Goal: Task Accomplishment & Management: Use online tool/utility

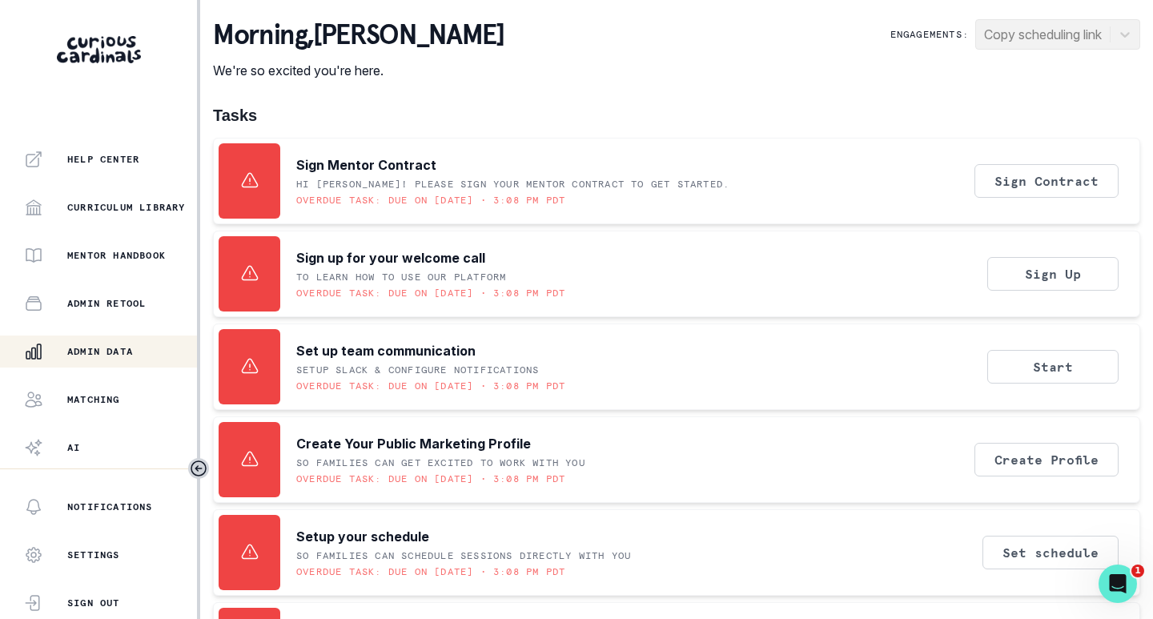
scroll to position [364, 0]
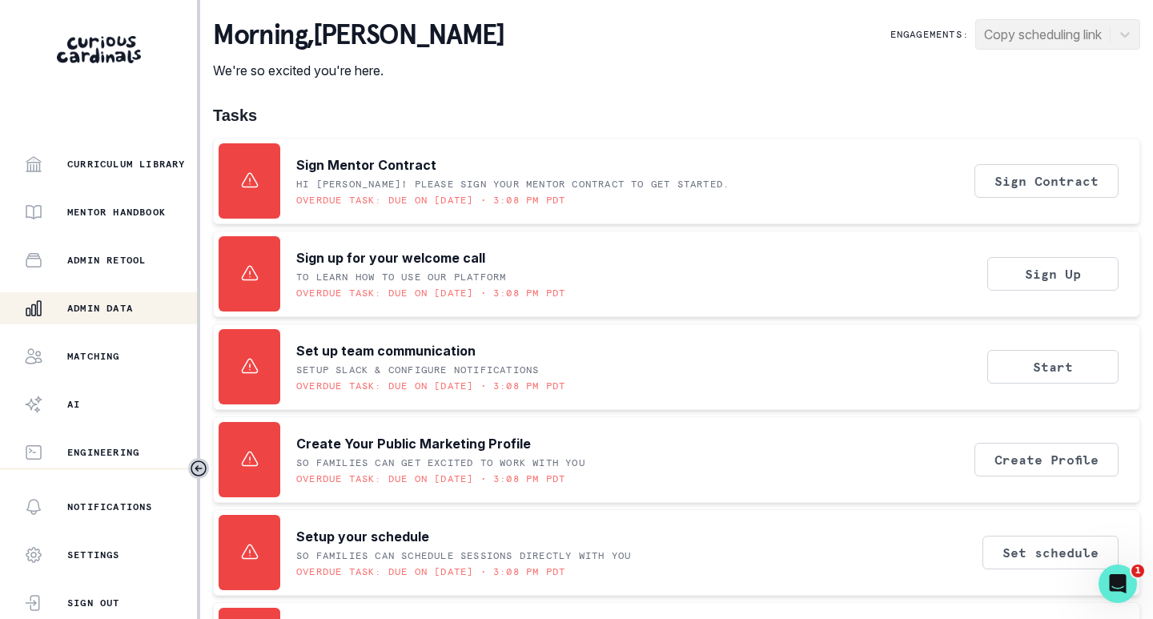
click at [99, 312] on p "Admin Data" at bounding box center [100, 308] width 66 height 13
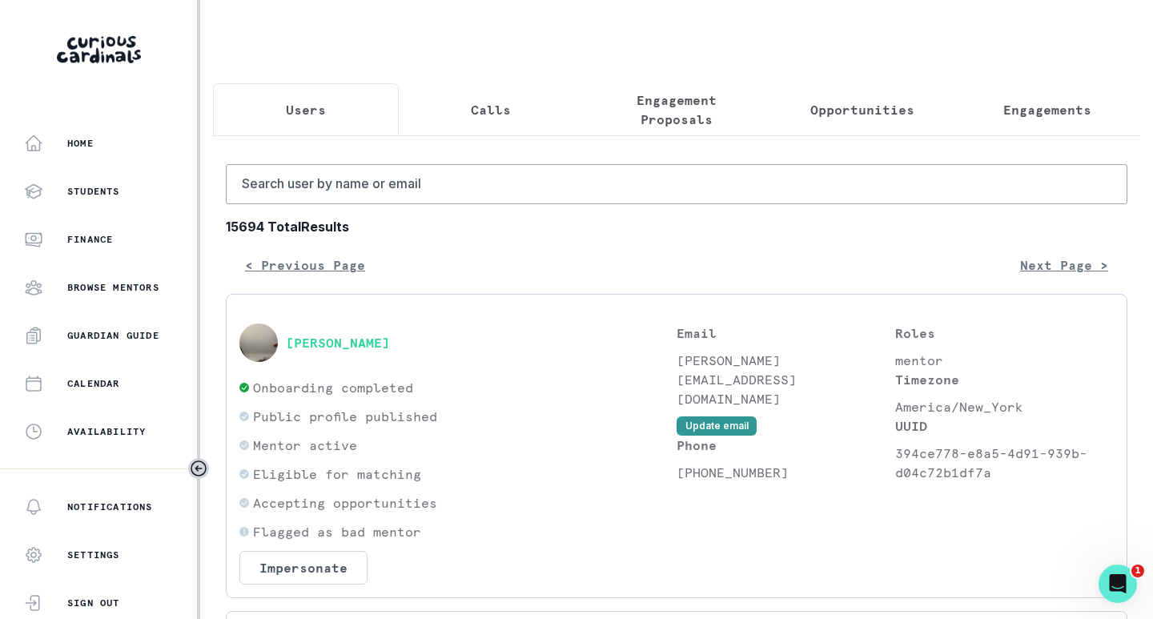
click at [843, 116] on p "Opportunities" at bounding box center [863, 109] width 104 height 19
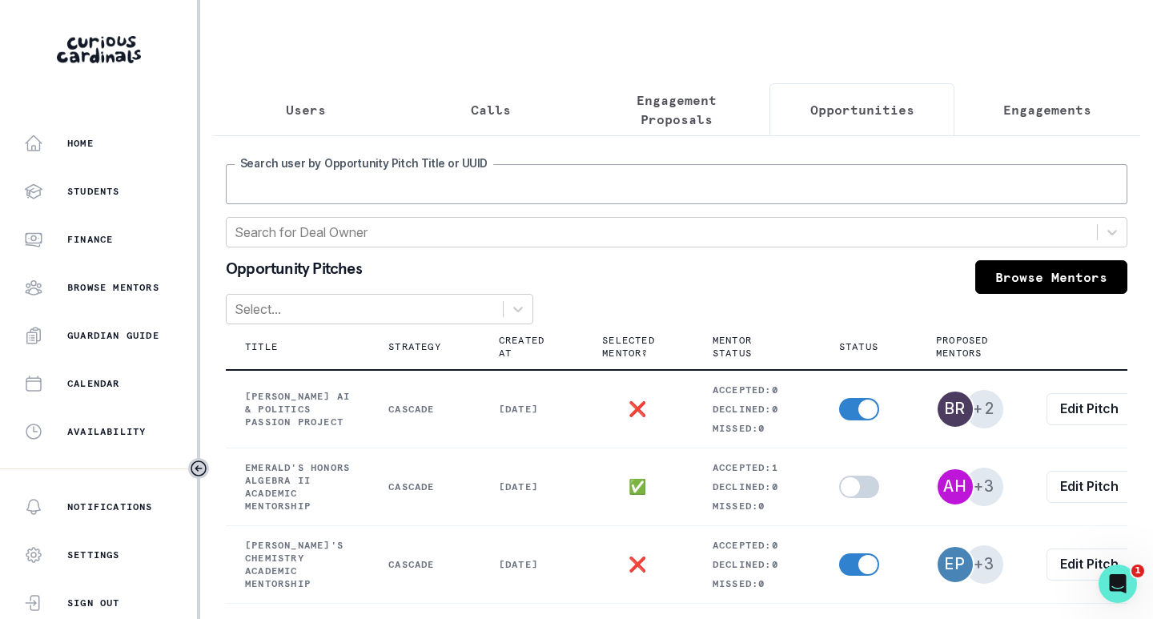
click at [755, 195] on input "Search user by Opportunity Pitch Title or UUID" at bounding box center [677, 184] width 902 height 40
type input "bella"
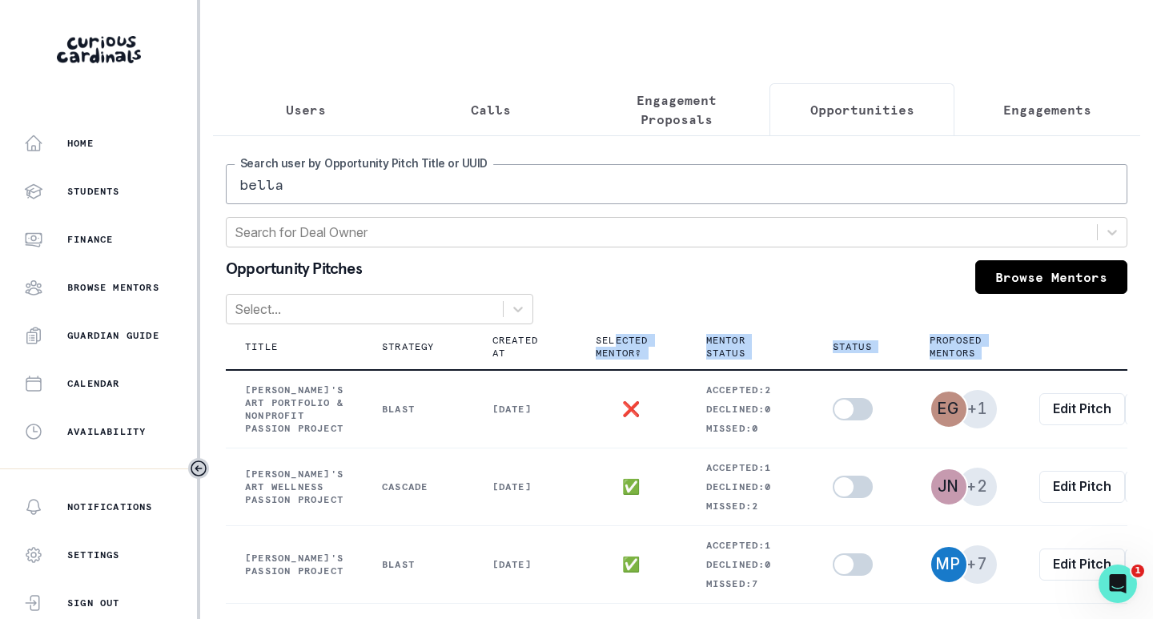
scroll to position [0, 51]
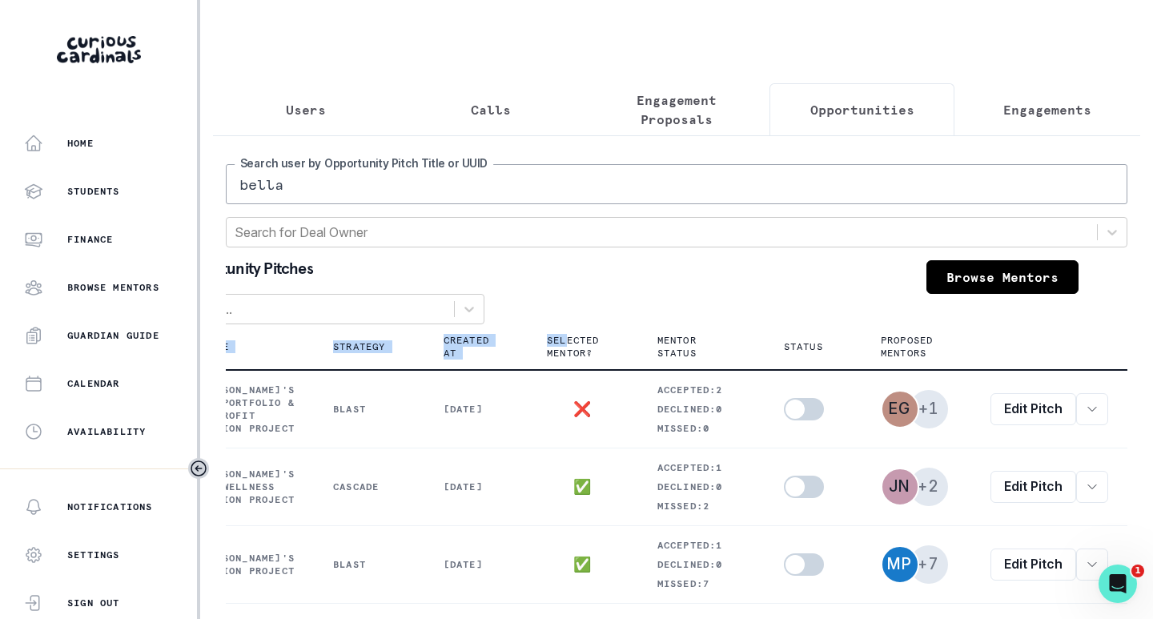
drag, startPoint x: 598, startPoint y: 343, endPoint x: 1153, endPoint y: 349, distance: 555.1
click at [1153, 349] on main "Users Calls Engagement Proposals Opportunities Engagements bella Search user by…" at bounding box center [676, 309] width 953 height 619
click at [700, 282] on div "Opportunity Pitches Browse Mentors" at bounding box center [628, 277] width 902 height 34
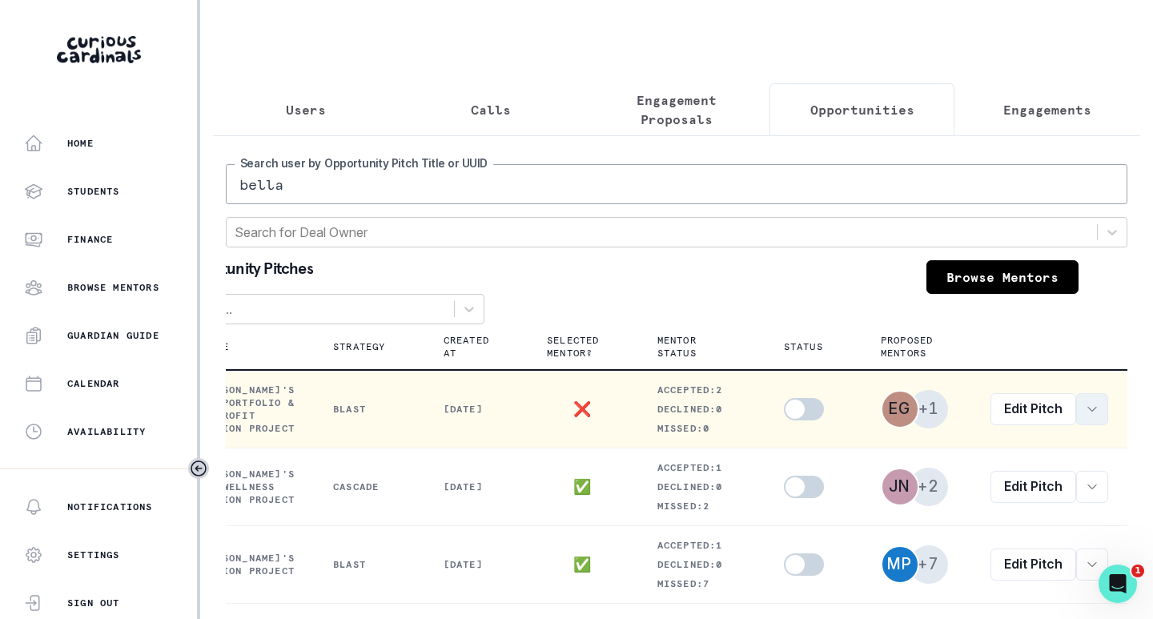
click at [1086, 416] on icon "row menu" at bounding box center [1092, 409] width 13 height 13
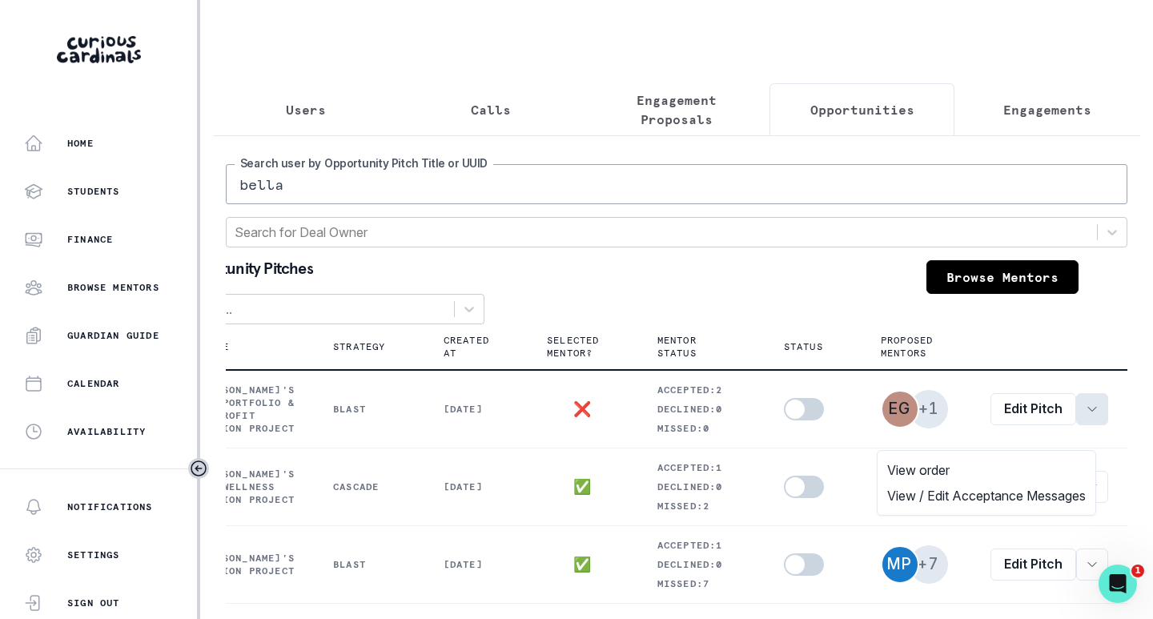
click at [741, 320] on div "Opportunity Pitches Browse Mentors Select... Title Strategy Created At Selected…" at bounding box center [677, 587] width 902 height 654
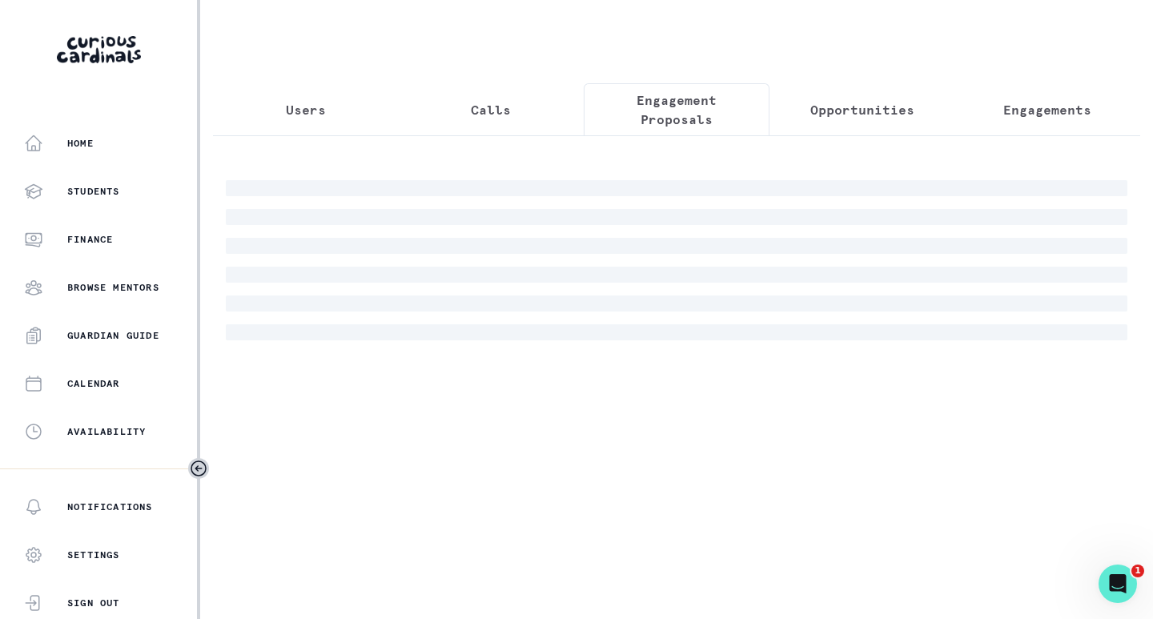
click at [686, 99] on p "Engagement Proposals" at bounding box center [677, 110] width 159 height 38
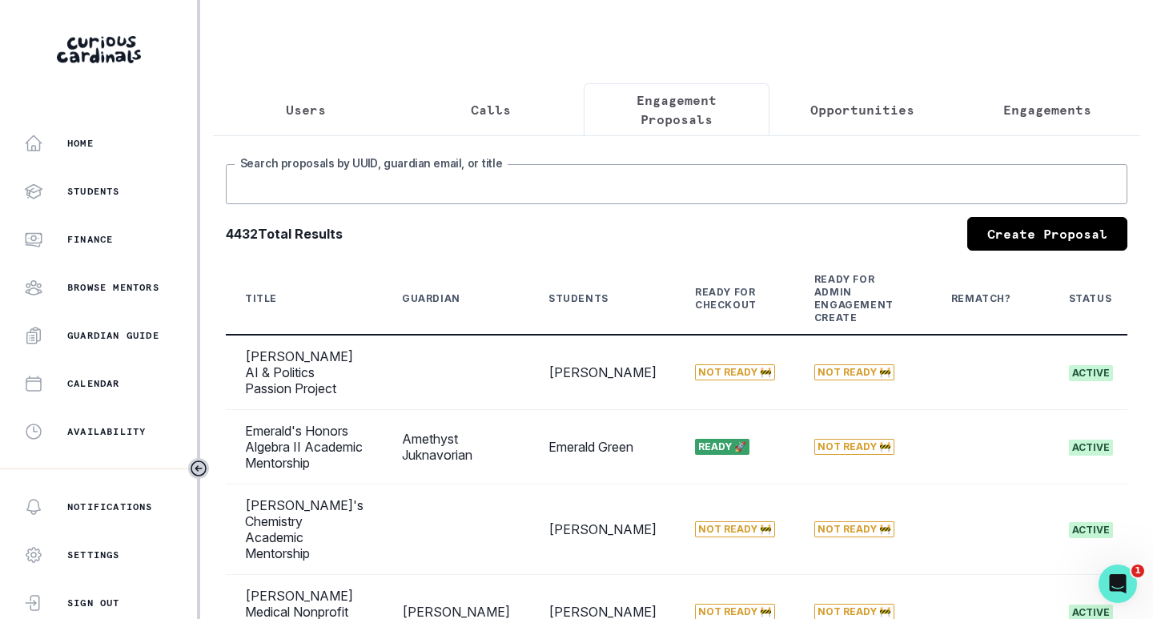
click at [612, 192] on input "Search proposals by UUID, guardian email, or title" at bounding box center [677, 184] width 902 height 40
type input "bella"
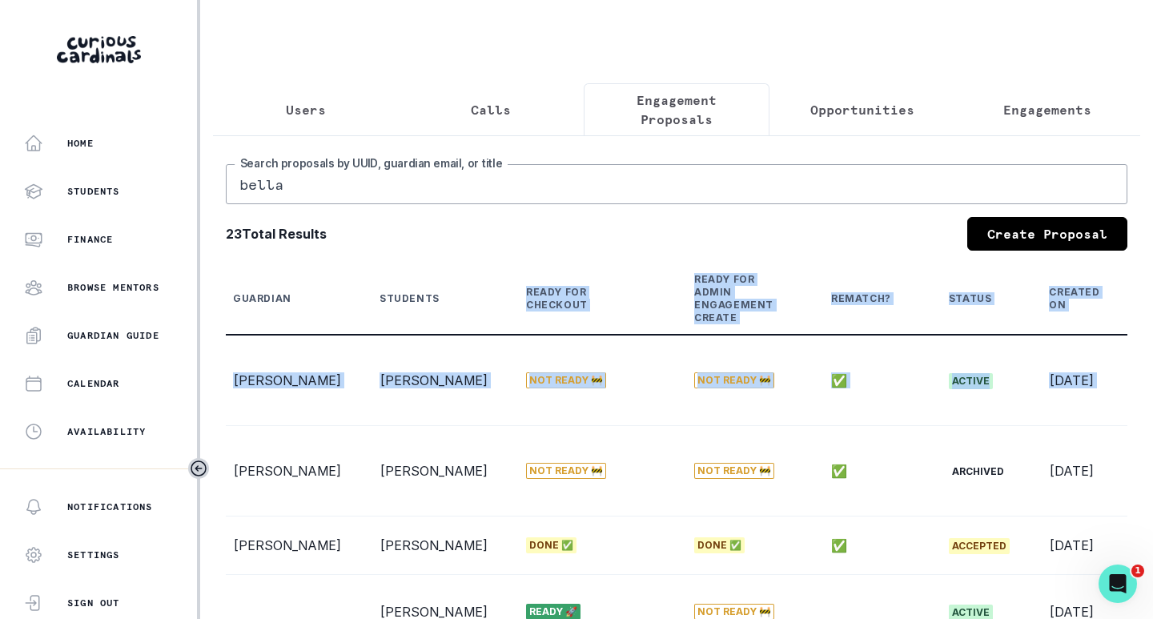
scroll to position [0, 252]
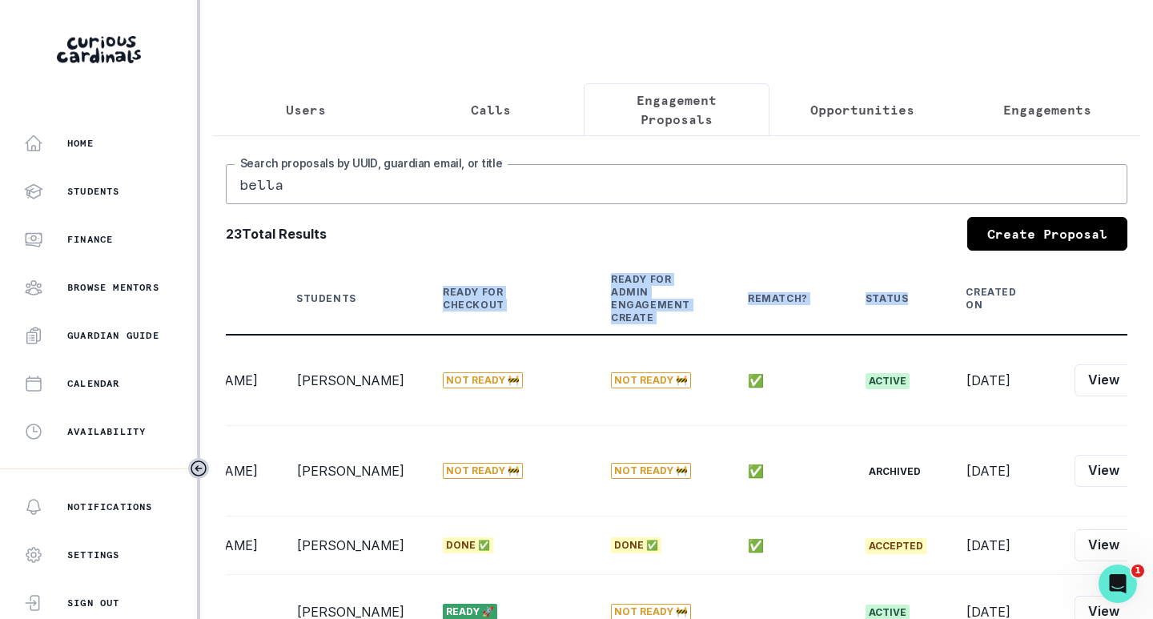
drag, startPoint x: 561, startPoint y: 307, endPoint x: 806, endPoint y: 294, distance: 245.4
click at [806, 294] on tr "Title Guardian Students Ready for Checkout Ready for Admin Engagement Create Re…" at bounding box center [604, 299] width 1260 height 71
click at [966, 306] on div "Created On" at bounding box center [991, 299] width 50 height 26
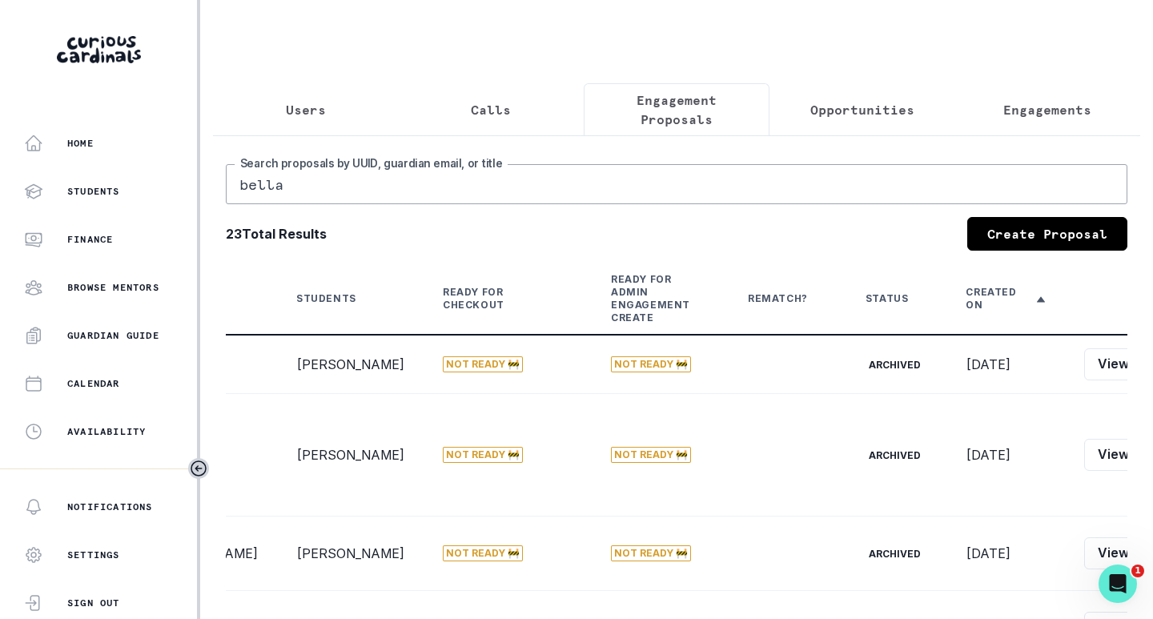
click at [1065, 311] on th at bounding box center [1154, 299] width 178 height 71
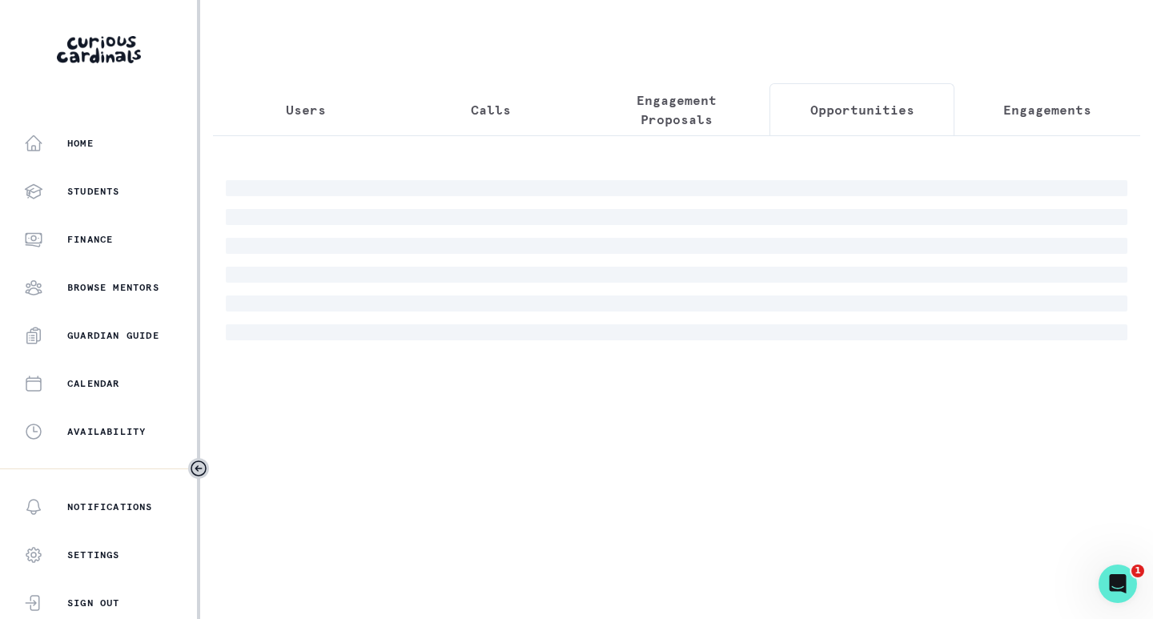
click at [853, 109] on p "Opportunities" at bounding box center [863, 109] width 104 height 19
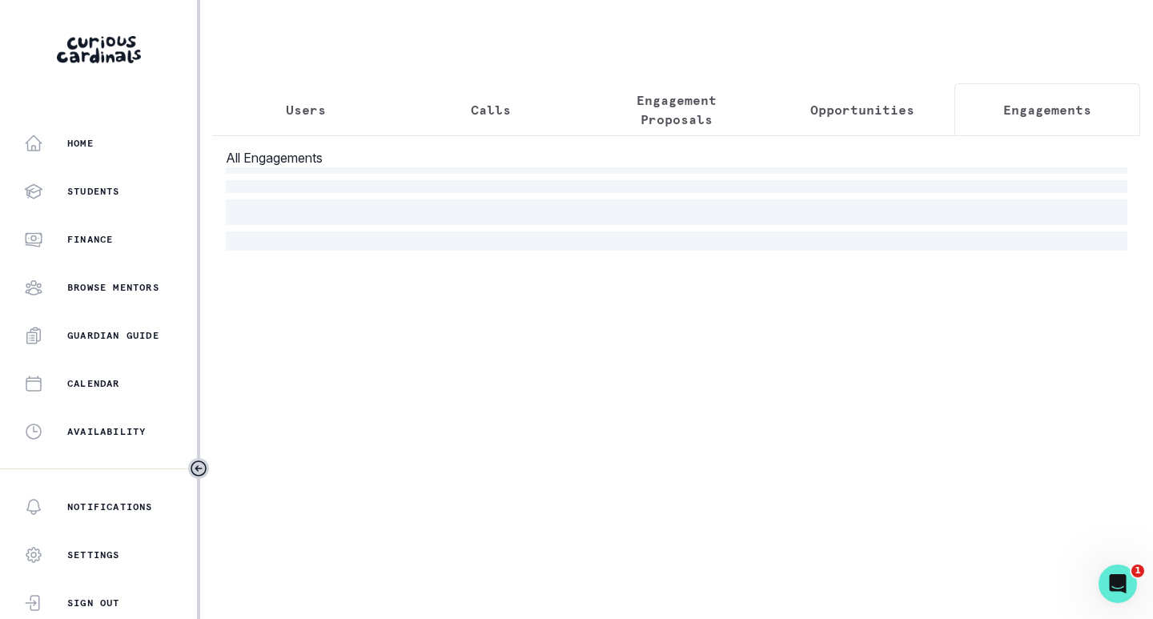
click at [1028, 107] on p "Engagements" at bounding box center [1048, 109] width 88 height 19
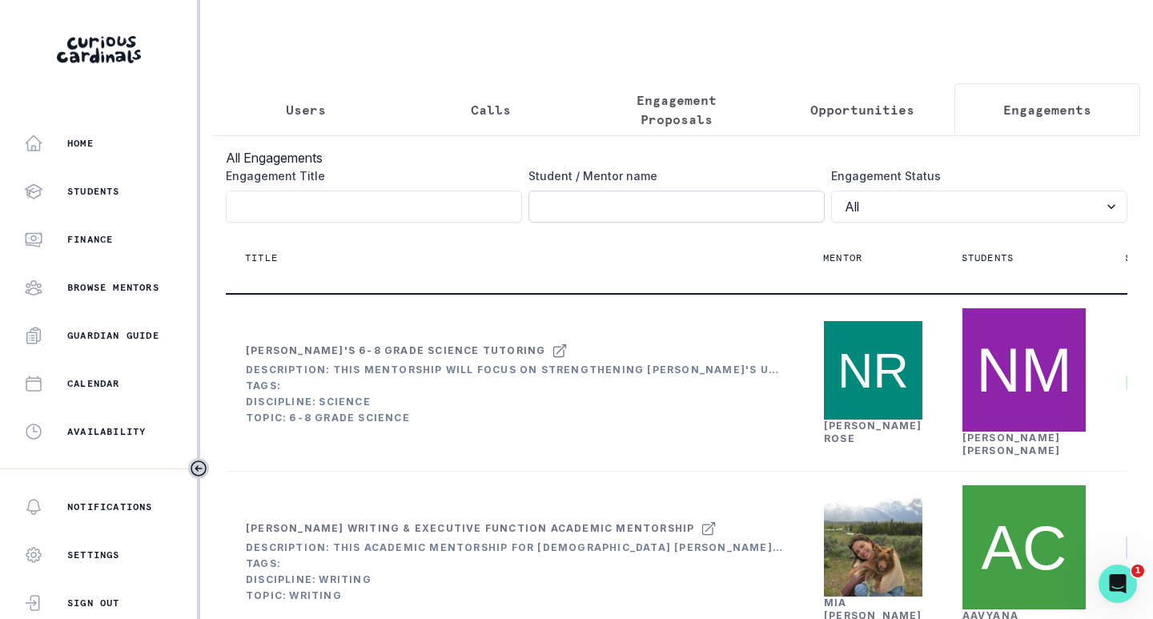
click at [664, 213] on input "Engagement Title" at bounding box center [677, 207] width 296 height 32
type input "[PERSON_NAME]"
click button "submit" at bounding box center [0, 0] width 0 height 0
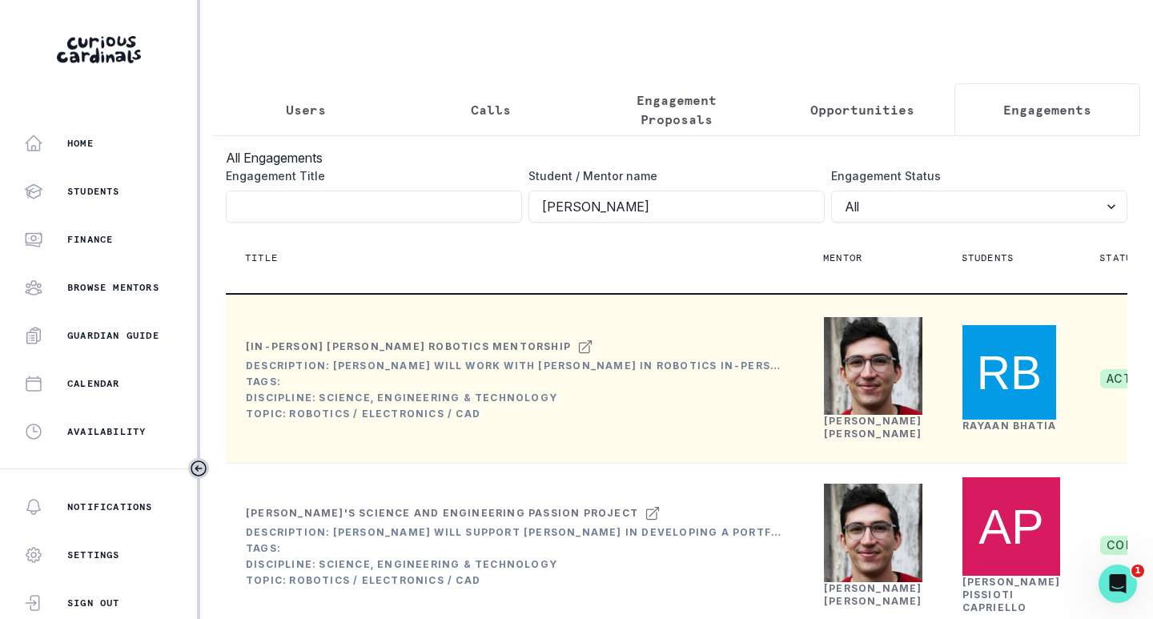
click at [839, 440] on link "[PERSON_NAME]" at bounding box center [873, 427] width 99 height 25
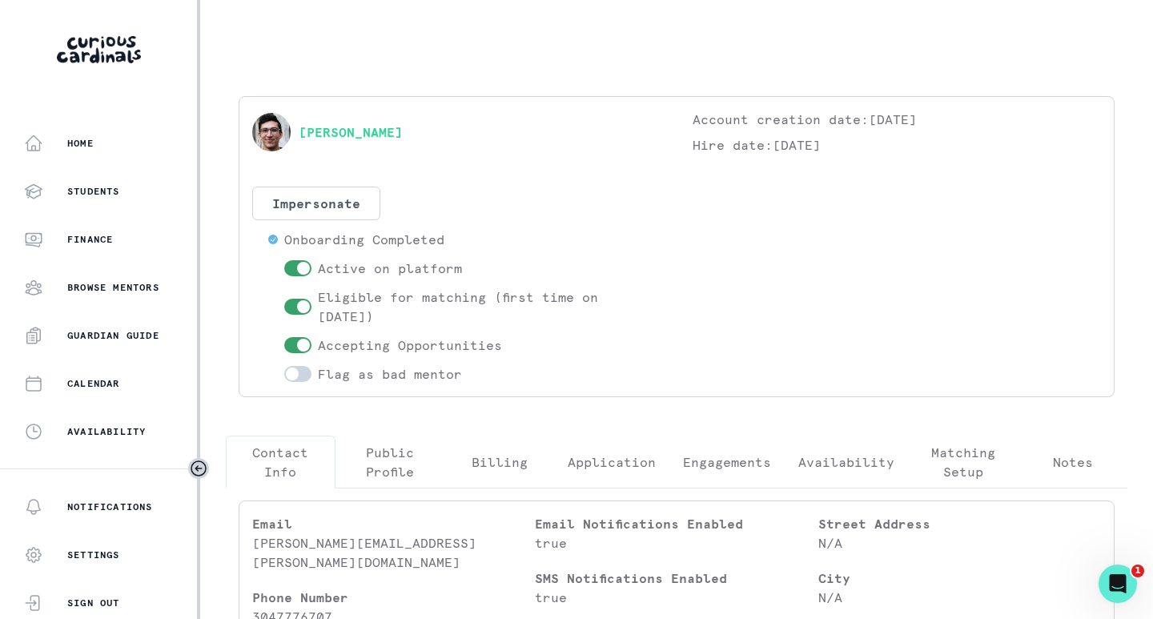
click at [719, 462] on p "Engagements" at bounding box center [727, 462] width 88 height 19
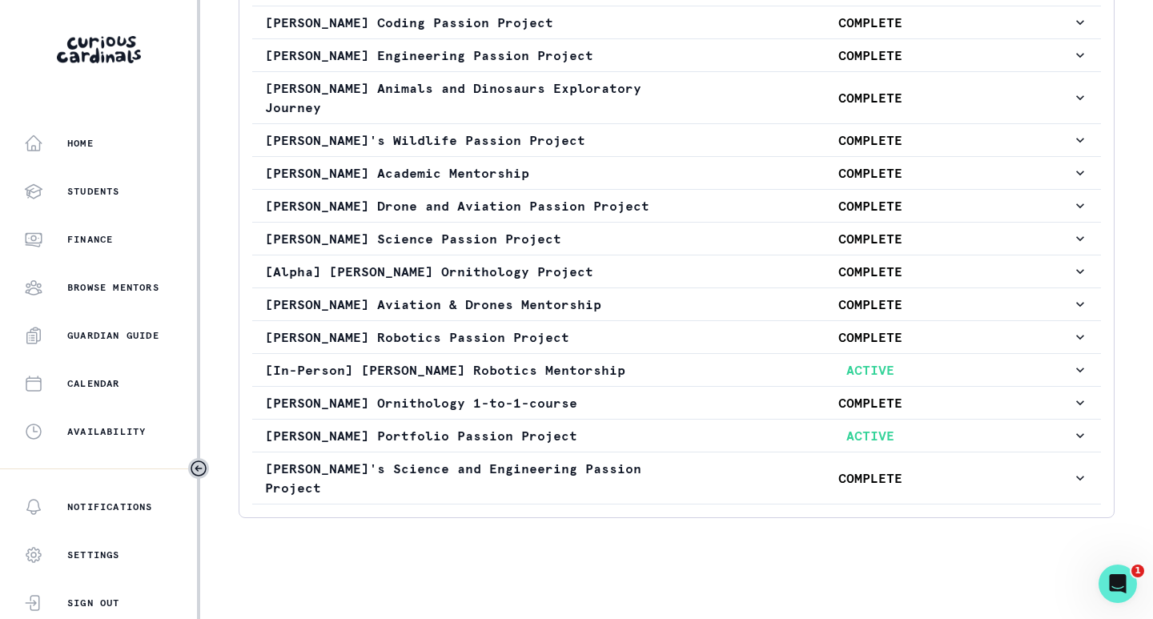
scroll to position [517, 0]
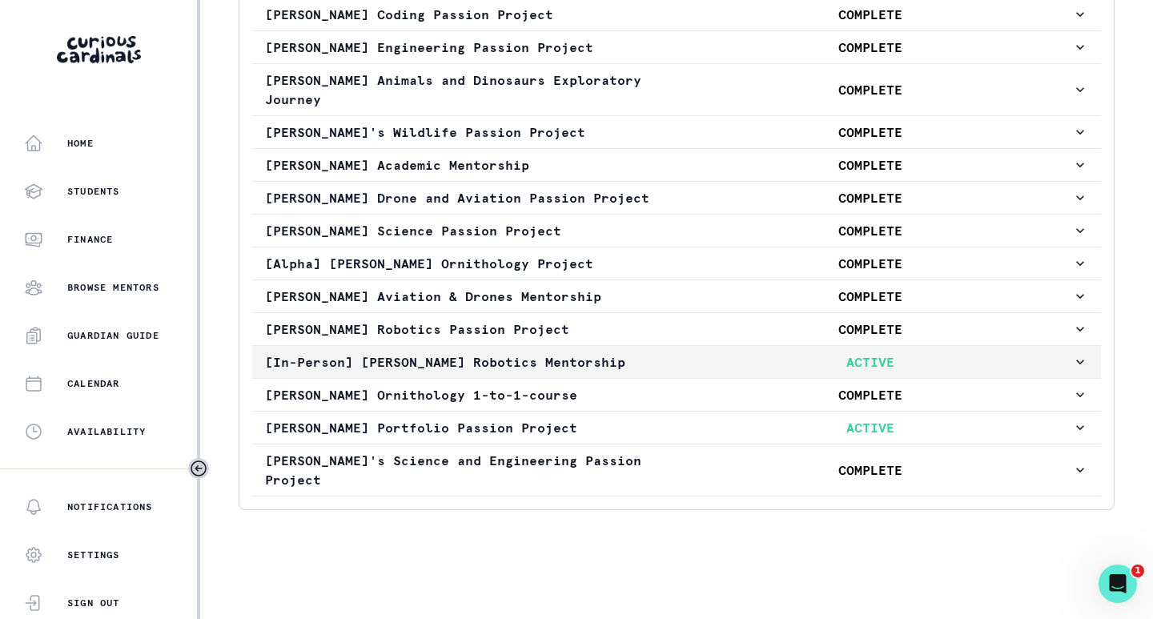
click at [621, 365] on p "[In-Person] [PERSON_NAME] Robotics Mentorship" at bounding box center [467, 361] width 404 height 19
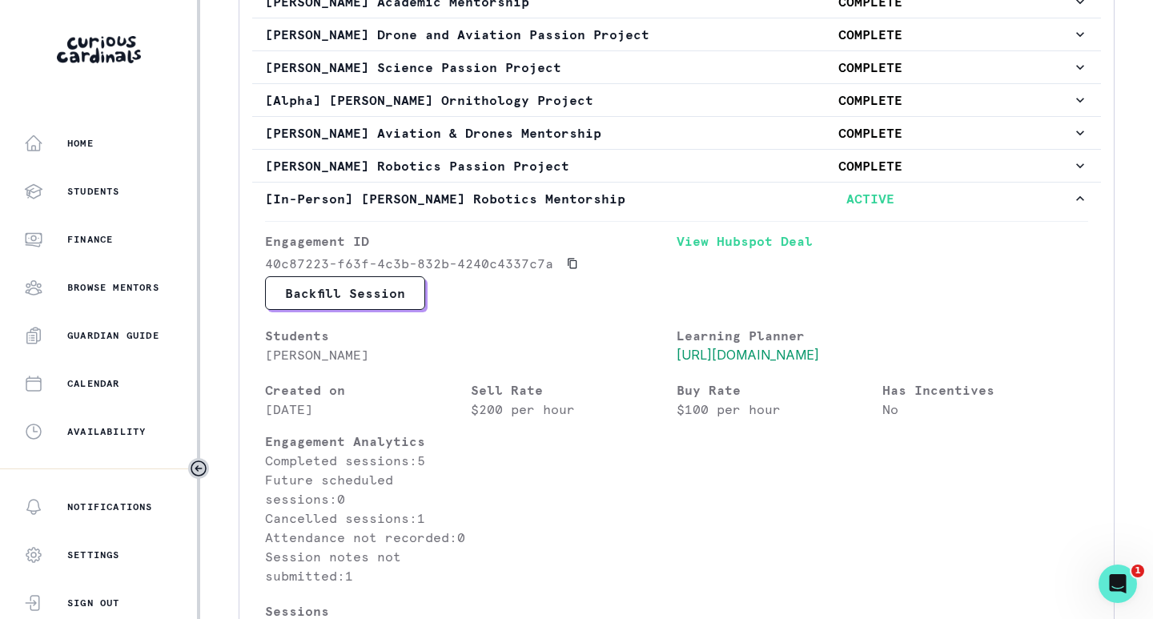
scroll to position [677, 0]
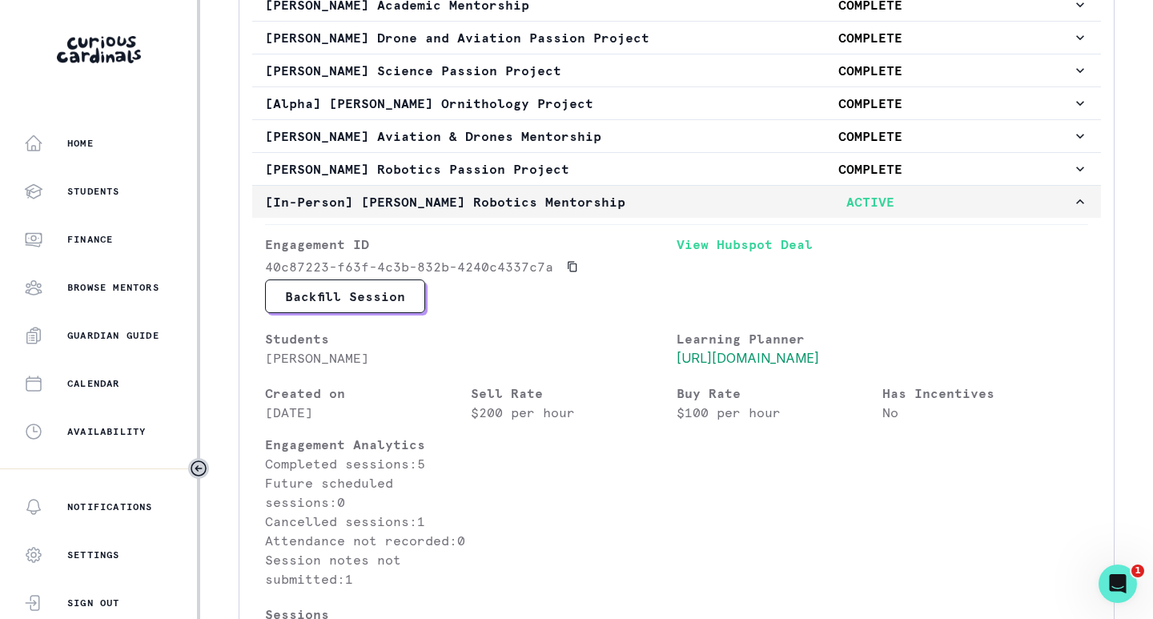
click at [650, 203] on p "[In-Person] [PERSON_NAME] Robotics Mentorship" at bounding box center [467, 201] width 404 height 19
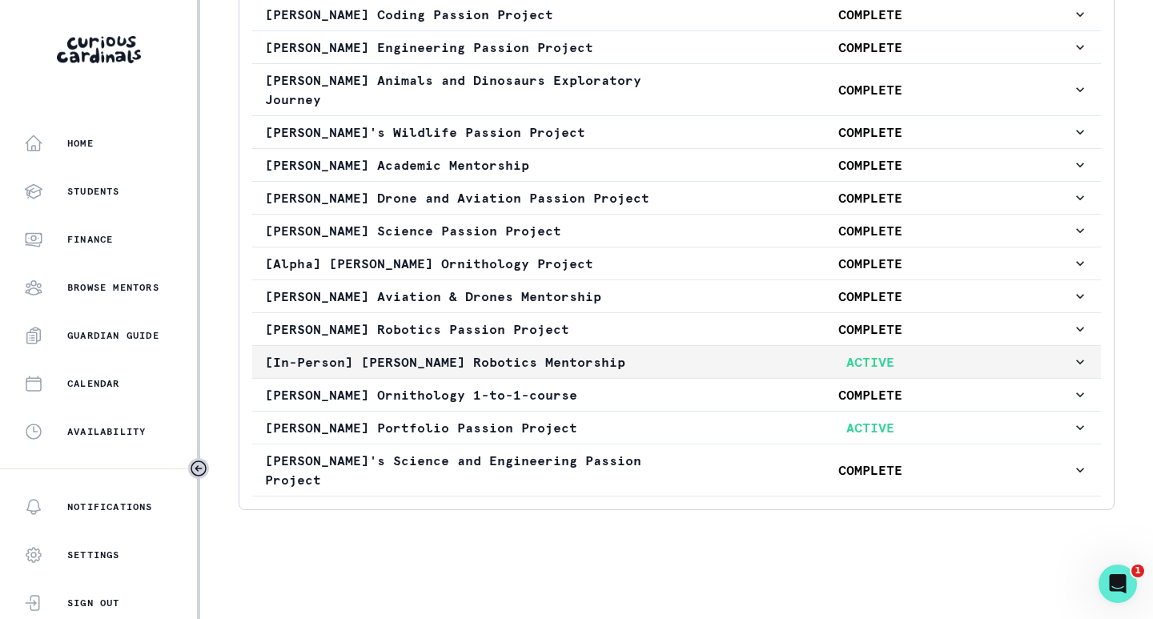
scroll to position [517, 0]
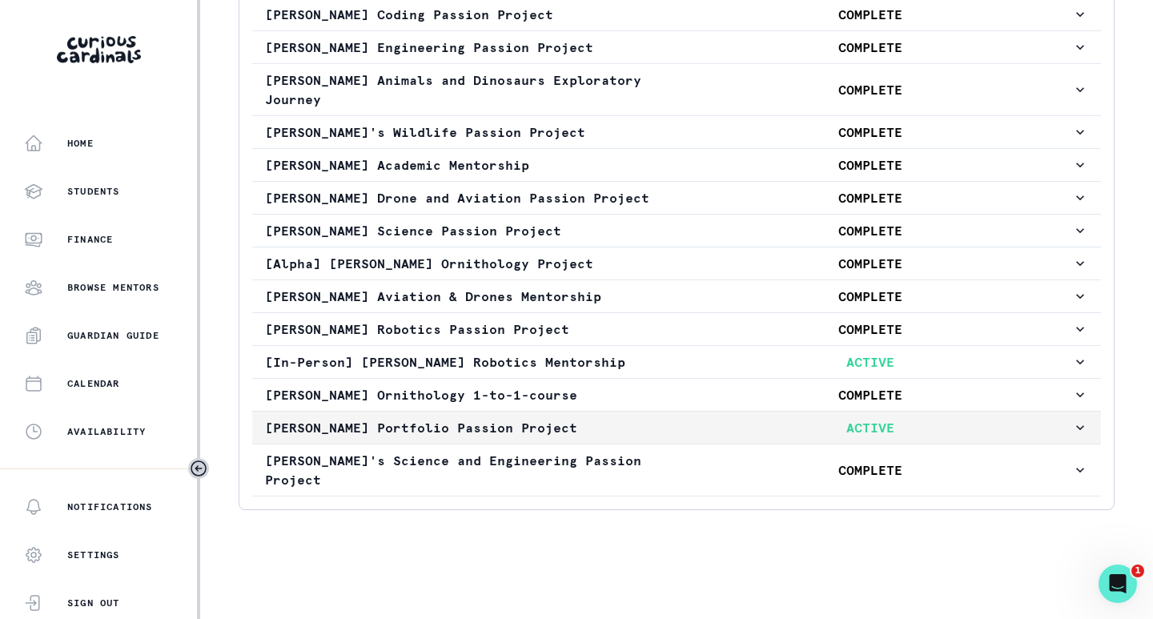
click at [654, 425] on p "[PERSON_NAME] Portfolio Passion Project" at bounding box center [467, 427] width 404 height 19
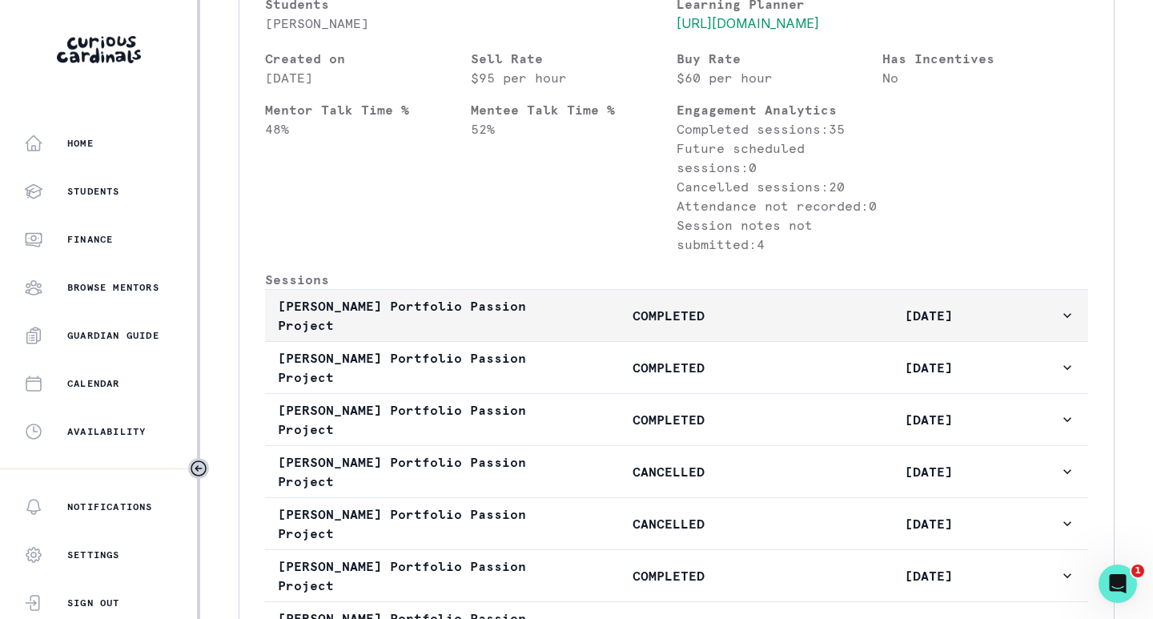
scroll to position [1238, 0]
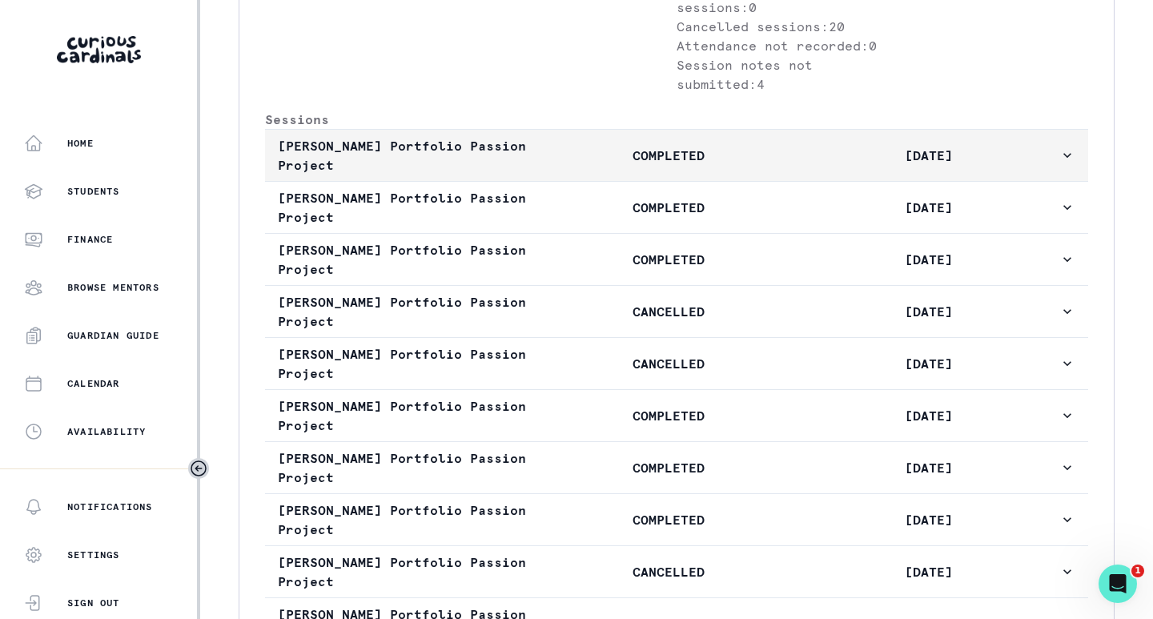
click at [614, 181] on button "[PERSON_NAME] Portfolio Passion Project COMPLETED [DATE]" at bounding box center [676, 155] width 823 height 51
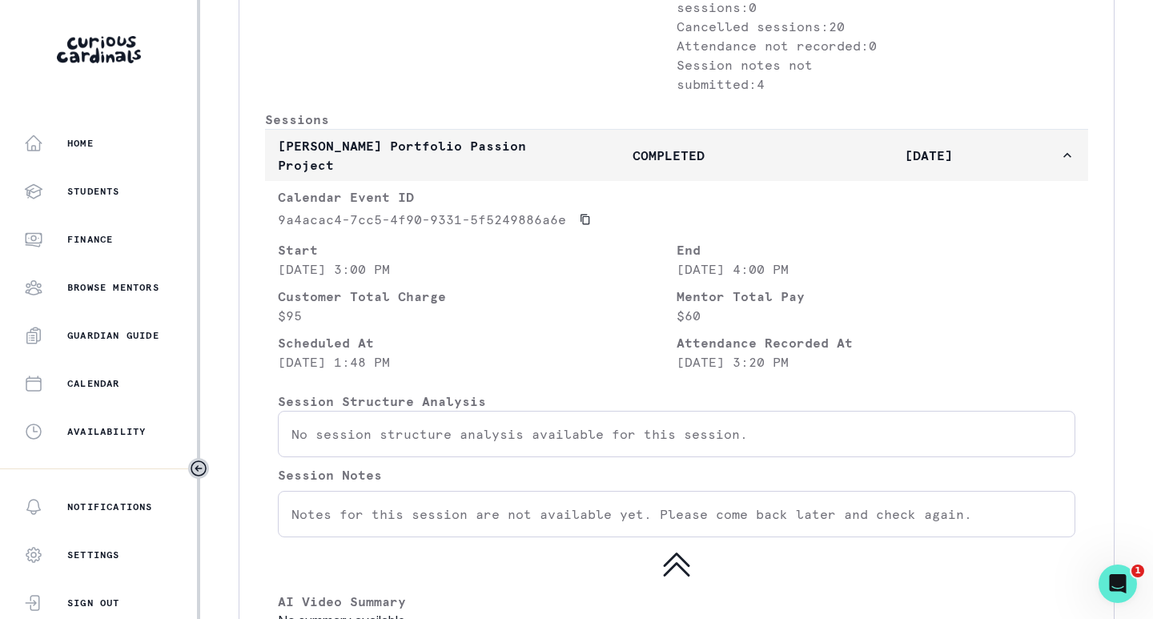
click at [594, 165] on p "COMPLETED" at bounding box center [668, 155] width 260 height 19
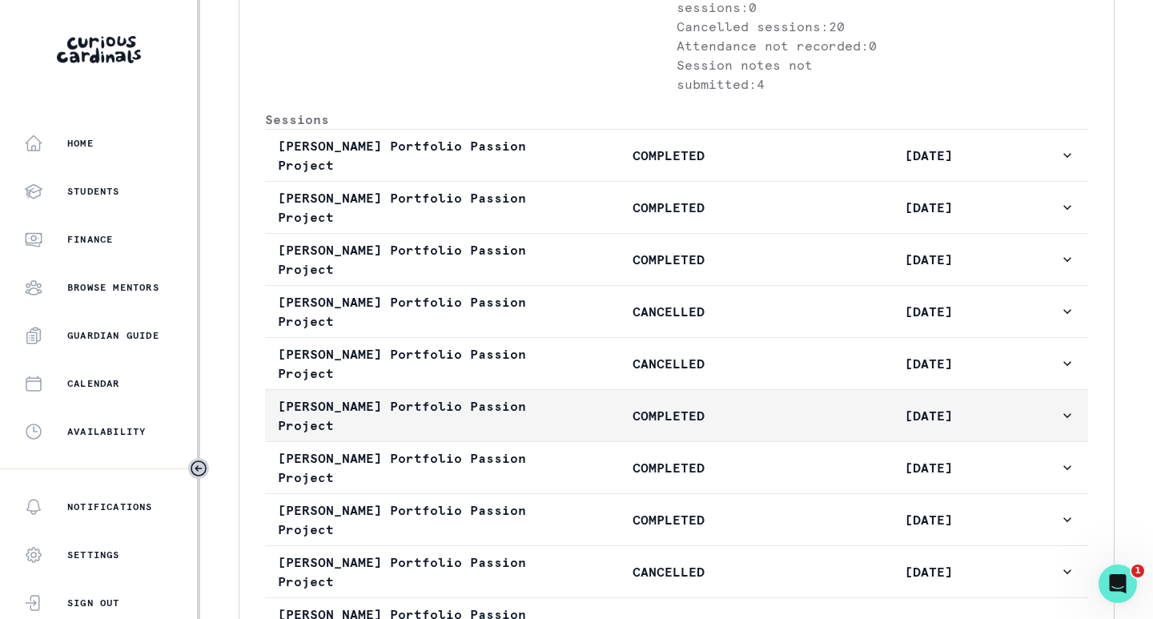
click at [584, 441] on button "[PERSON_NAME] Portfolio Passion Project COMPLETED [DATE]" at bounding box center [676, 415] width 823 height 51
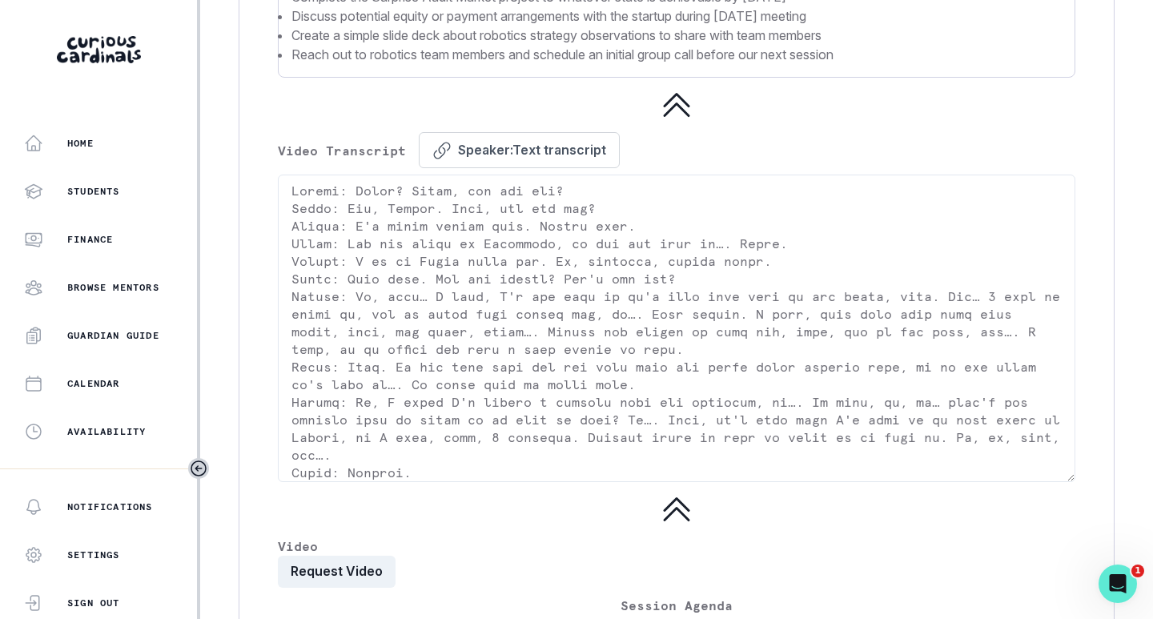
scroll to position [3480, 0]
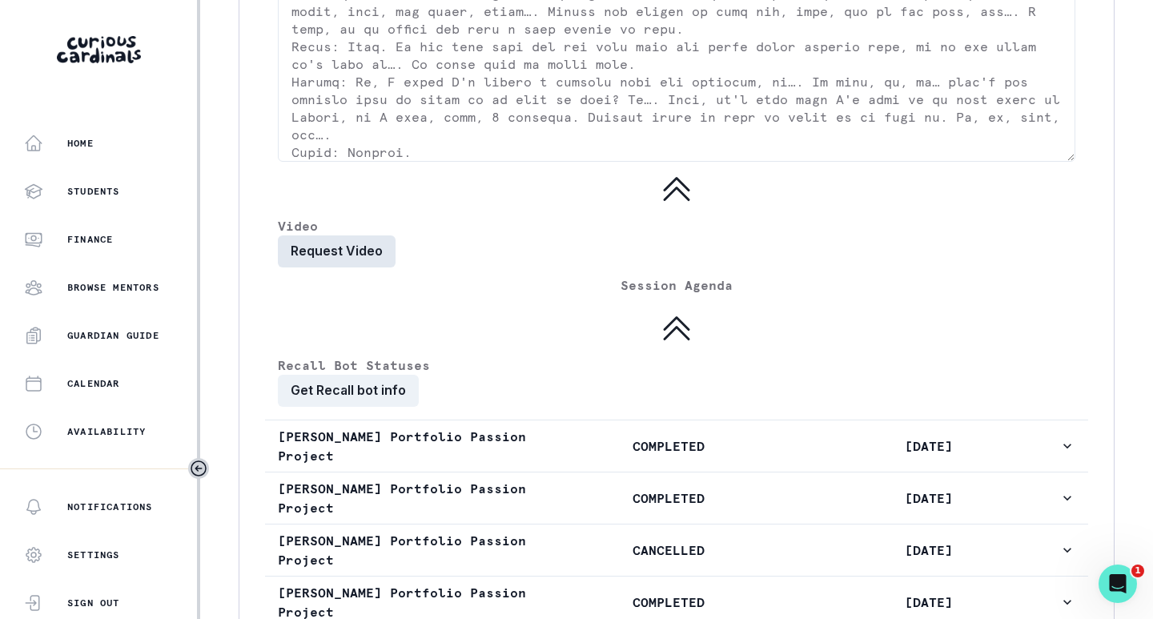
click at [333, 268] on button "Request Video" at bounding box center [337, 251] width 118 height 32
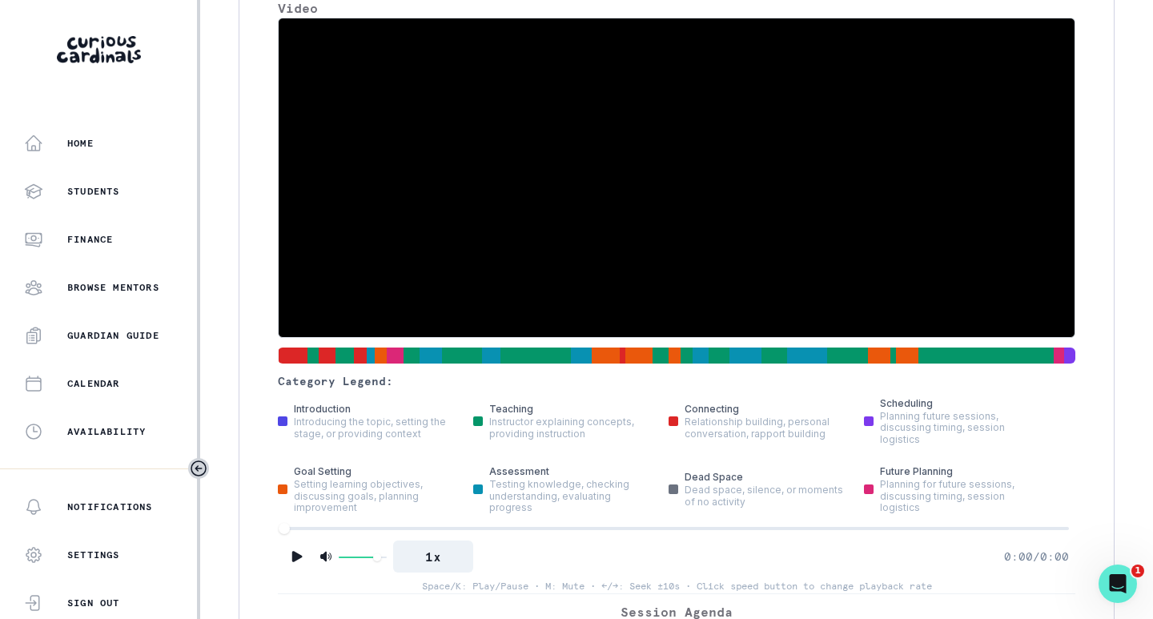
scroll to position [3721, 0]
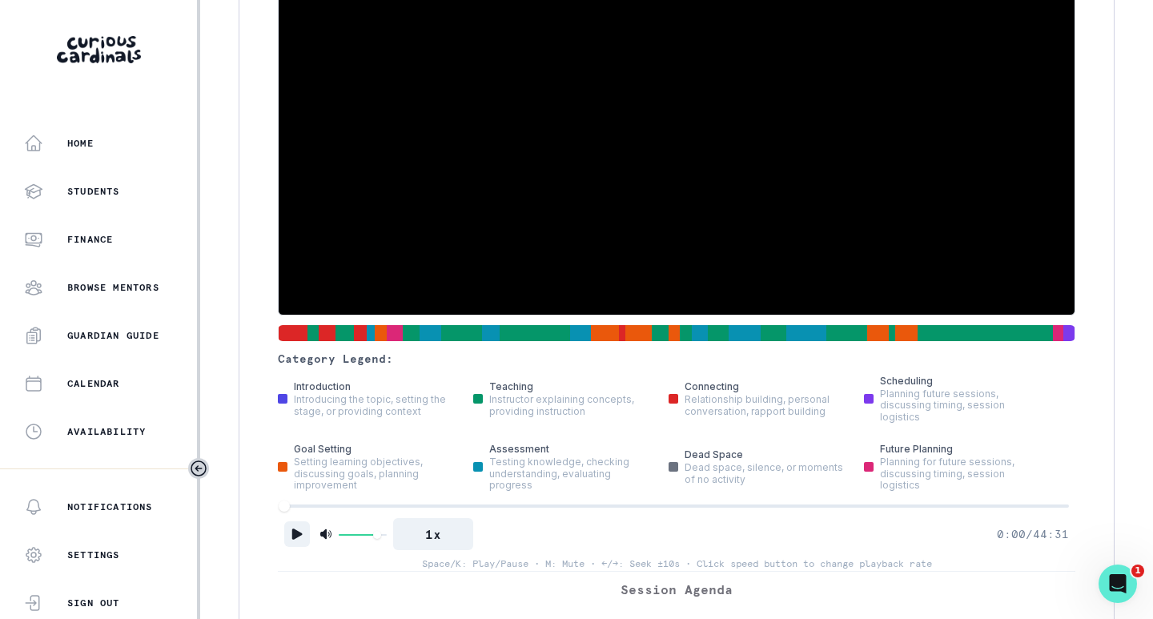
click at [296, 542] on icon "Play" at bounding box center [297, 534] width 16 height 16
click at [355, 512] on div at bounding box center [676, 506] width 785 height 11
click at [446, 550] on button "1x" at bounding box center [433, 534] width 80 height 32
click at [418, 512] on div at bounding box center [676, 506] width 785 height 11
click at [430, 512] on div at bounding box center [676, 506] width 785 height 11
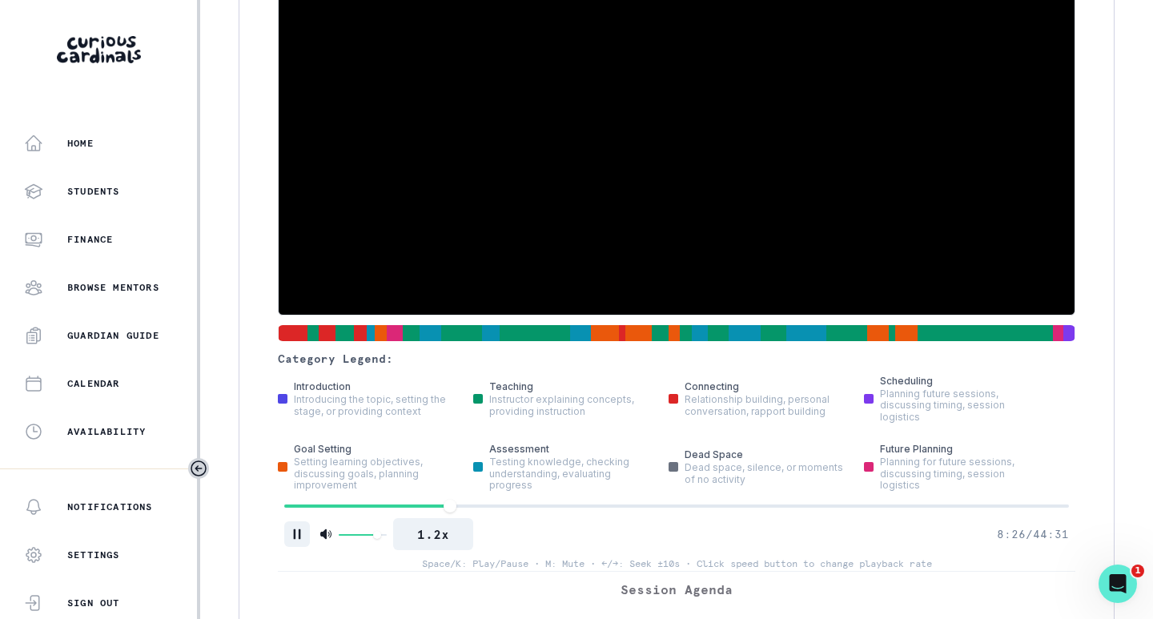
click at [448, 512] on div at bounding box center [676, 506] width 785 height 11
click at [464, 512] on div at bounding box center [676, 506] width 785 height 11
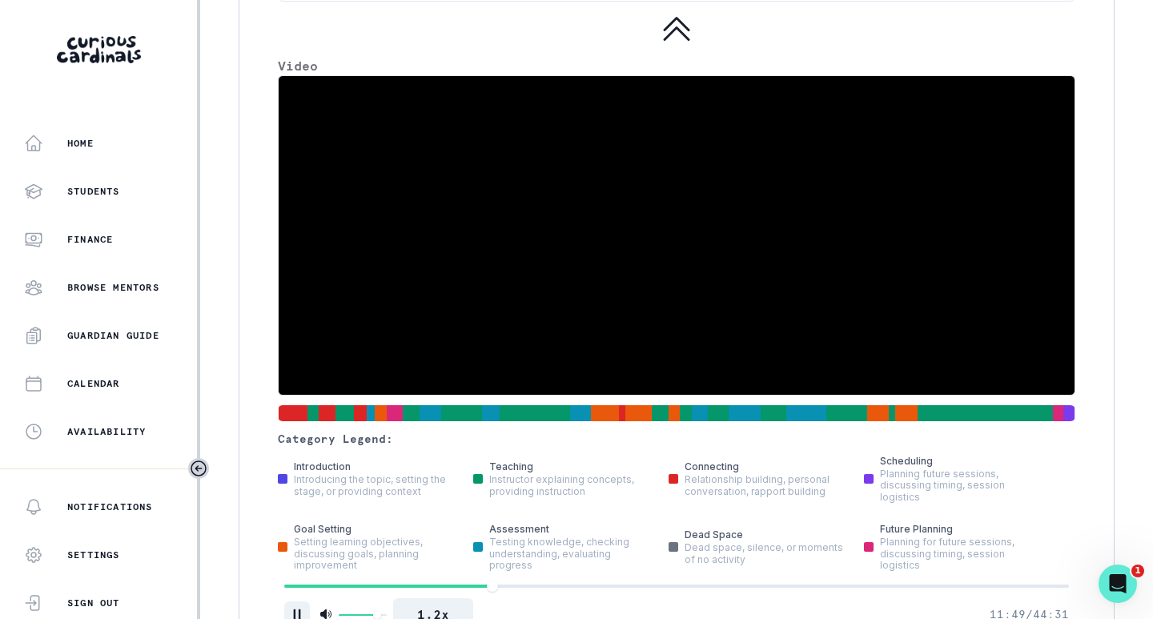
click at [507, 592] on div at bounding box center [676, 586] width 785 height 11
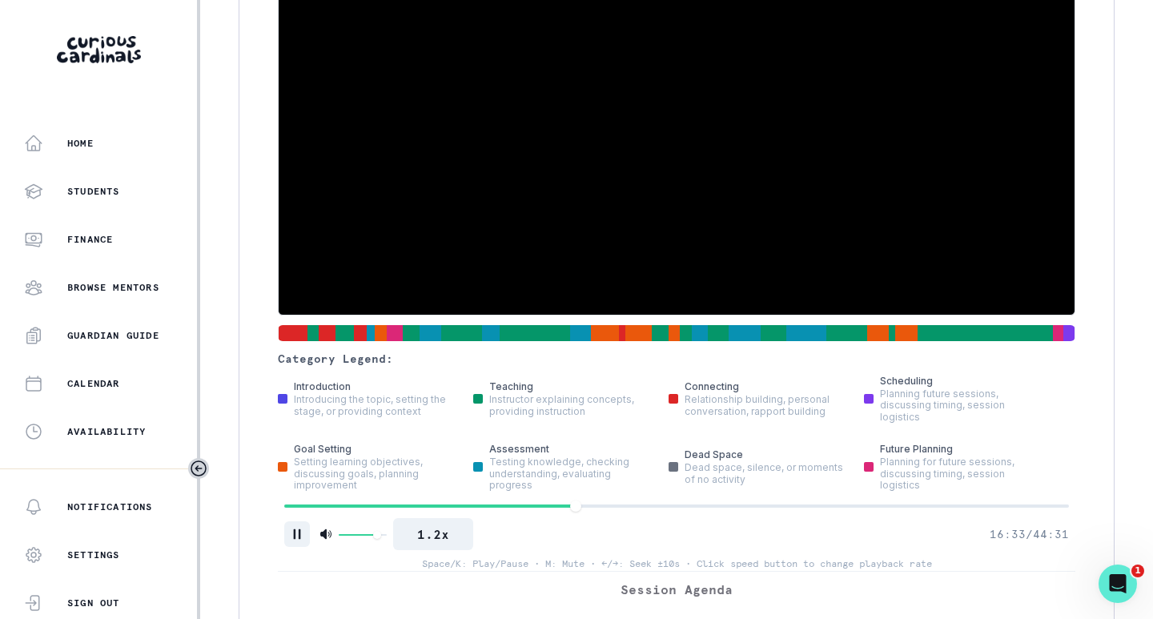
click at [615, 512] on div at bounding box center [676, 506] width 785 height 11
click at [607, 512] on div at bounding box center [676, 506] width 785 height 11
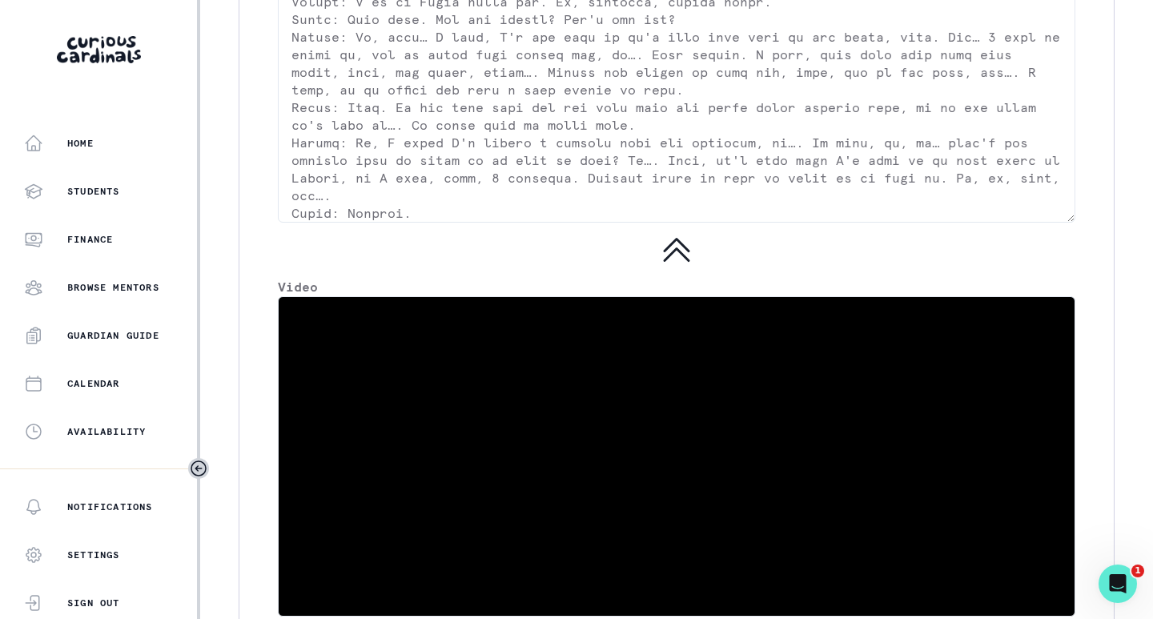
scroll to position [3641, 0]
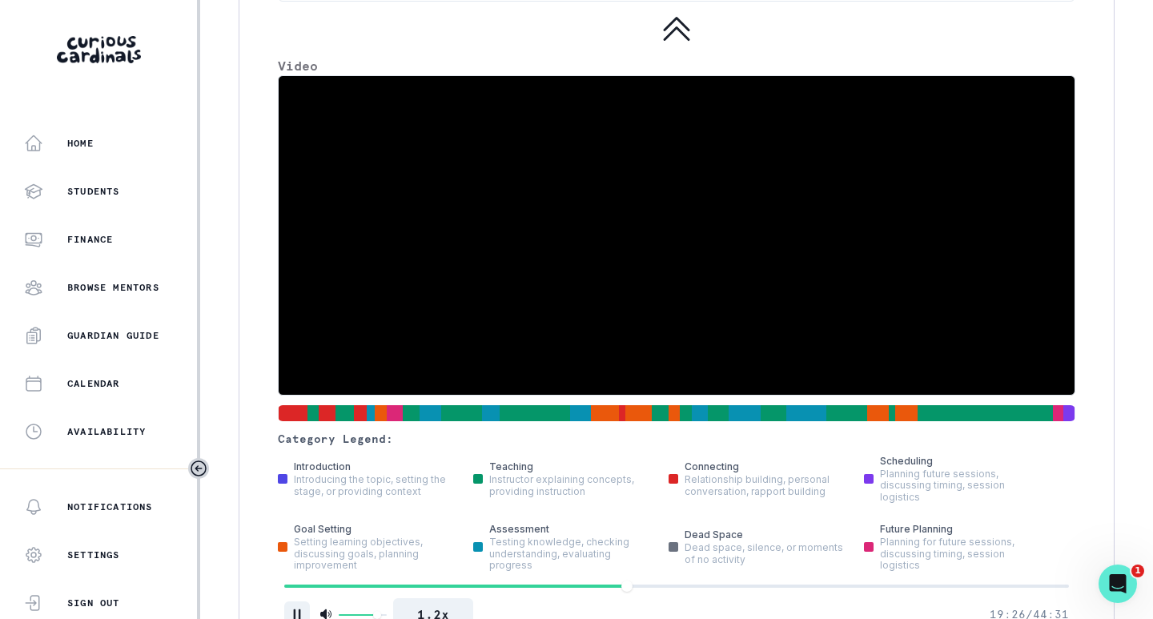
click at [376, 375] on video at bounding box center [677, 235] width 796 height 319
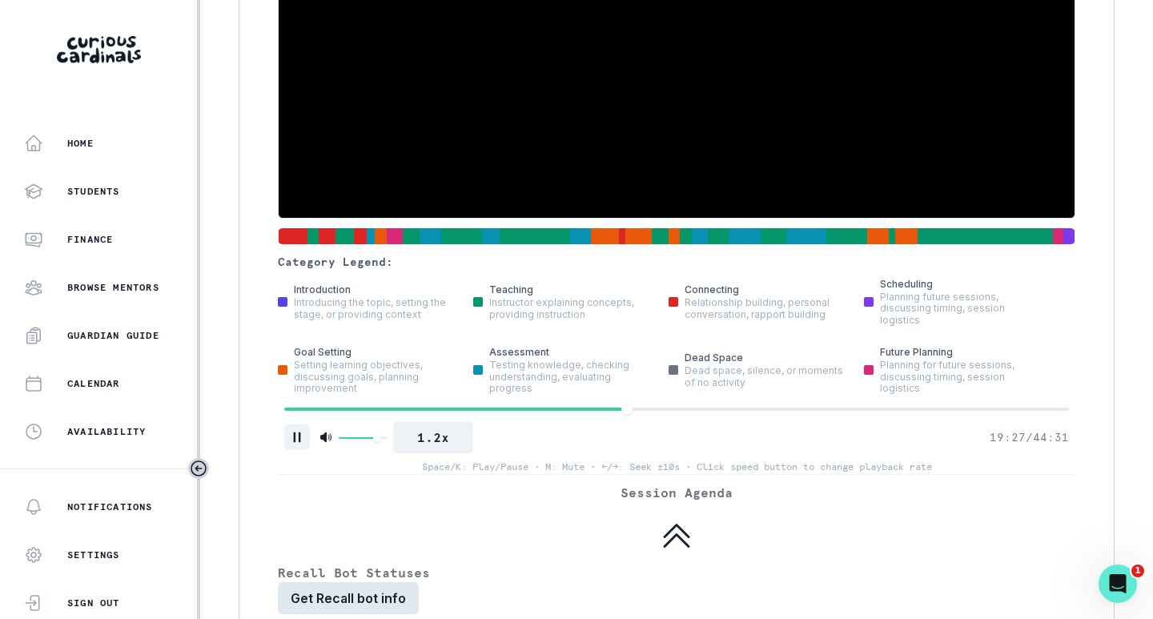
scroll to position [3961, 0]
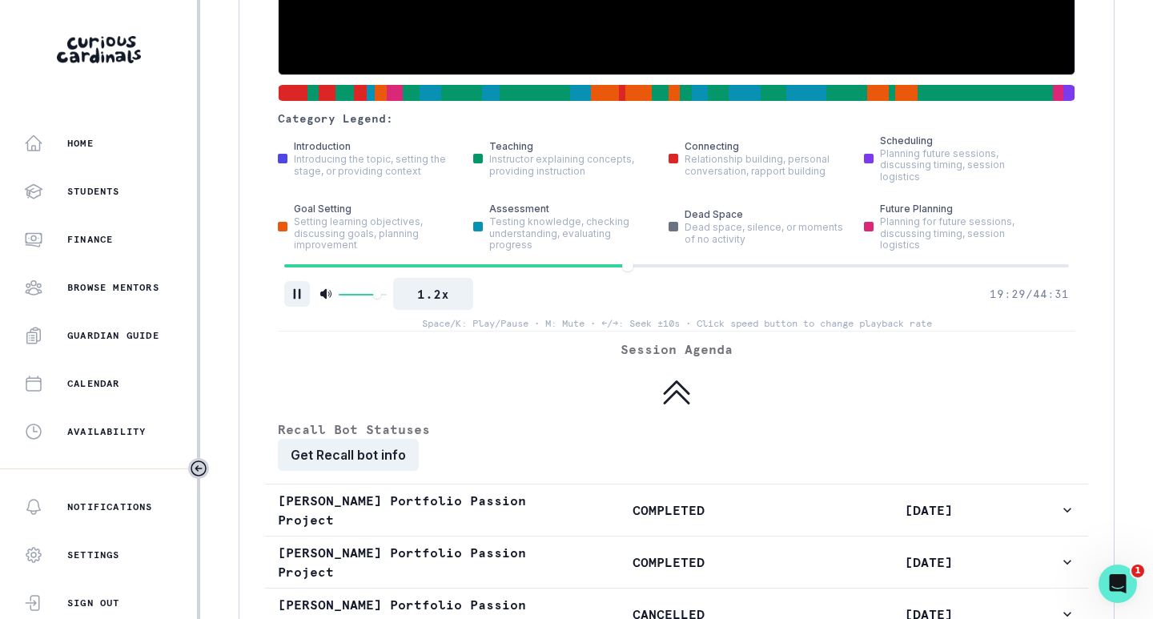
click at [301, 302] on icon "Pause" at bounding box center [297, 294] width 16 height 16
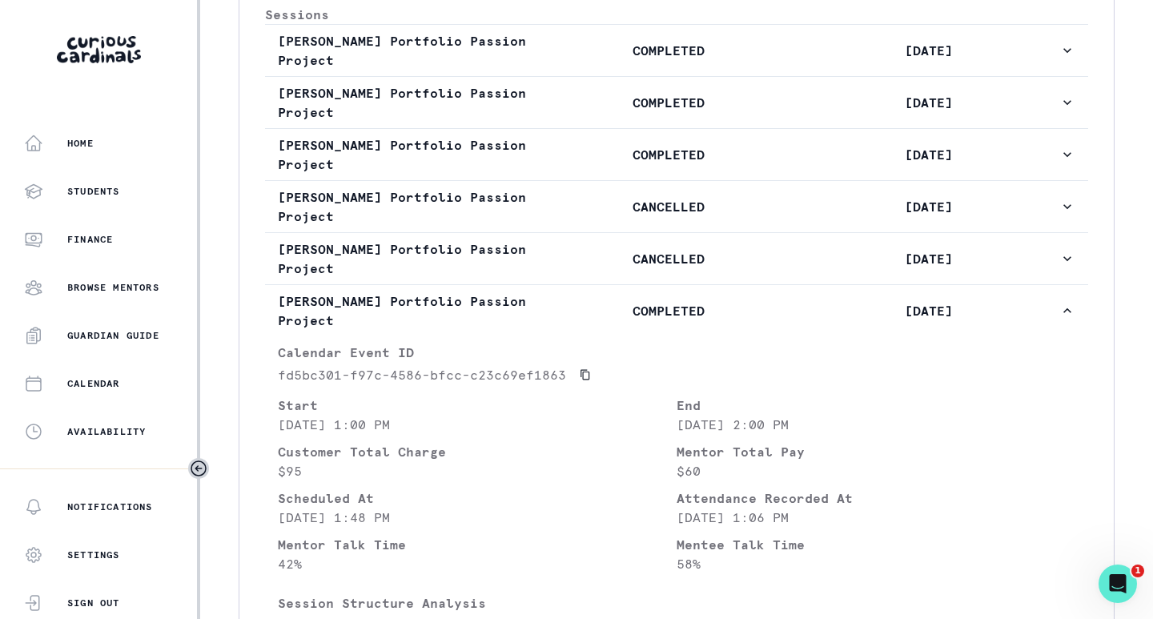
scroll to position [0, 0]
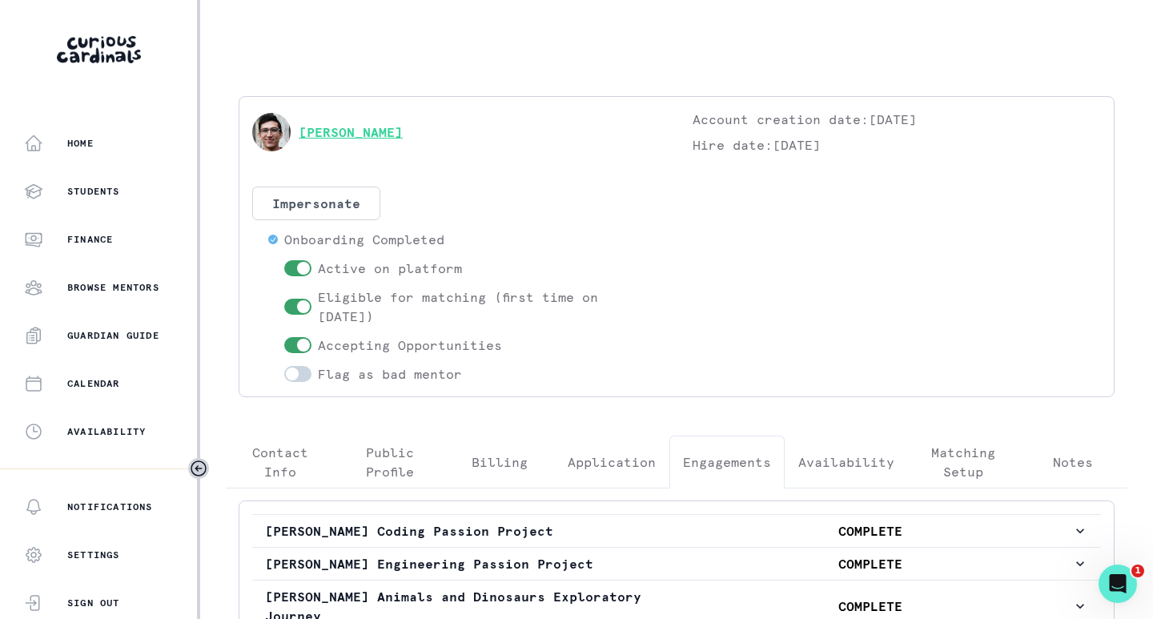
click at [364, 131] on link "[PERSON_NAME]" at bounding box center [351, 132] width 104 height 19
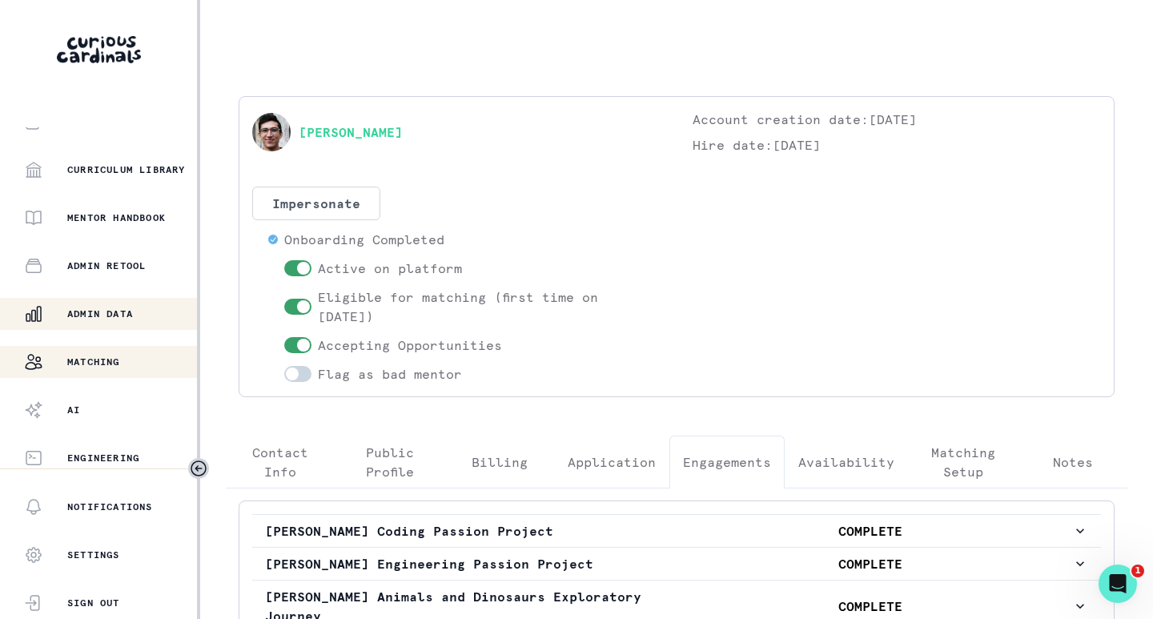
scroll to position [364, 0]
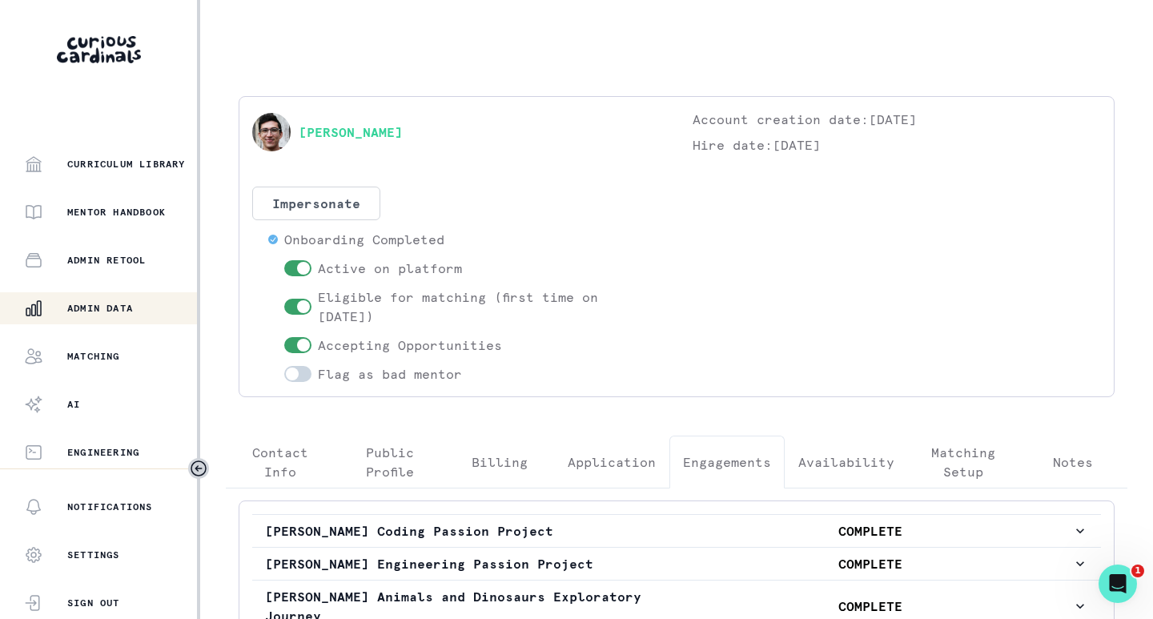
click at [101, 310] on p "Admin Data" at bounding box center [100, 308] width 66 height 13
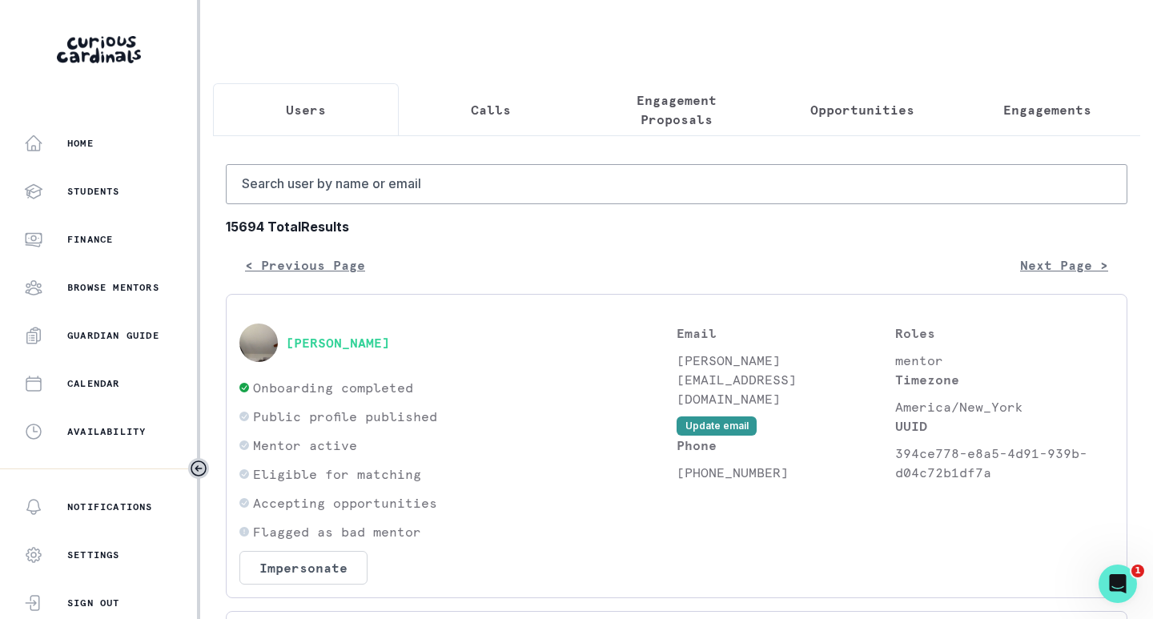
click at [1022, 112] on p "Engagements" at bounding box center [1048, 109] width 88 height 19
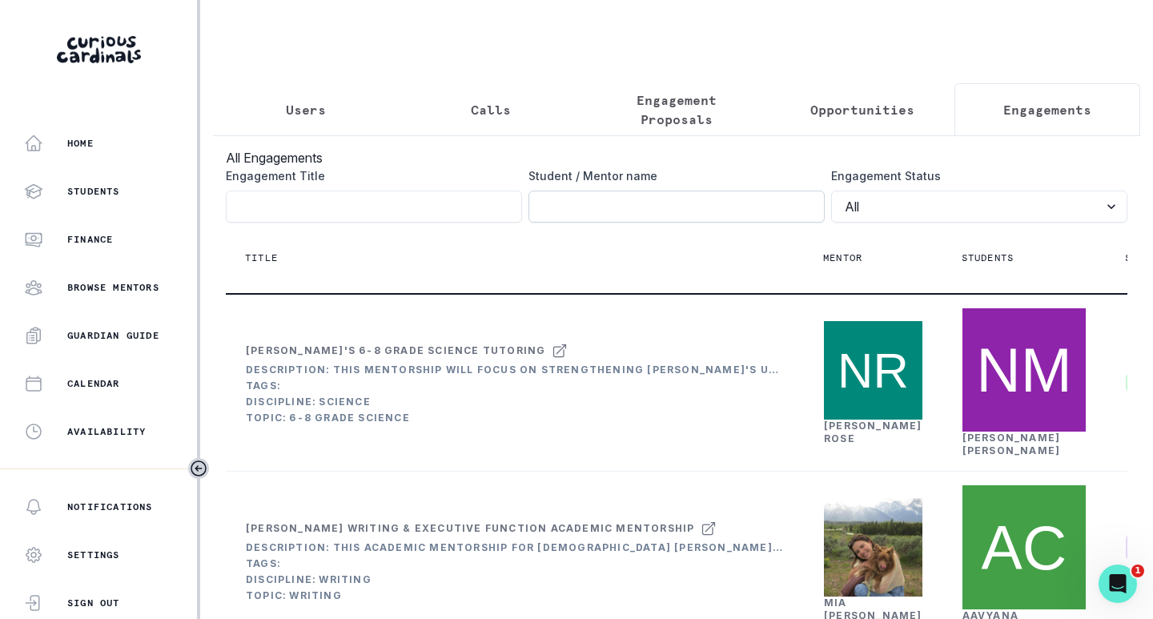
click at [671, 223] on input "Engagement Title" at bounding box center [677, 207] width 296 height 32
paste input "[PERSON_NAME]"
type input "[PERSON_NAME]"
click button "submit" at bounding box center [0, 0] width 0 height 0
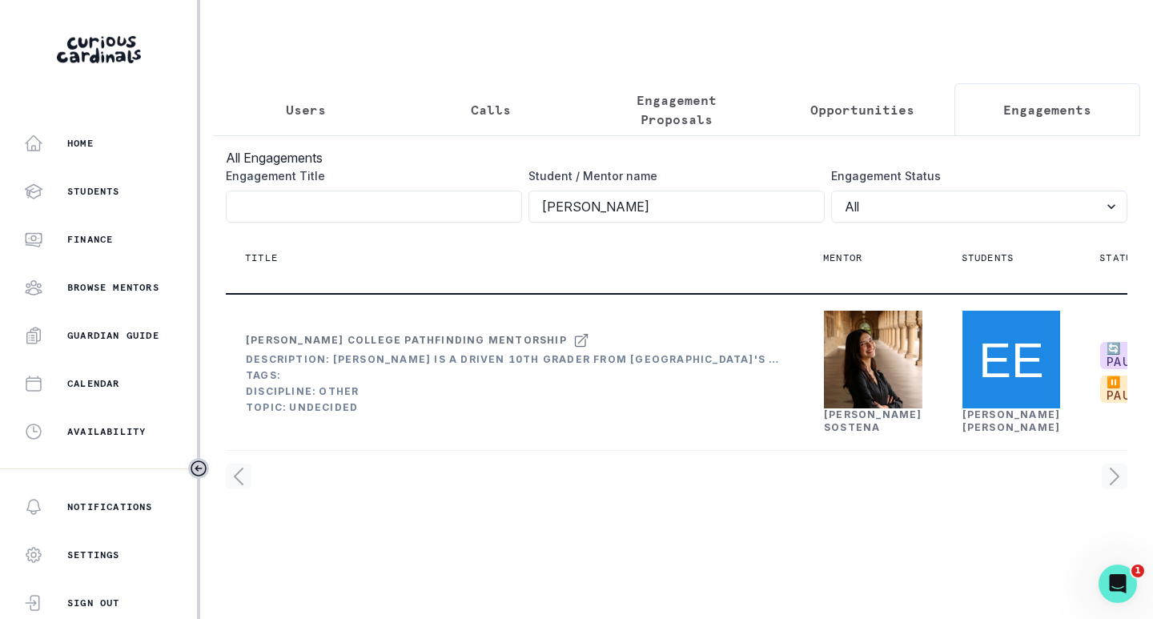
scroll to position [0, 256]
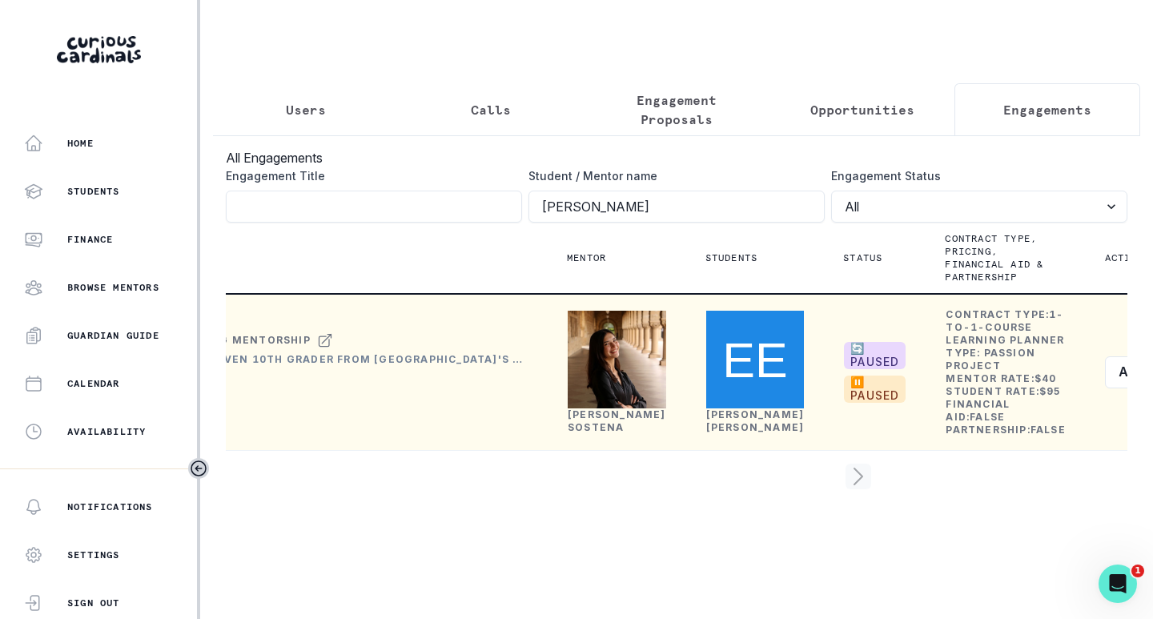
click at [605, 433] on link "[PERSON_NAME]" at bounding box center [617, 421] width 99 height 25
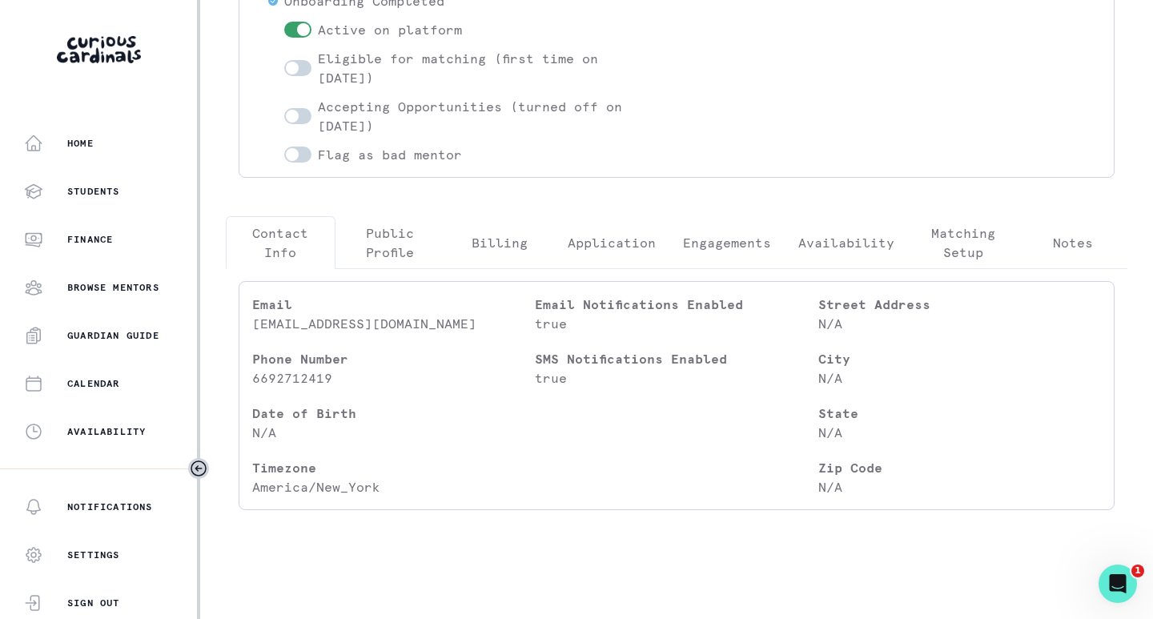
click at [717, 244] on p "Engagements" at bounding box center [727, 242] width 88 height 19
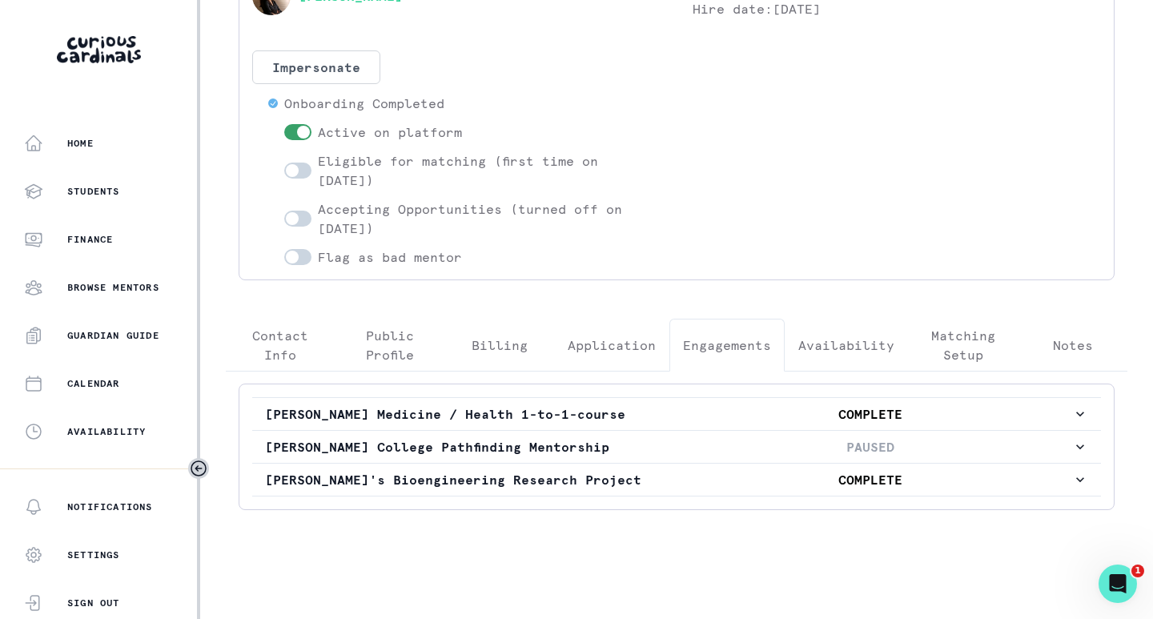
scroll to position [155, 0]
click at [622, 441] on p "[PERSON_NAME] College Pathfinding Mentorship" at bounding box center [467, 446] width 404 height 19
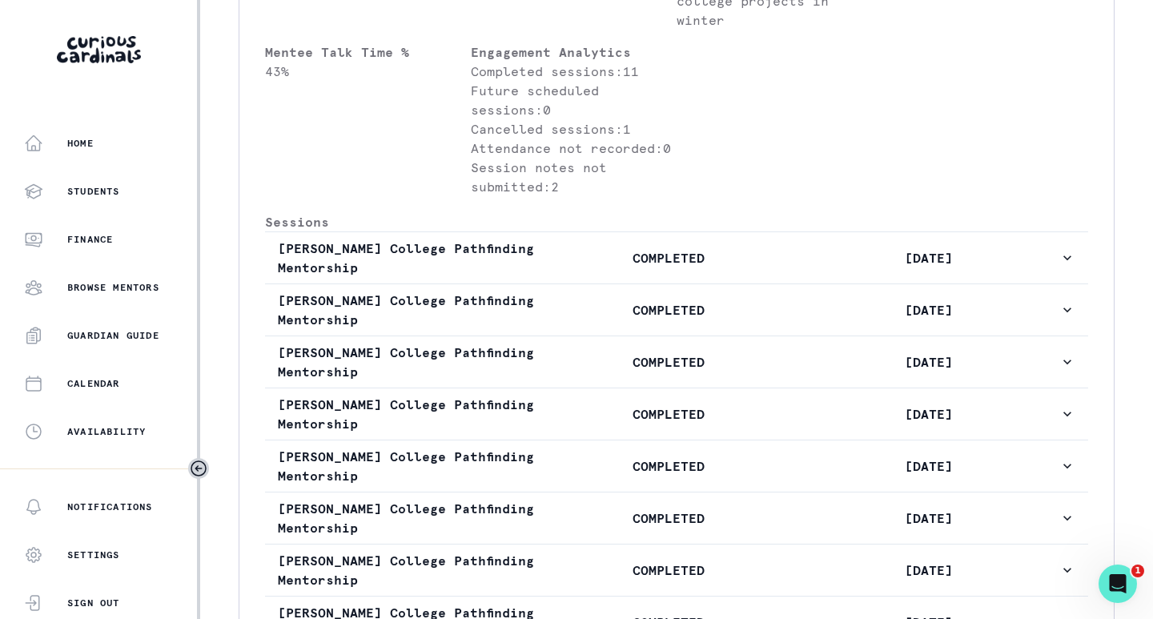
scroll to position [1037, 0]
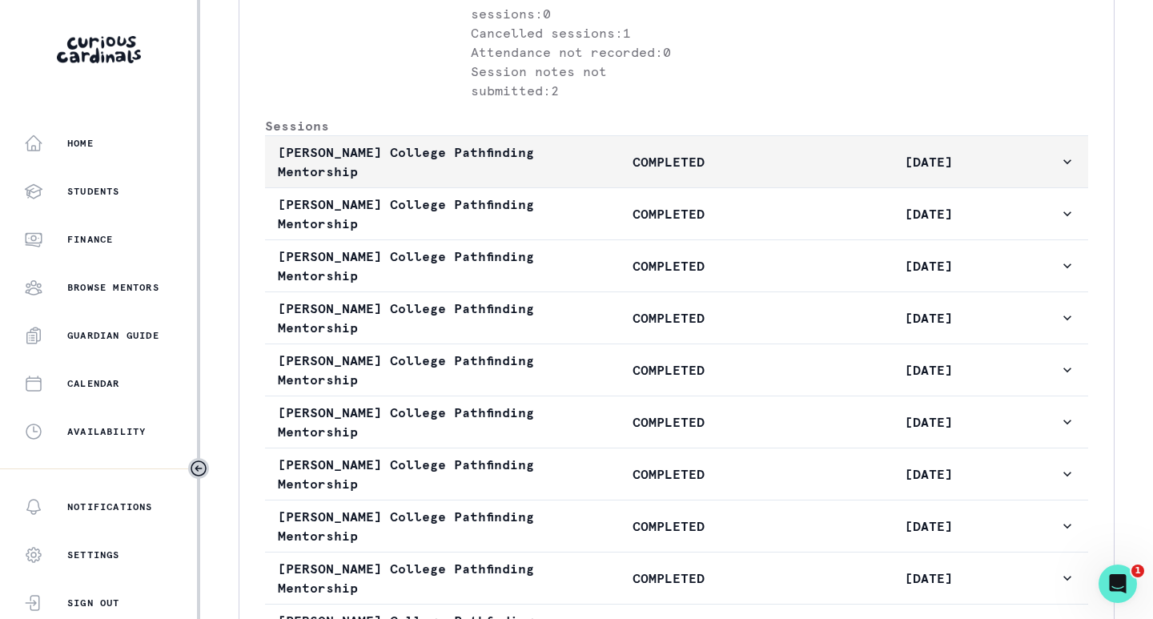
click at [558, 171] on p "COMPLETED" at bounding box center [668, 161] width 260 height 19
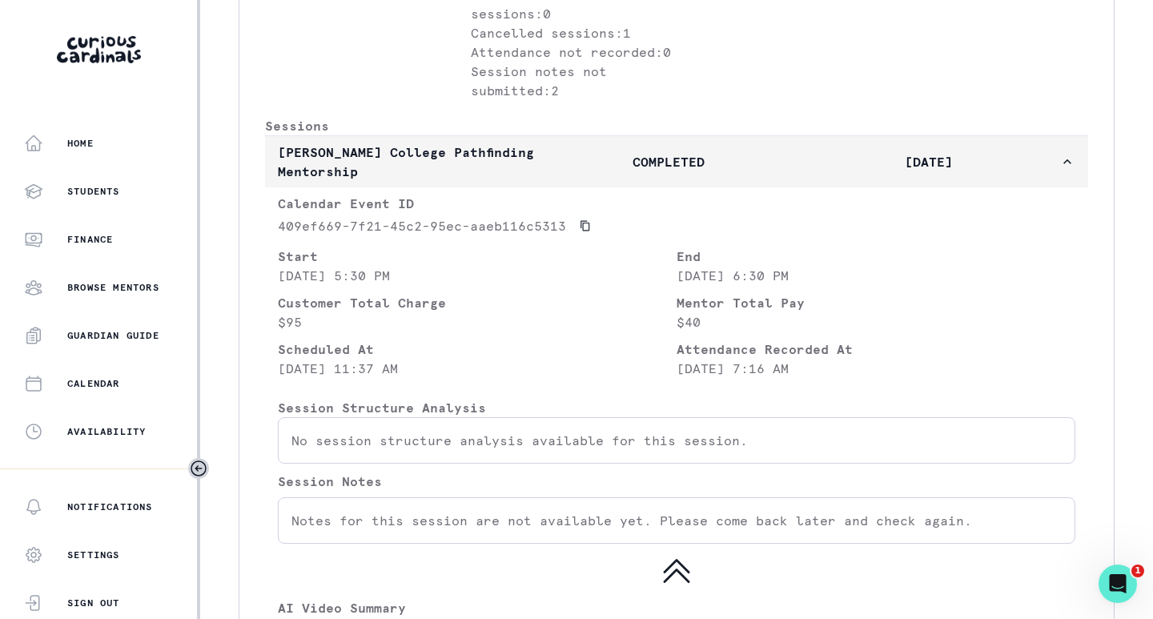
click at [587, 171] on p "COMPLETED" at bounding box center [668, 161] width 260 height 19
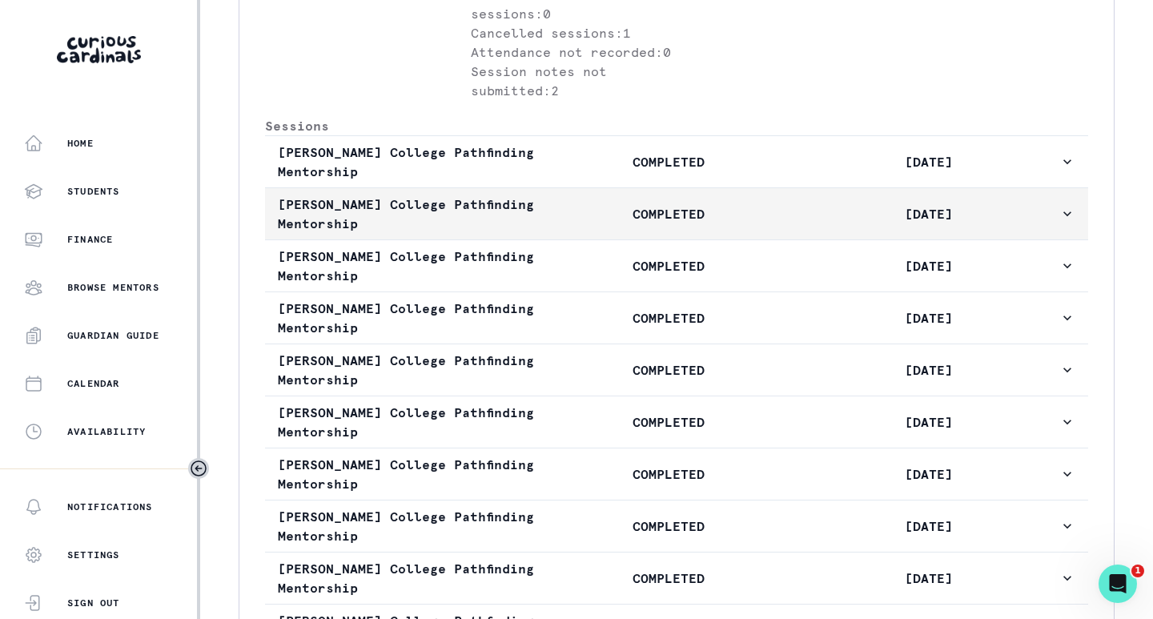
click at [593, 223] on p "COMPLETED" at bounding box center [668, 213] width 260 height 19
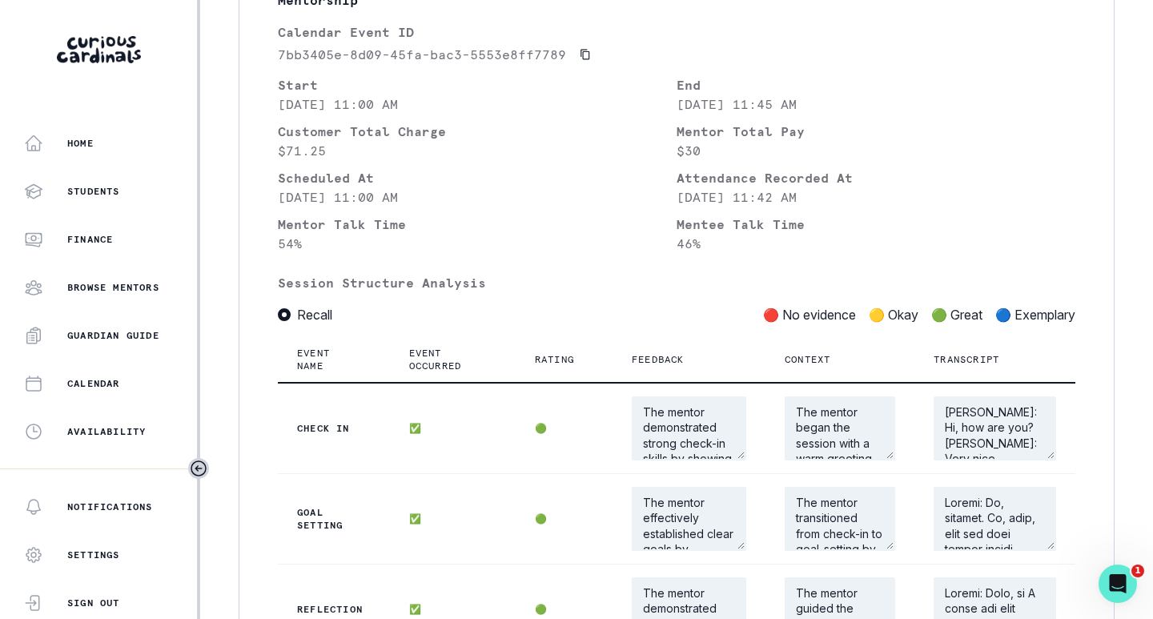
scroll to position [1117, 0]
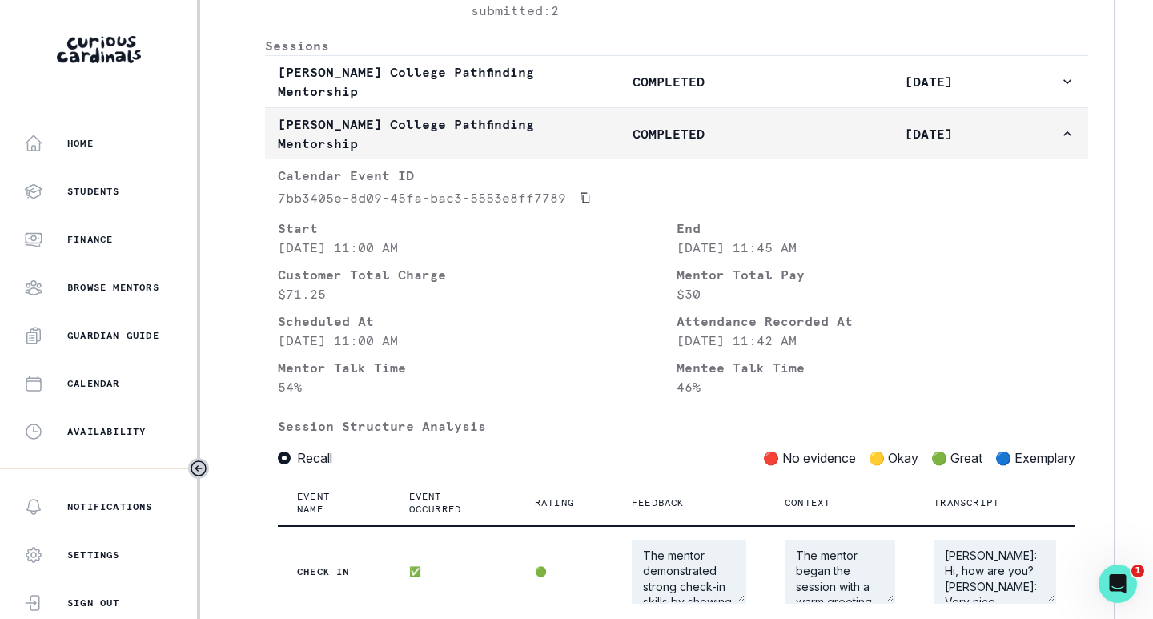
click at [594, 143] on p "COMPLETED" at bounding box center [668, 133] width 260 height 19
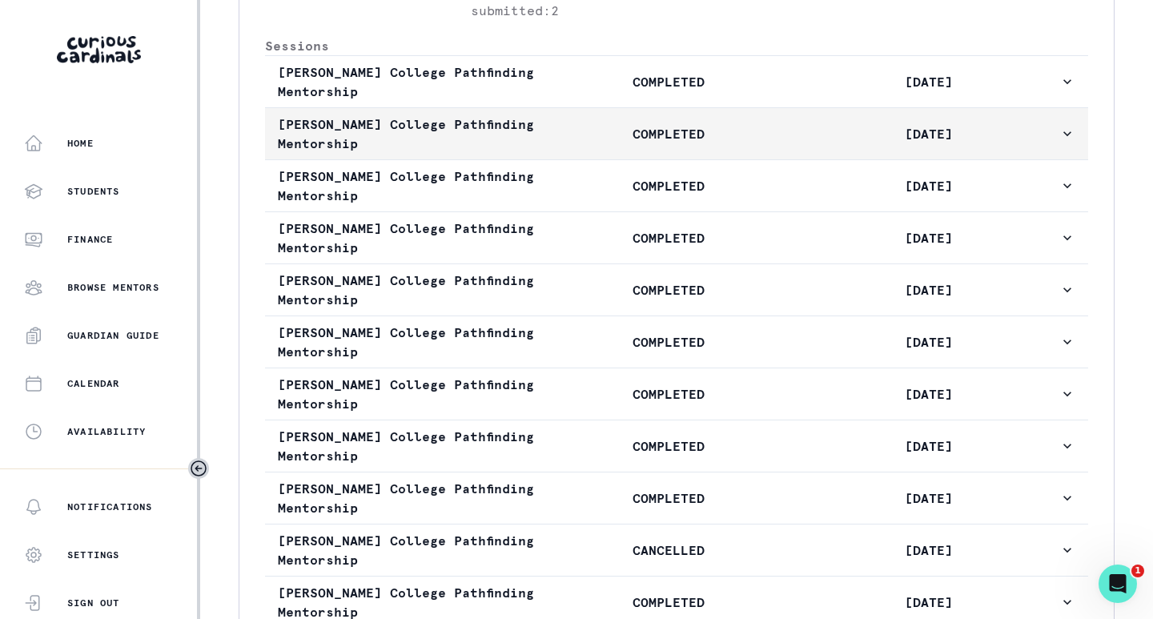
click at [593, 143] on p "COMPLETED" at bounding box center [668, 133] width 260 height 19
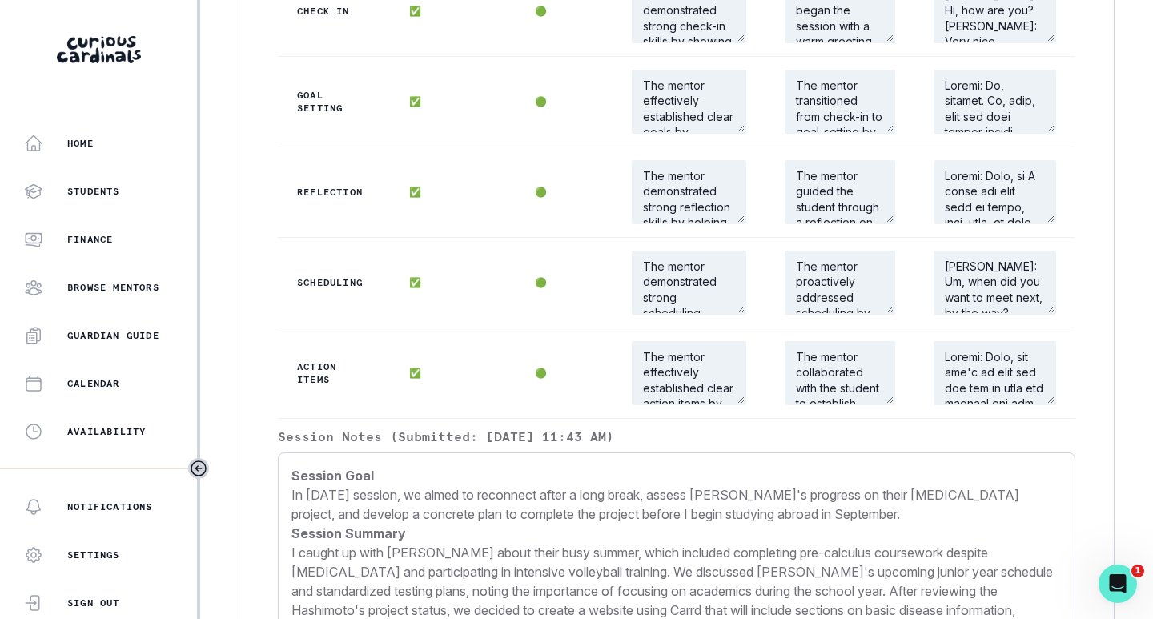
scroll to position [1998, 0]
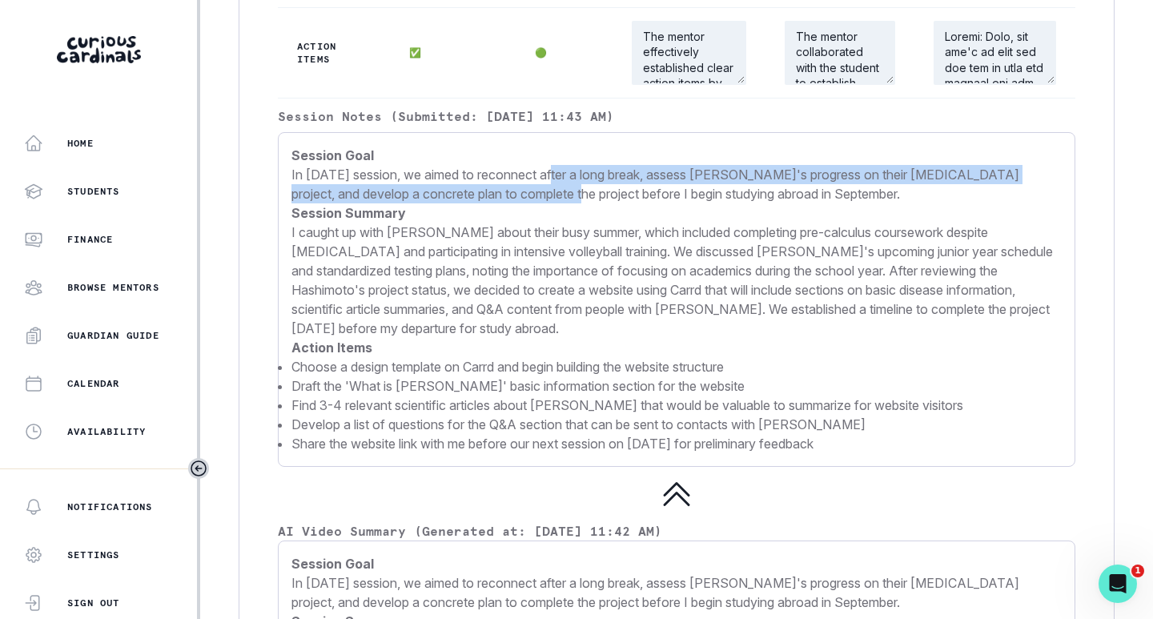
drag, startPoint x: 551, startPoint y: 235, endPoint x: 537, endPoint y: 248, distance: 19.3
click at [537, 203] on p "In [DATE] session, we aimed to reconnect after a long break, assess [PERSON_NAM…" at bounding box center [677, 184] width 771 height 38
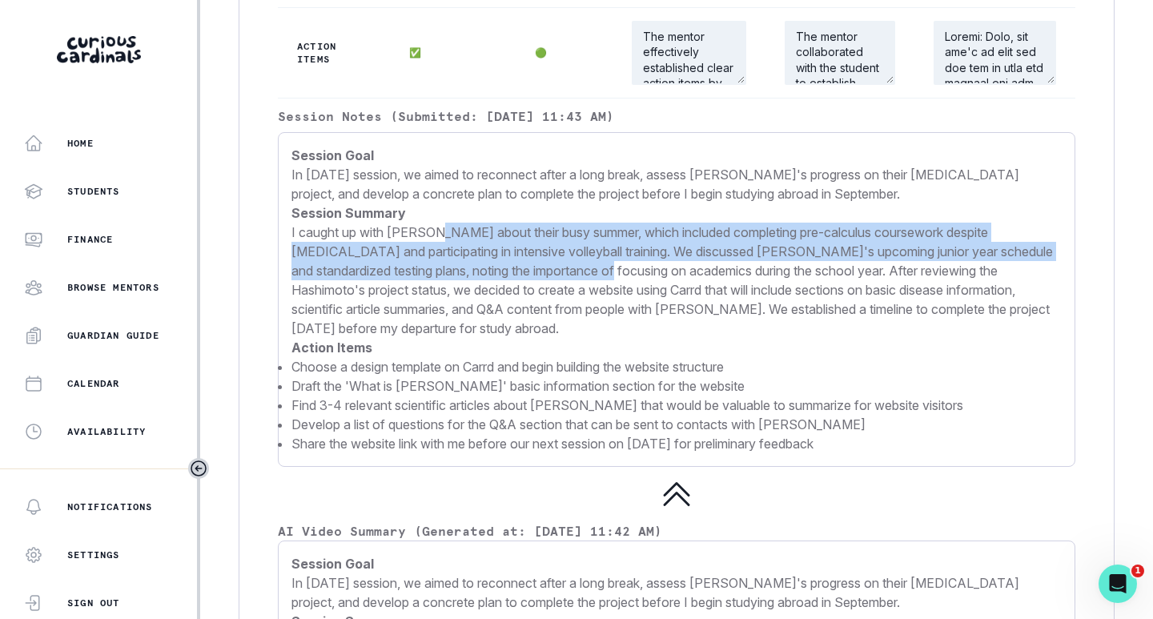
drag, startPoint x: 437, startPoint y: 289, endPoint x: 609, endPoint y: 324, distance: 175.6
click at [609, 324] on p "I caught up with [PERSON_NAME] about their busy summer, which included completi…" at bounding box center [677, 280] width 771 height 115
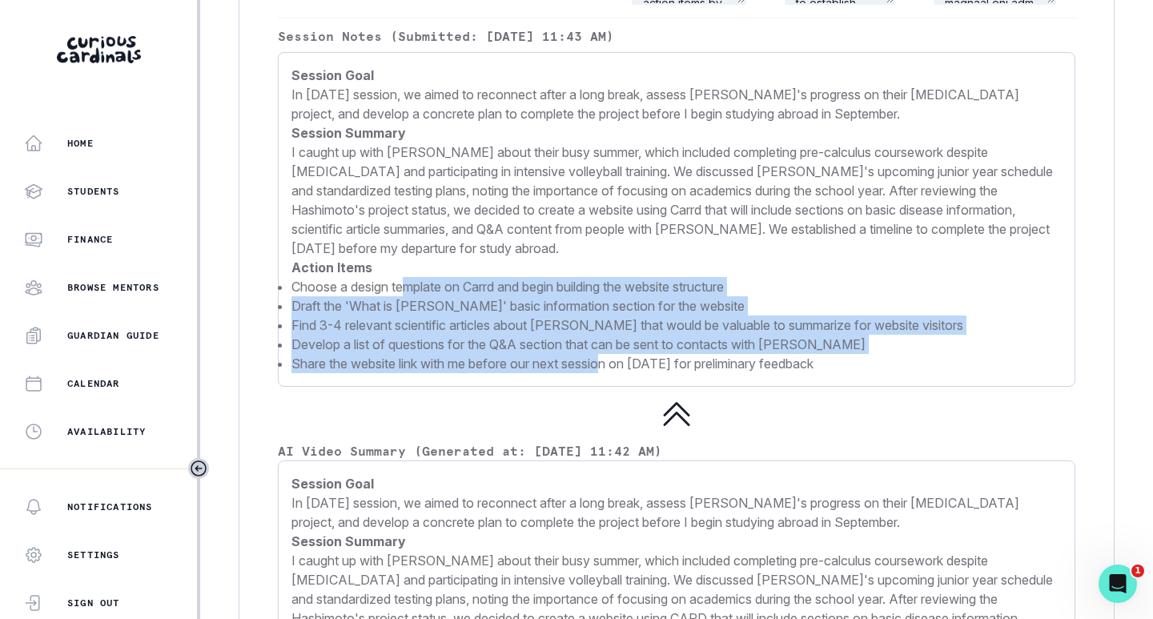
drag, startPoint x: 404, startPoint y: 350, endPoint x: 627, endPoint y: 403, distance: 229.7
click at [614, 373] on ul "Choose a design template on Carrd and begin building the website structure Draf…" at bounding box center [677, 325] width 771 height 96
click at [625, 335] on p "Find 3-4 relevant scientific articles about [PERSON_NAME] that would be valuabl…" at bounding box center [677, 325] width 771 height 19
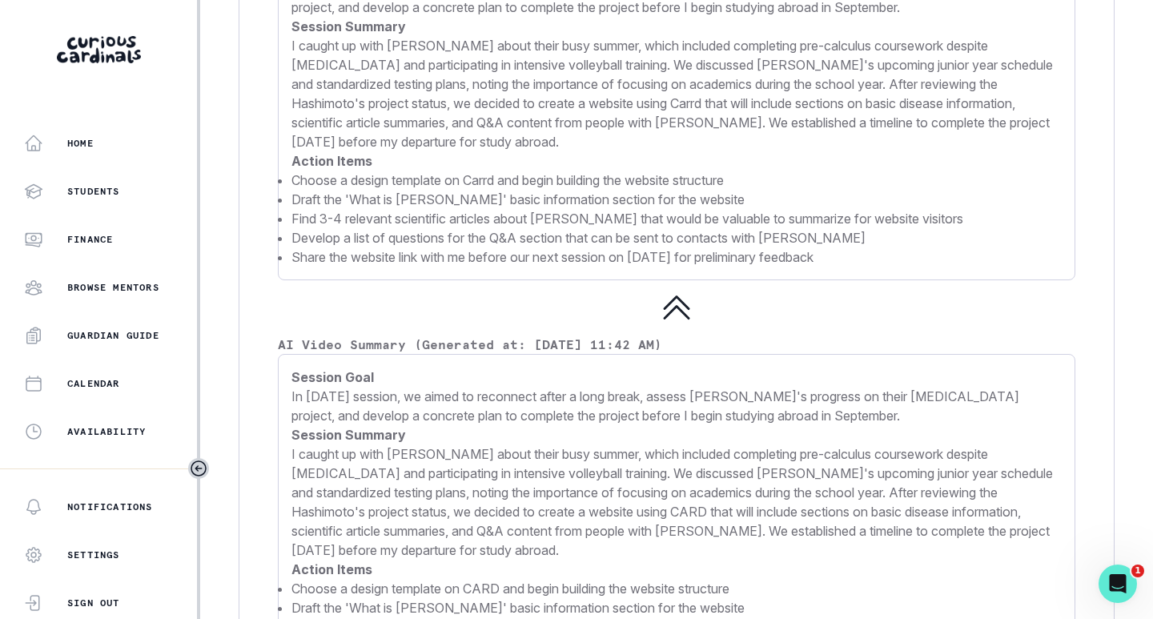
scroll to position [2158, 0]
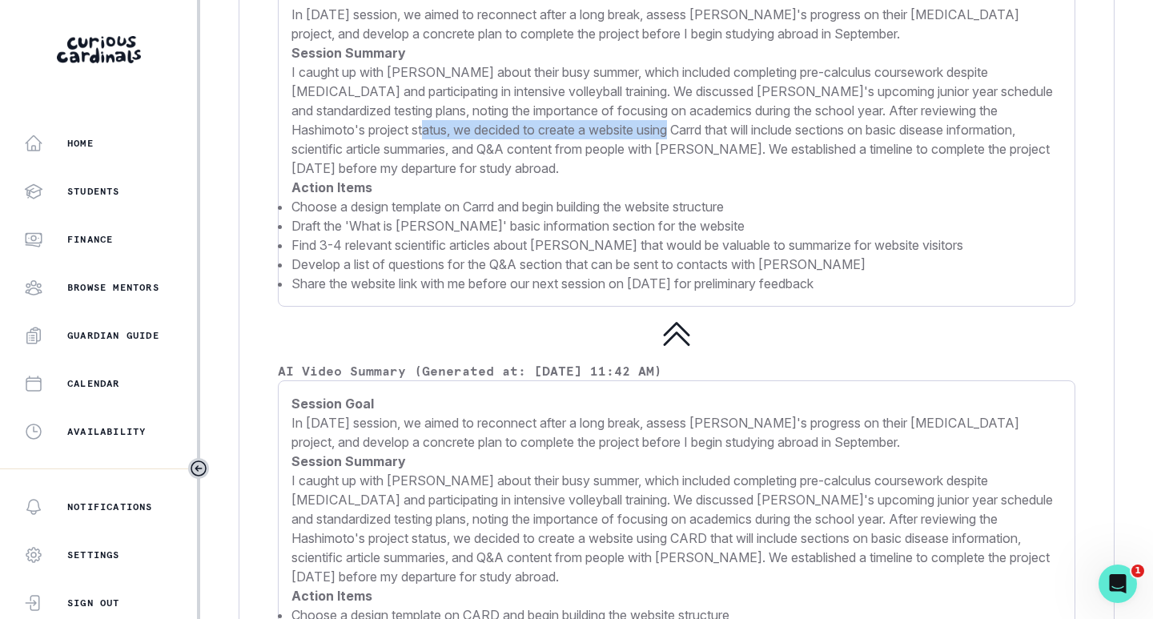
drag, startPoint x: 380, startPoint y: 188, endPoint x: 624, endPoint y: 191, distance: 244.3
click at [624, 178] on p "I caught up with [PERSON_NAME] about their busy summer, which included completi…" at bounding box center [677, 119] width 771 height 115
click at [547, 178] on p "I caught up with [PERSON_NAME] about their busy summer, which included completi…" at bounding box center [677, 119] width 771 height 115
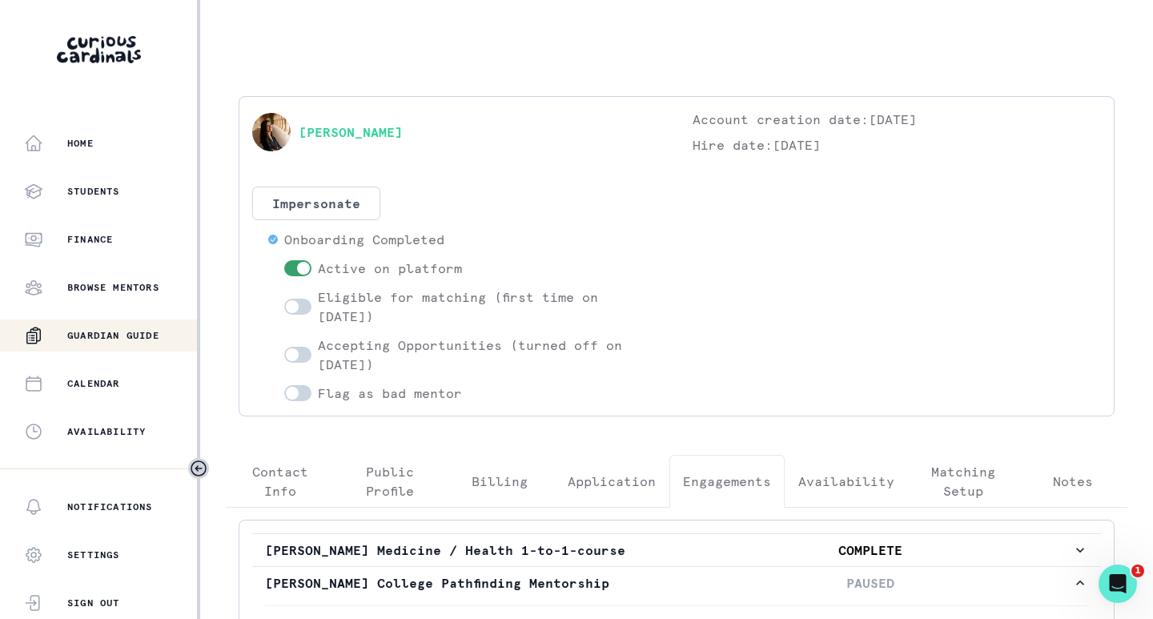
scroll to position [320, 0]
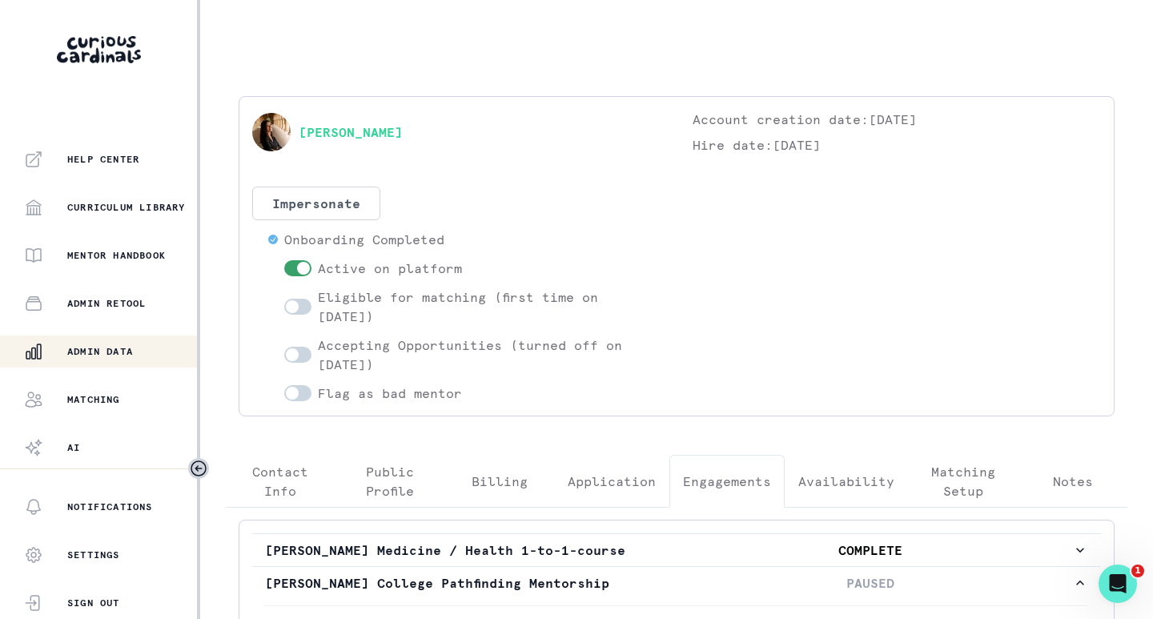
click at [110, 351] on p "Admin Data" at bounding box center [100, 351] width 66 height 13
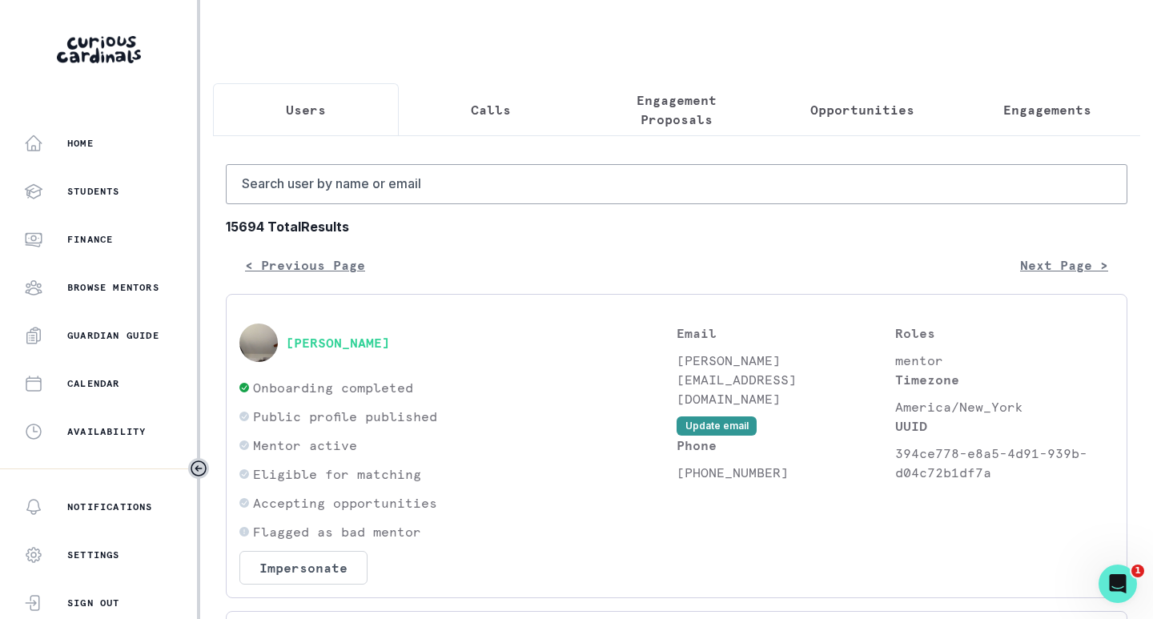
click at [859, 107] on p "Opportunities" at bounding box center [863, 109] width 104 height 19
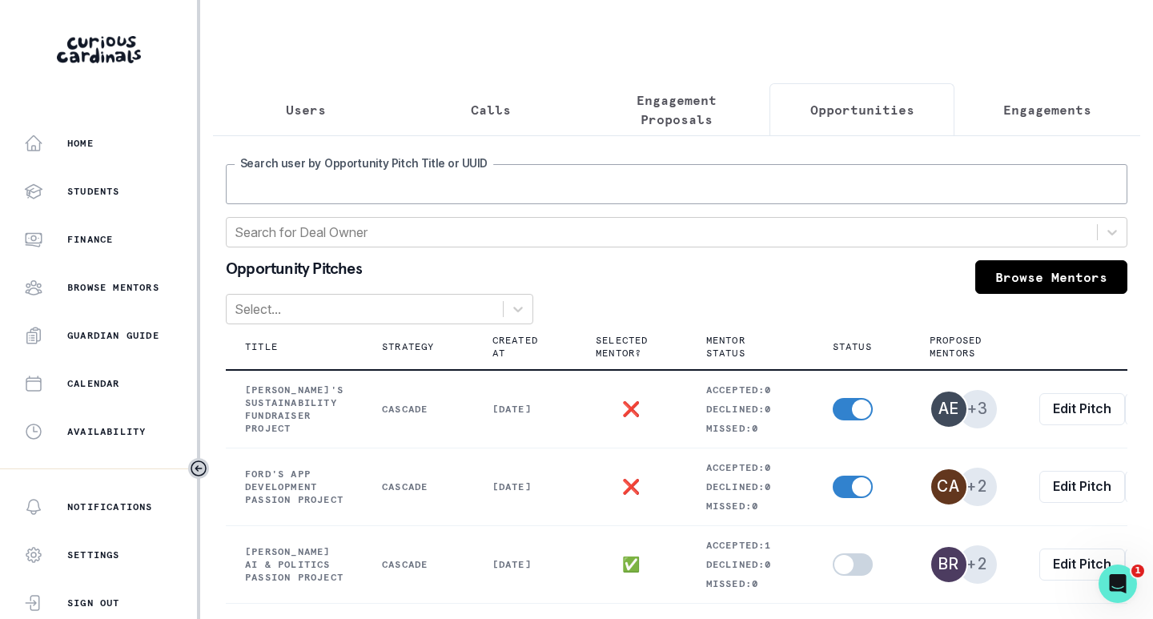
click at [698, 203] on input "Search user by Opportunity Pitch Title or UUID" at bounding box center [677, 184] width 902 height 40
type input "bella"
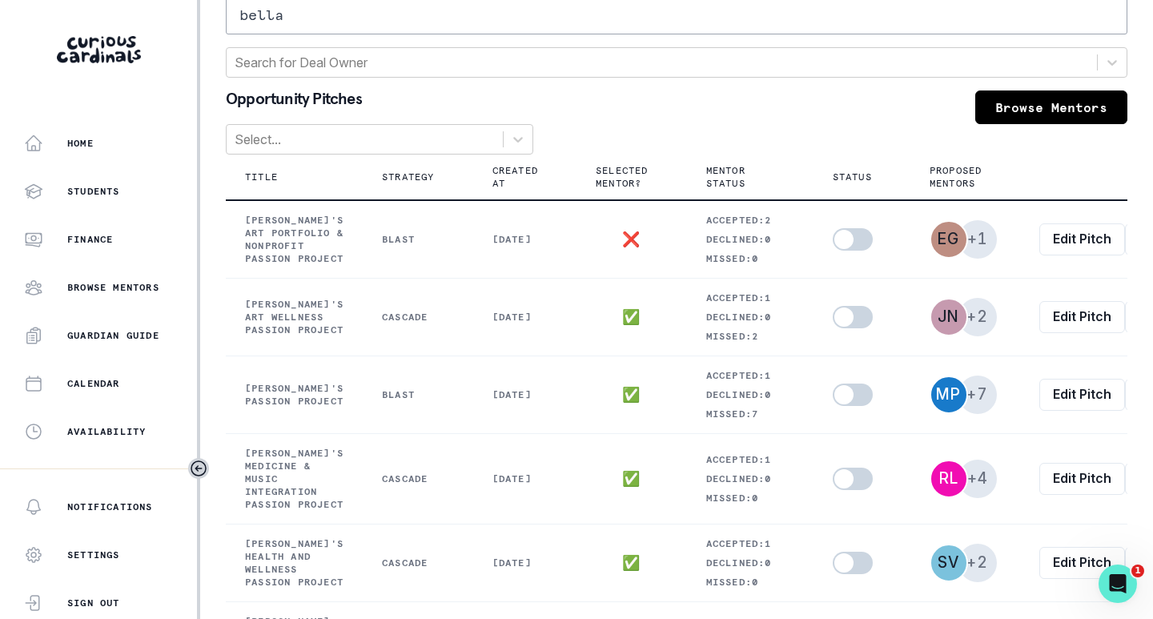
scroll to position [80, 0]
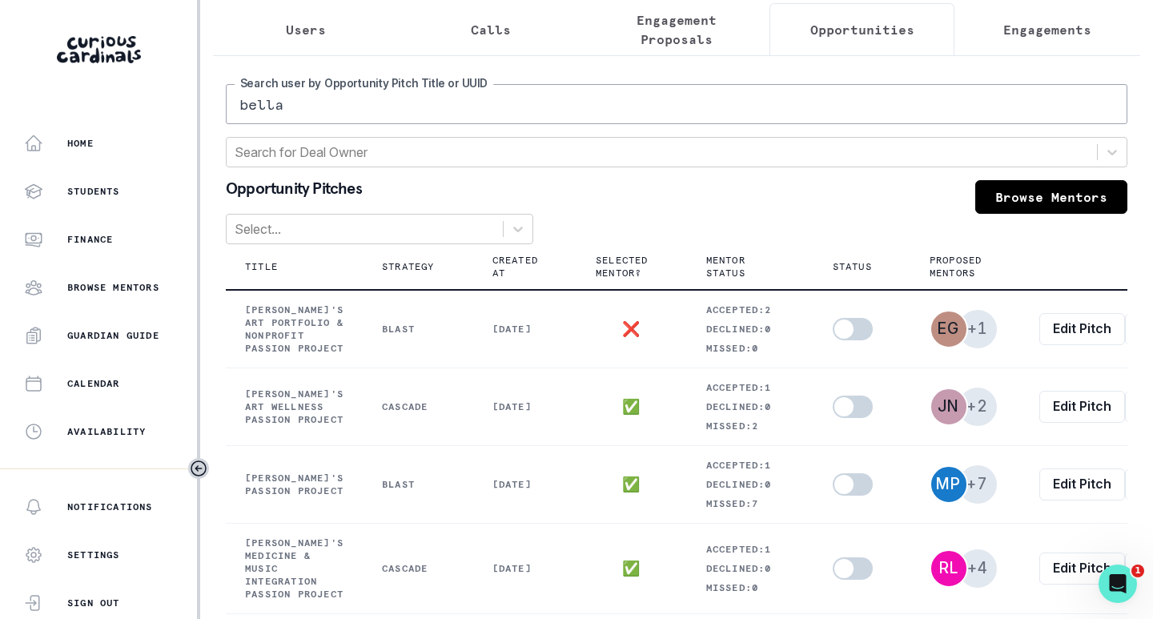
click at [667, 50] on button "Engagement Proposals" at bounding box center [677, 29] width 186 height 53
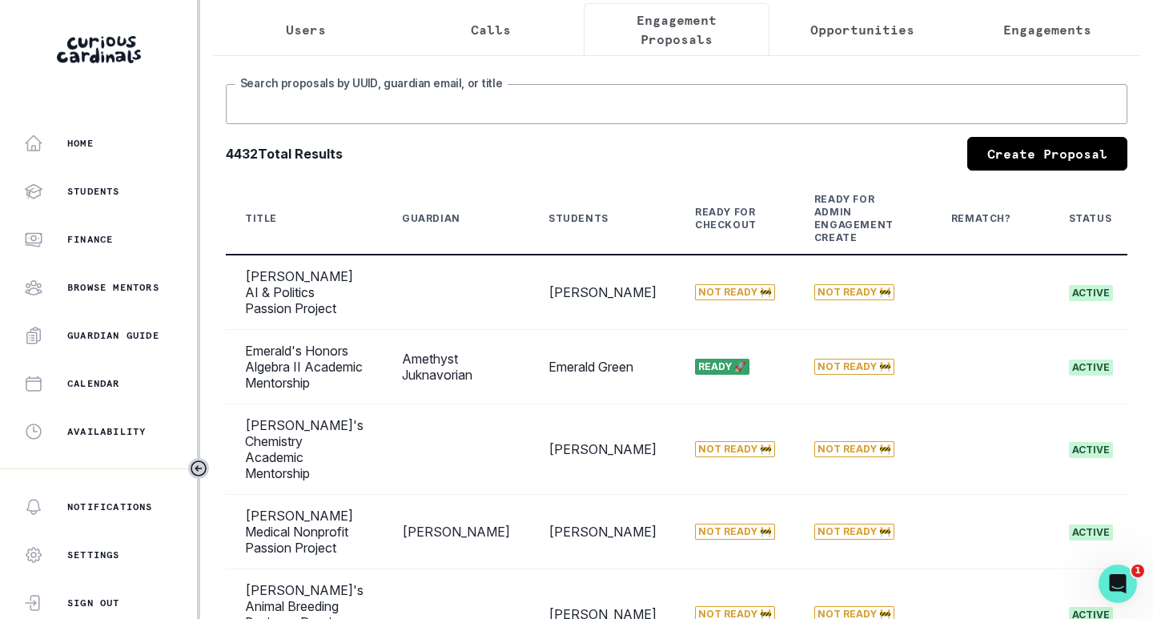
click at [630, 113] on input "Search proposals by UUID, guardian email, or title" at bounding box center [677, 104] width 902 height 40
type input "bella"
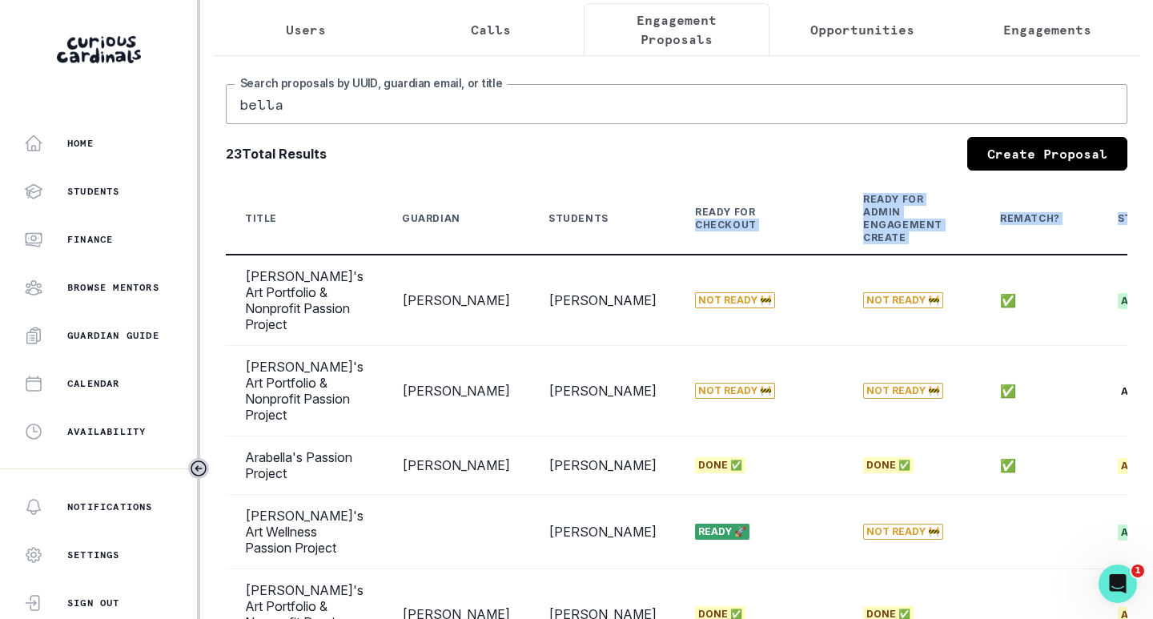
scroll to position [0, 252]
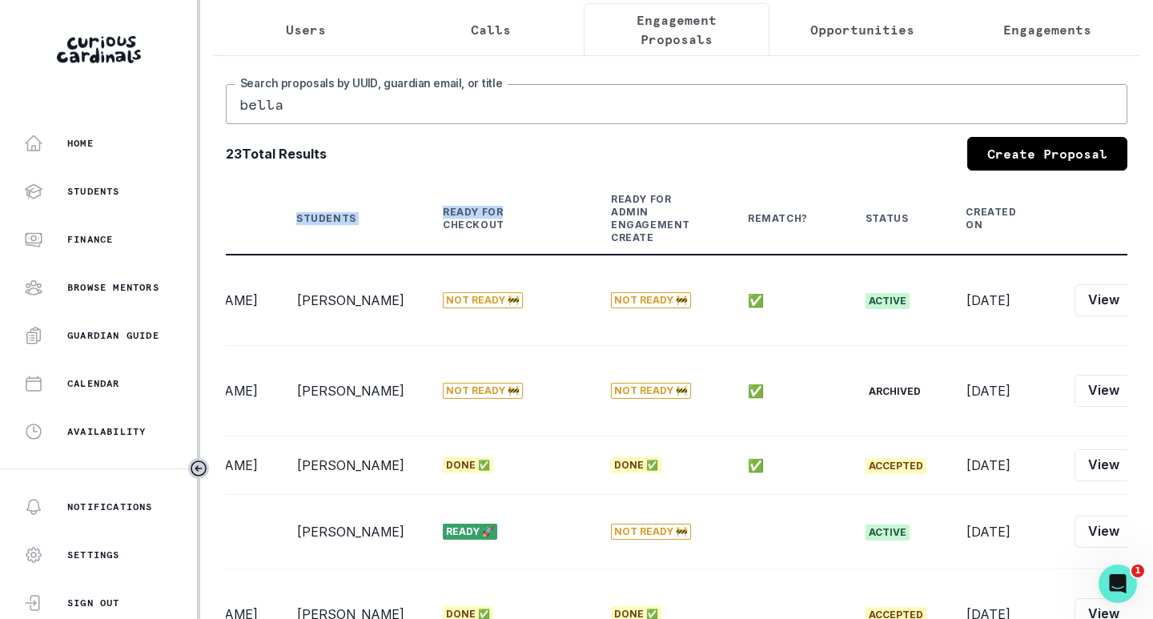
drag, startPoint x: 691, startPoint y: 211, endPoint x: 1153, endPoint y: 247, distance: 462.7
click at [1153, 247] on main "Users Calls Engagement Proposals Opportunities Engagements bella Search proposa…" at bounding box center [676, 309] width 953 height 619
click at [966, 223] on div "Created On" at bounding box center [991, 219] width 50 height 26
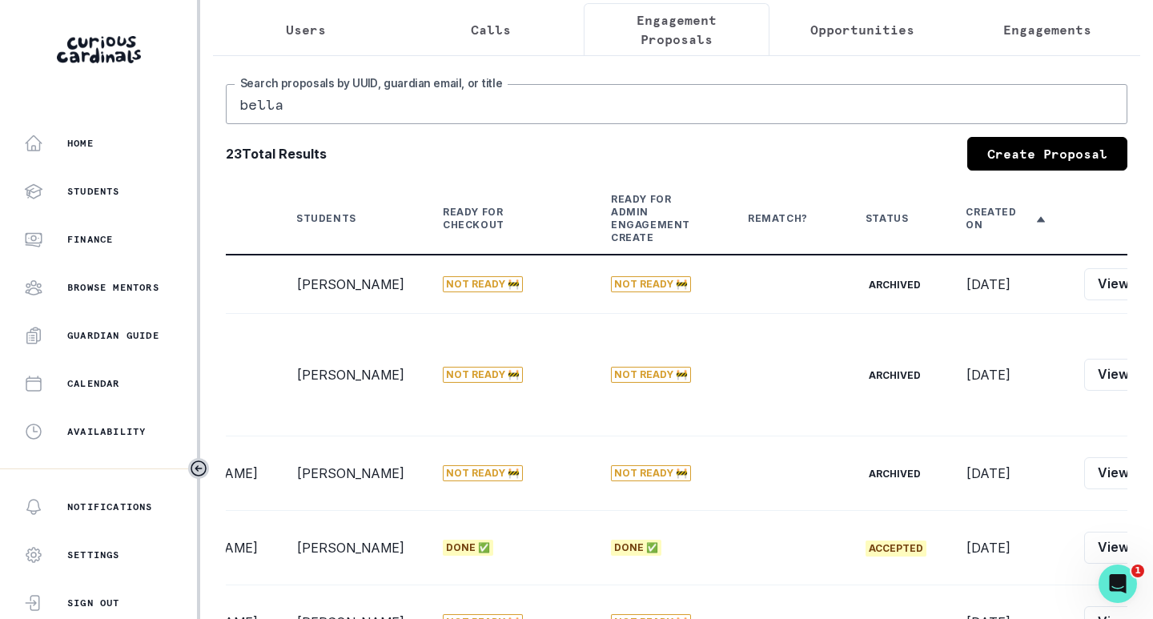
click at [344, 124] on input "bella" at bounding box center [677, 104] width 902 height 40
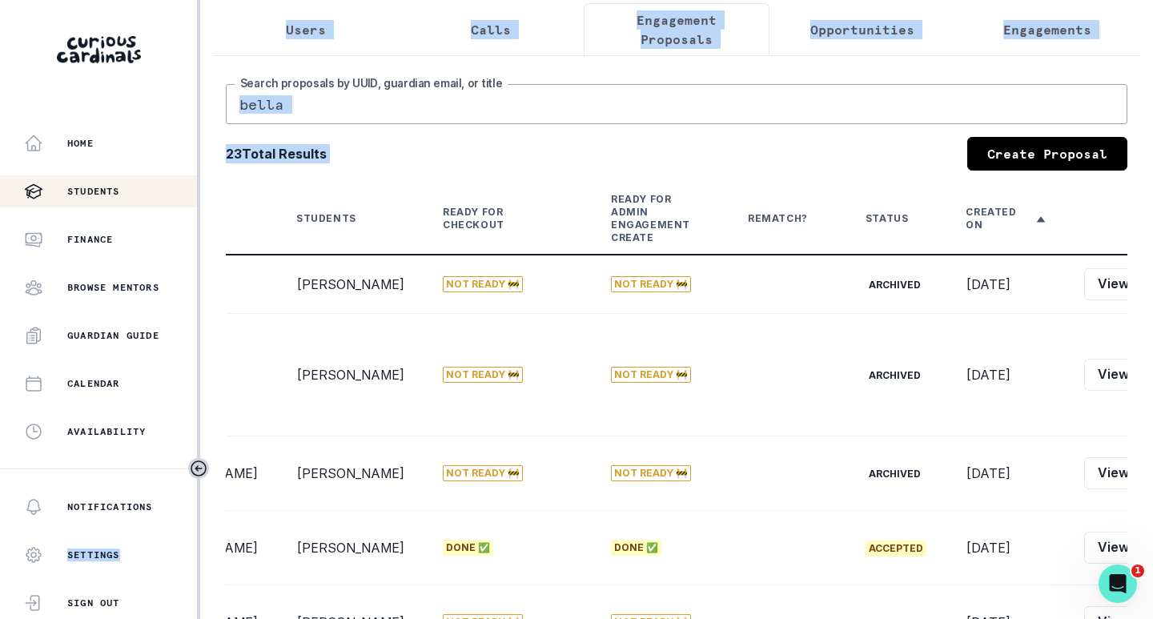
drag, startPoint x: 788, startPoint y: 187, endPoint x: 71, endPoint y: 185, distance: 716.9
click at [56, 185] on div "Home Students Finance Browse Mentors Guardian Guide Calendar Availability Help …" at bounding box center [576, 309] width 1153 height 619
click at [296, 225] on div "Students" at bounding box center [326, 218] width 60 height 13
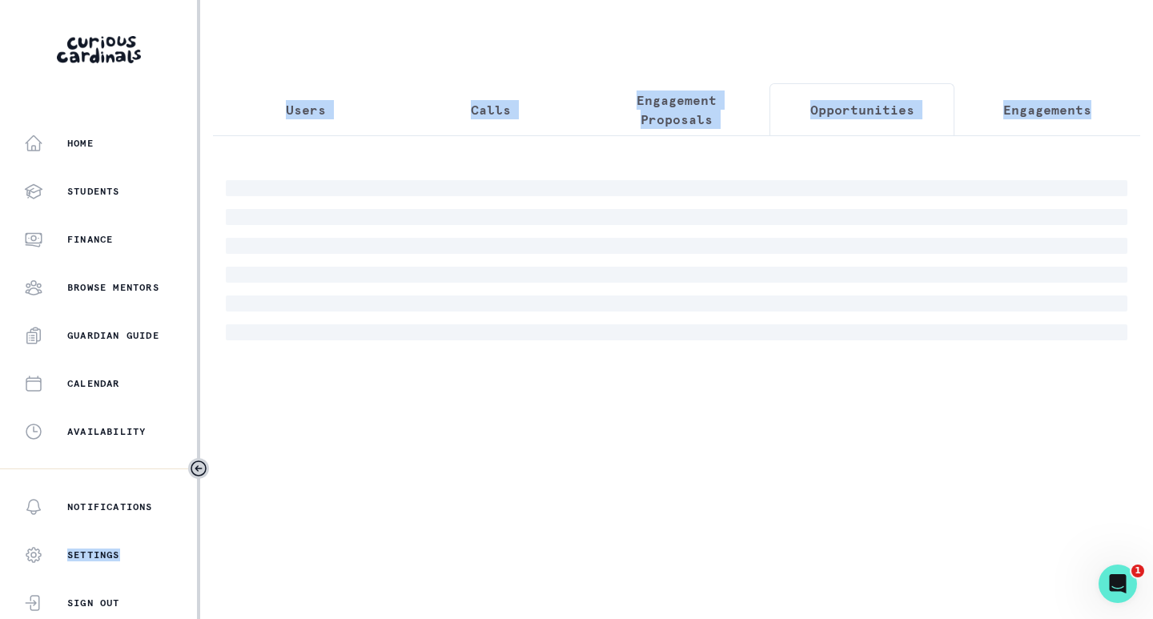
click at [816, 42] on div "Users Calls Engagement Proposals Opportunities Engagements" at bounding box center [677, 186] width 928 height 372
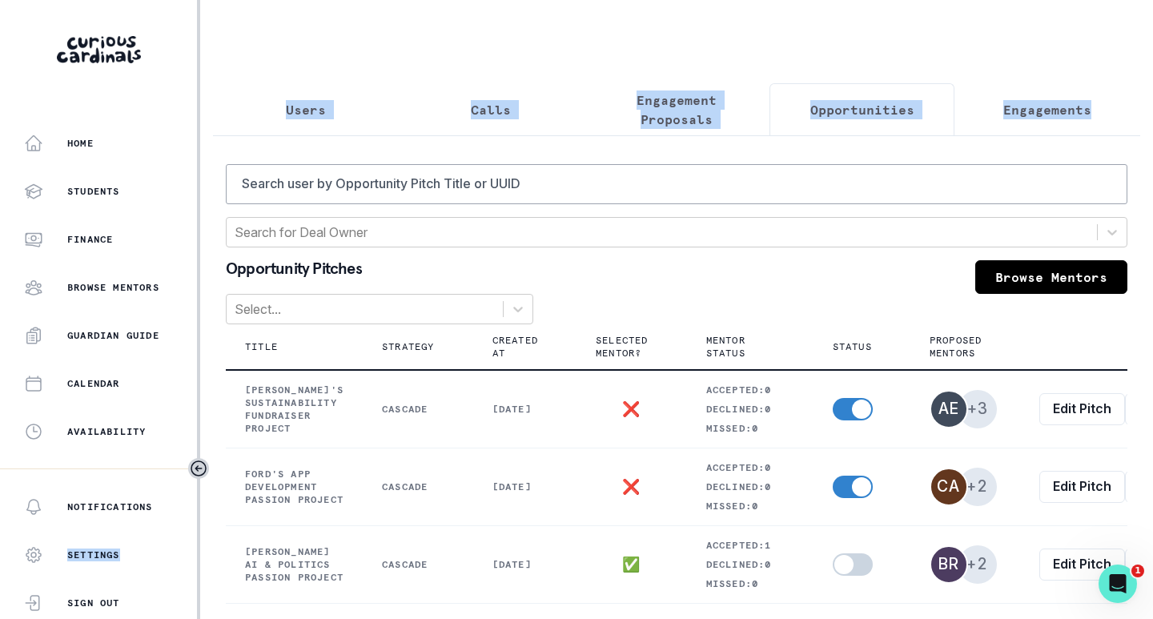
click at [697, 118] on p "Engagement Proposals" at bounding box center [677, 110] width 159 height 38
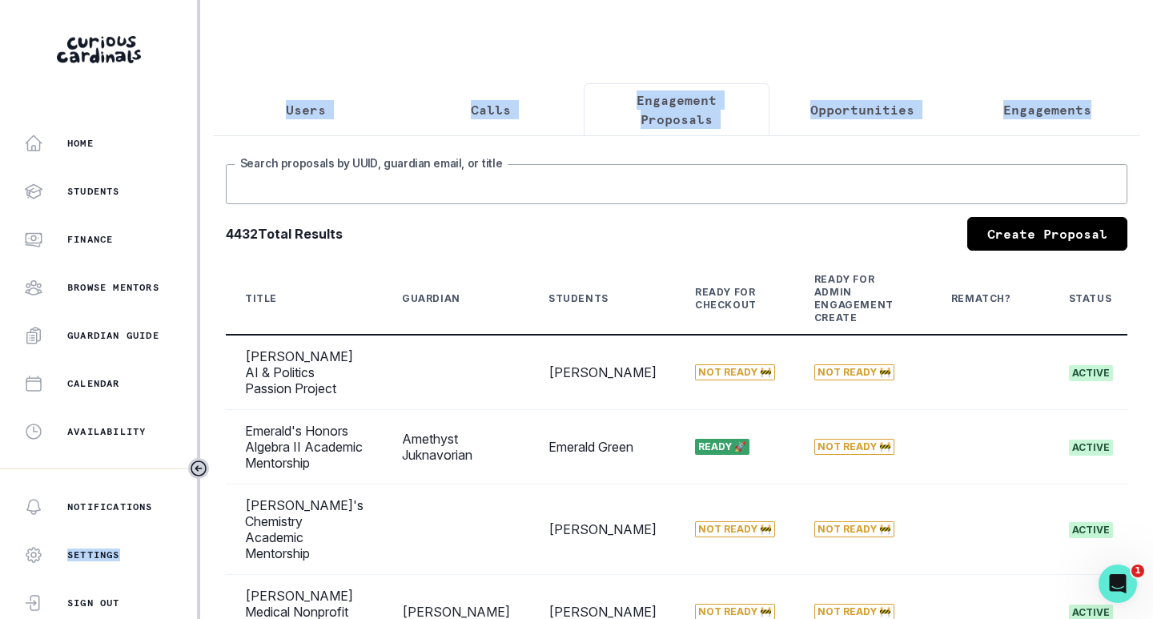
click at [457, 204] on input "Search proposals by UUID, guardian email, or title" at bounding box center [677, 184] width 902 height 40
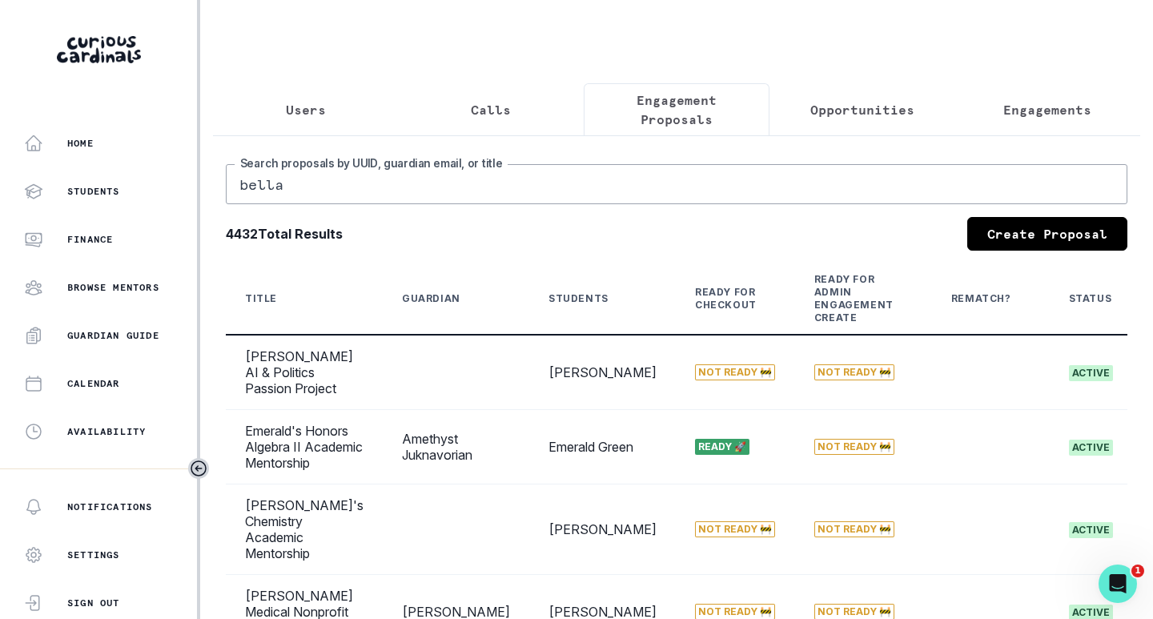
type input "bella"
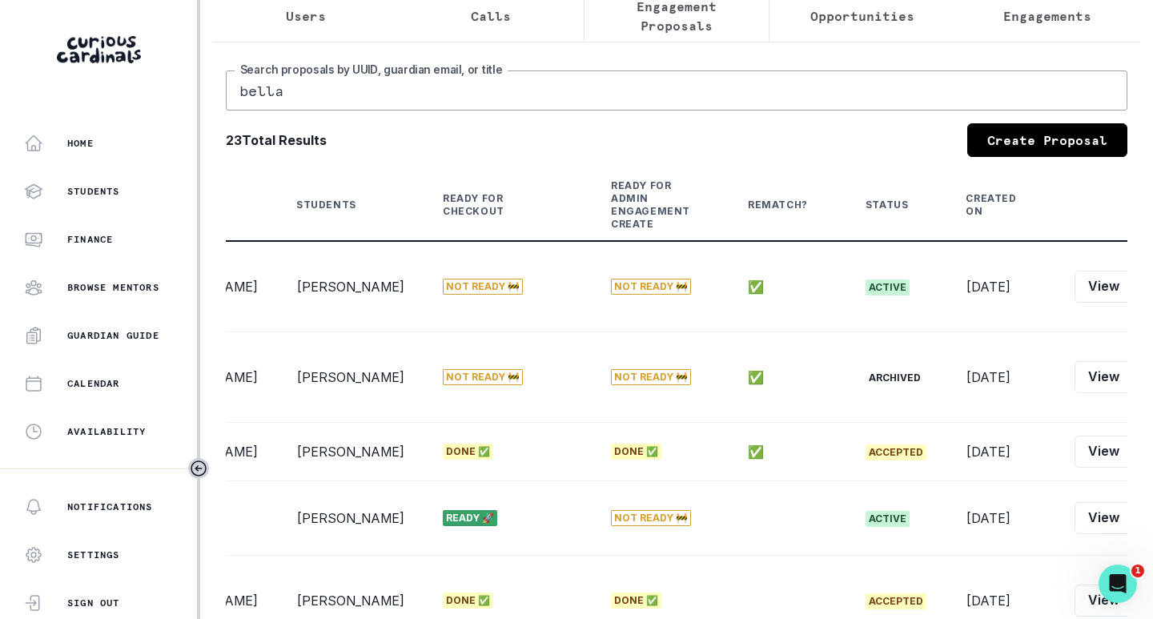
scroll to position [2, 0]
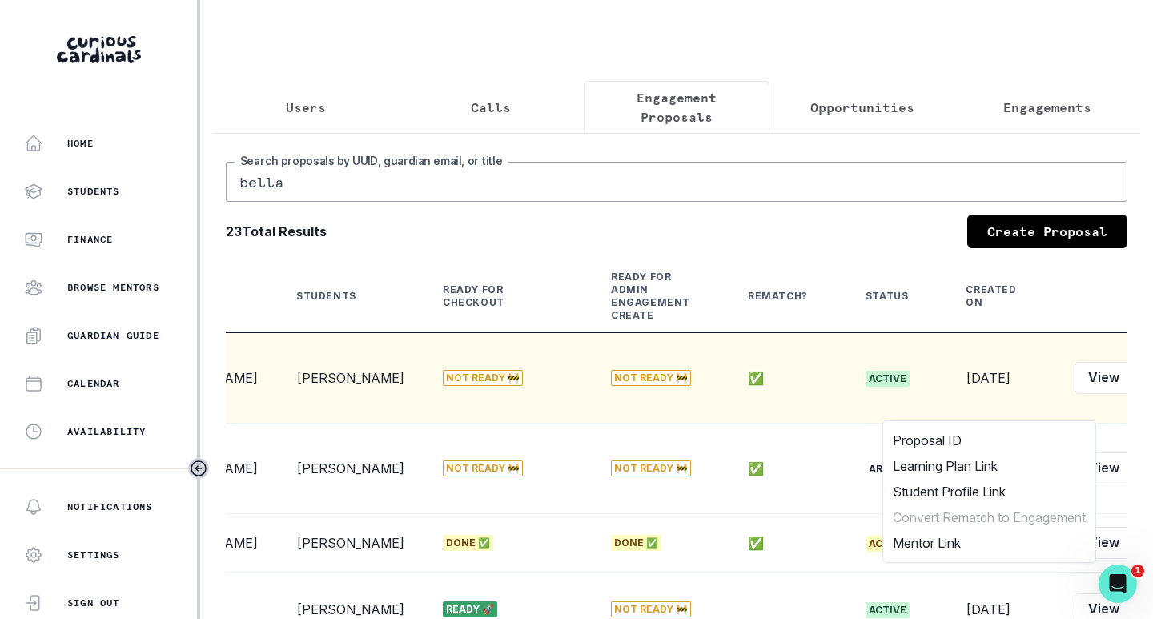
click at [1133, 394] on button "Edit" at bounding box center [1158, 378] width 50 height 32
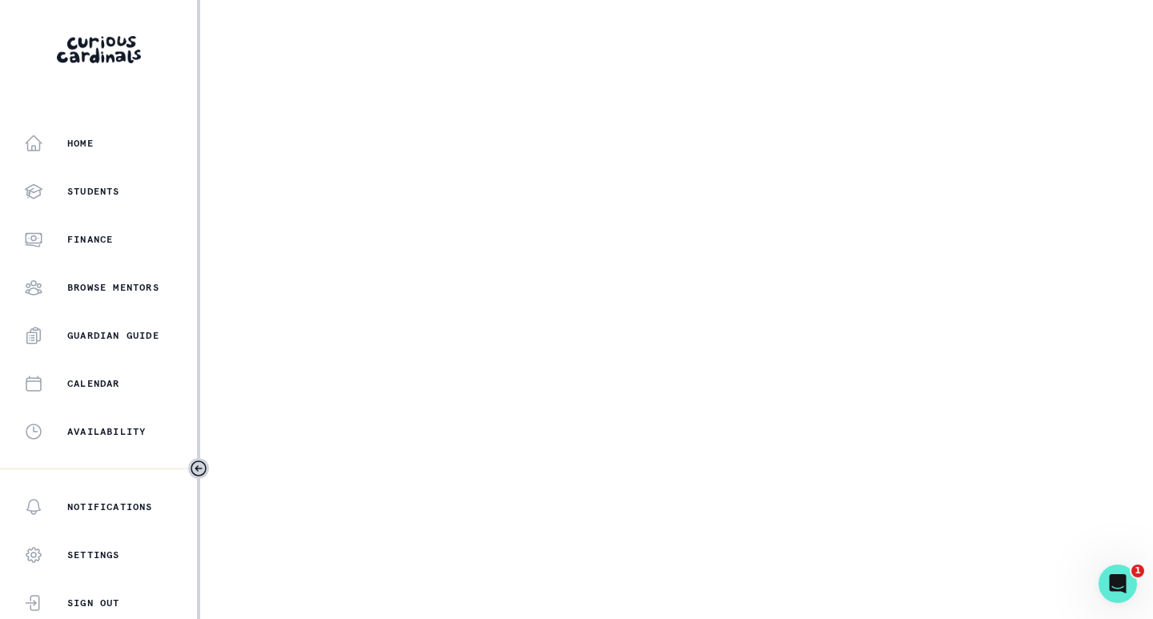
select select "17faa8e4-2b0e-4aee-abf5-4da8e9d87f5d"
select select "21823d02-daa7-4a80-ad24-84d14ee1f86c"
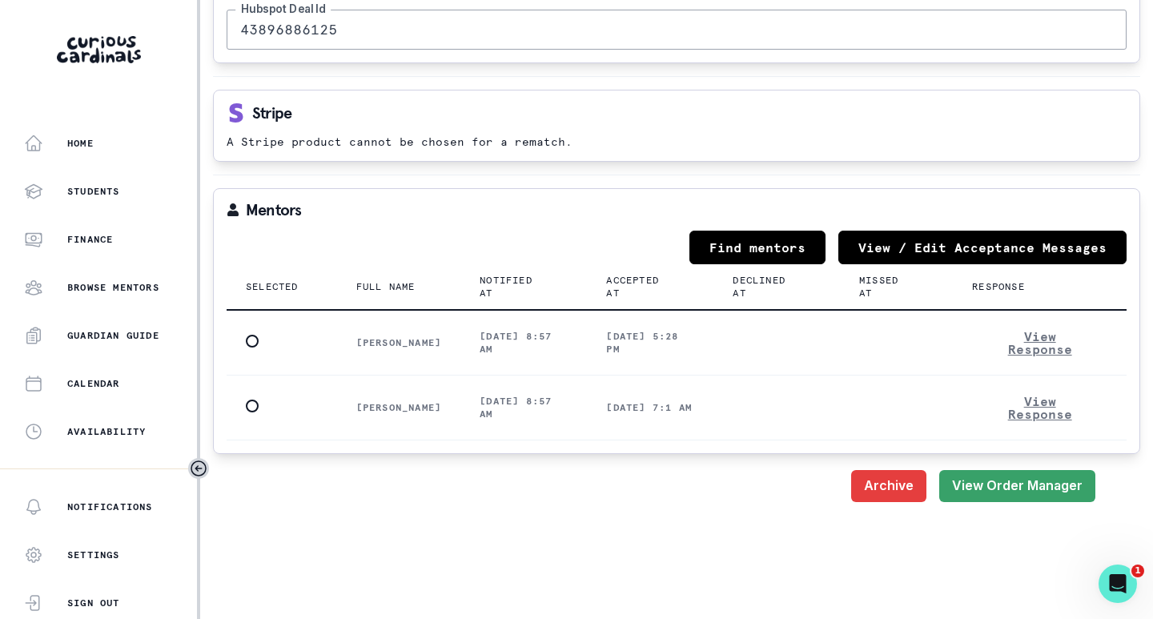
scroll to position [1922, 0]
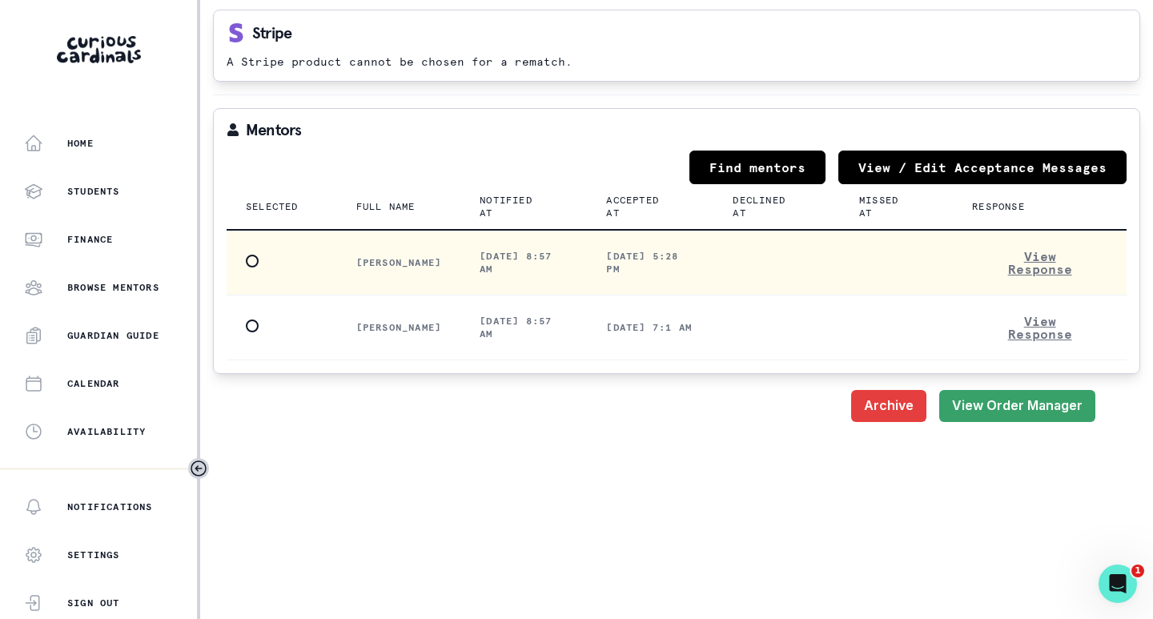
click at [256, 262] on span at bounding box center [252, 261] width 13 height 13
click at [246, 261] on input "radio" at bounding box center [245, 260] width 1 height 1
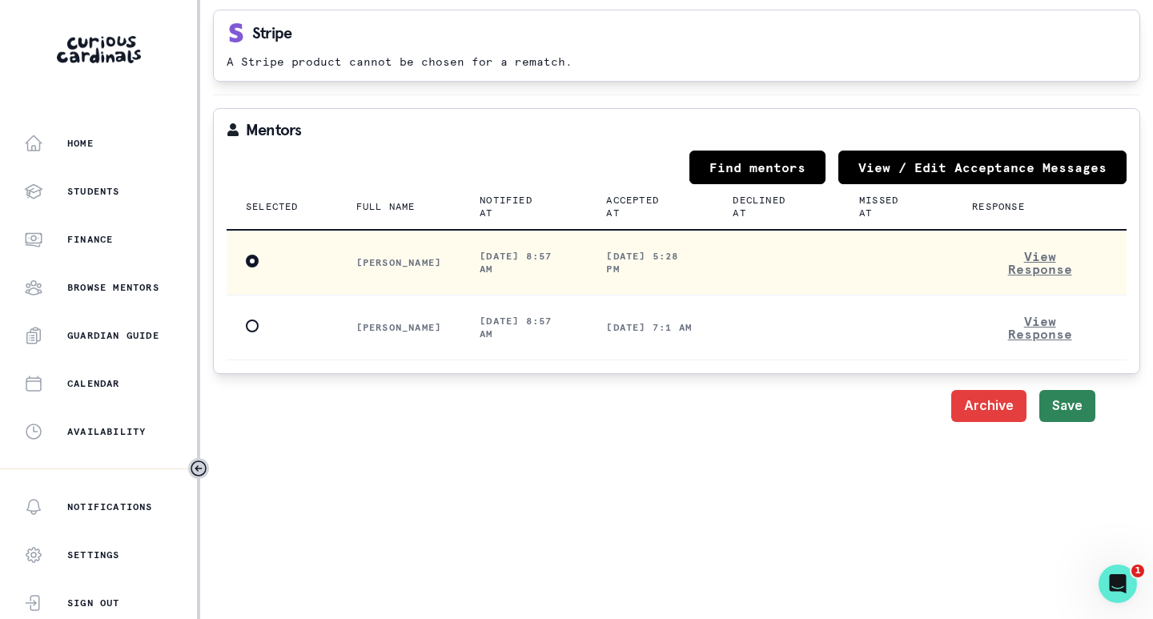
click at [1059, 408] on button "Save" at bounding box center [1068, 406] width 56 height 32
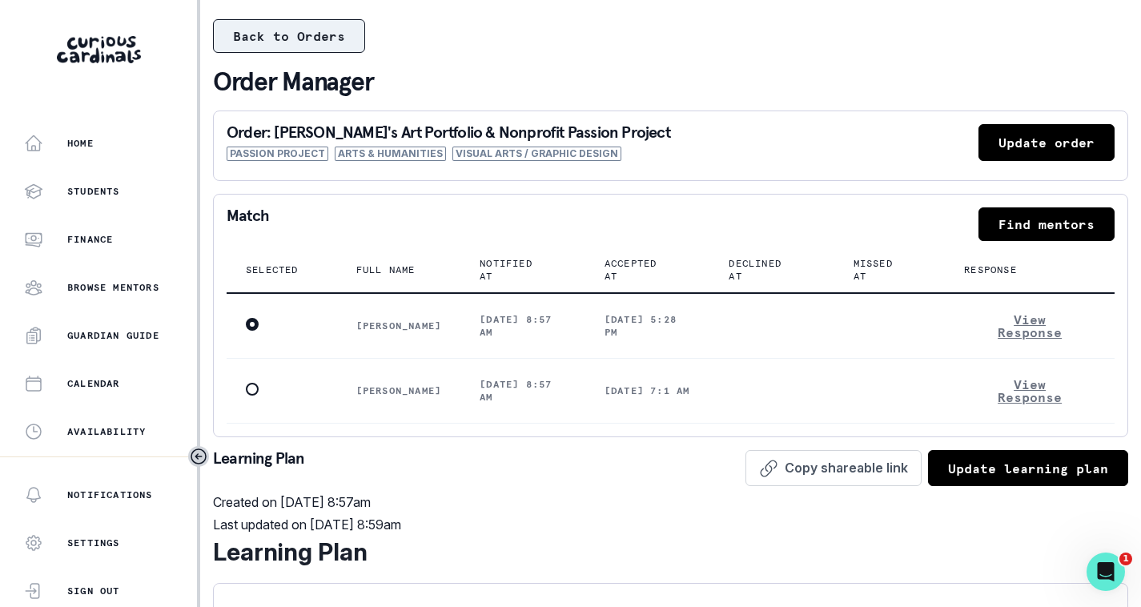
click at [356, 36] on button "Back to Orders" at bounding box center [289, 36] width 152 height 34
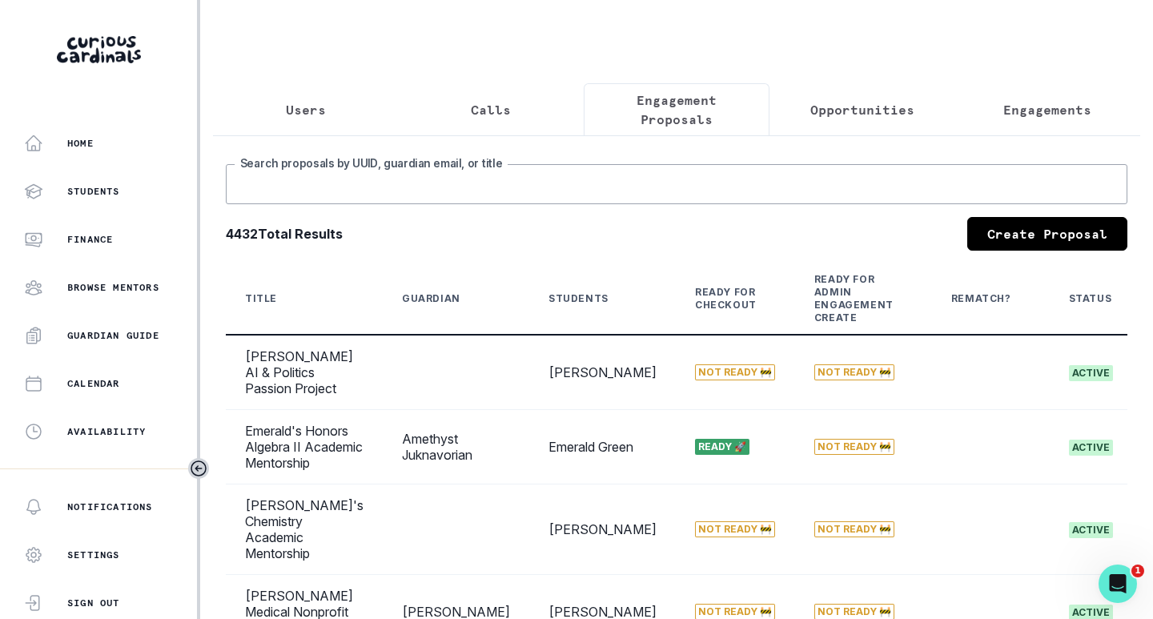
click at [537, 193] on input "Search proposals by UUID, guardian email, or title" at bounding box center [677, 184] width 902 height 40
type input "bella"
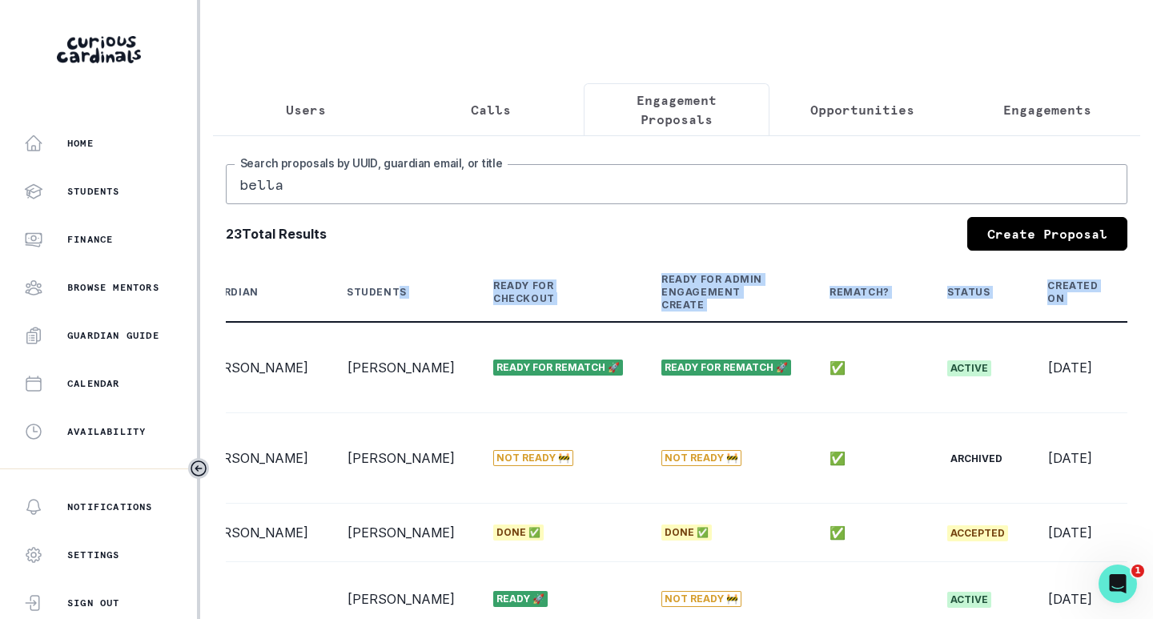
scroll to position [0, 288]
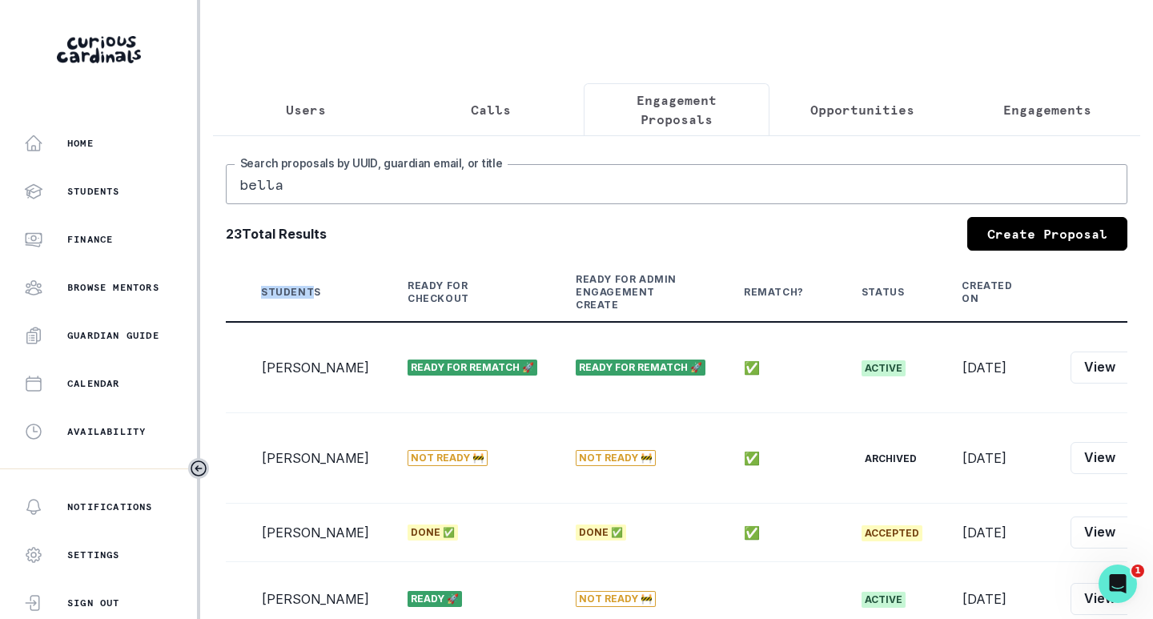
drag, startPoint x: 523, startPoint y: 285, endPoint x: 1129, endPoint y: 318, distance: 606.5
click at [1129, 318] on main "Users Calls Engagement Proposals Opportunities Engagements bella Search proposa…" at bounding box center [676, 309] width 953 height 619
click at [751, 246] on div "23 Total Results Create Proposal" at bounding box center [677, 234] width 902 height 34
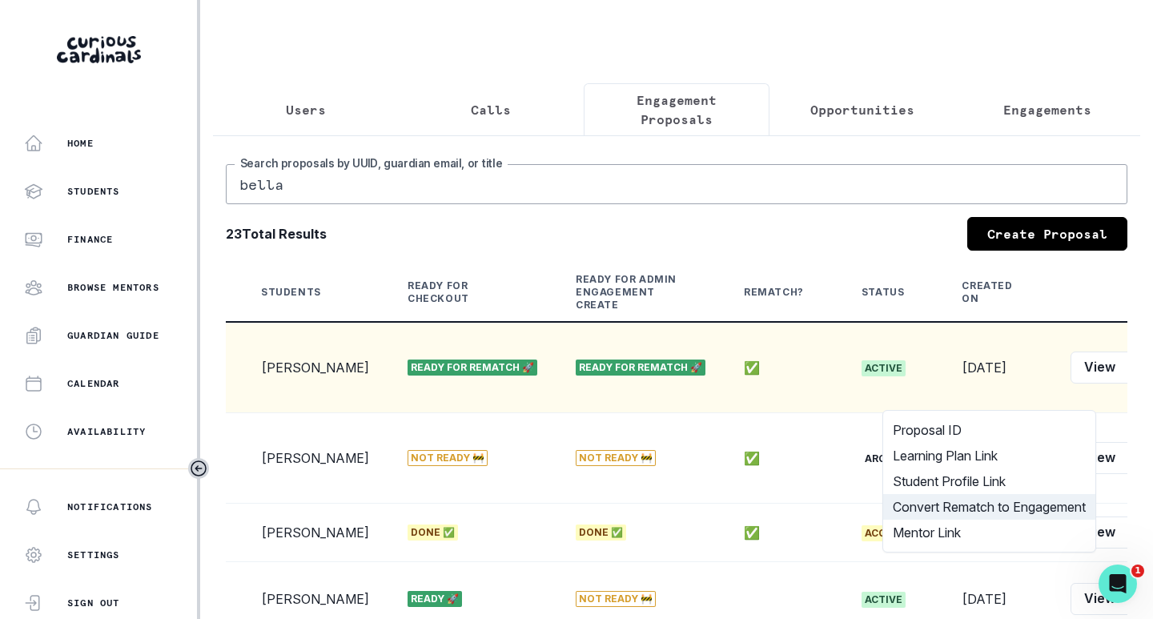
click at [995, 504] on button "Convert Rematch to Engagement" at bounding box center [990, 507] width 212 height 26
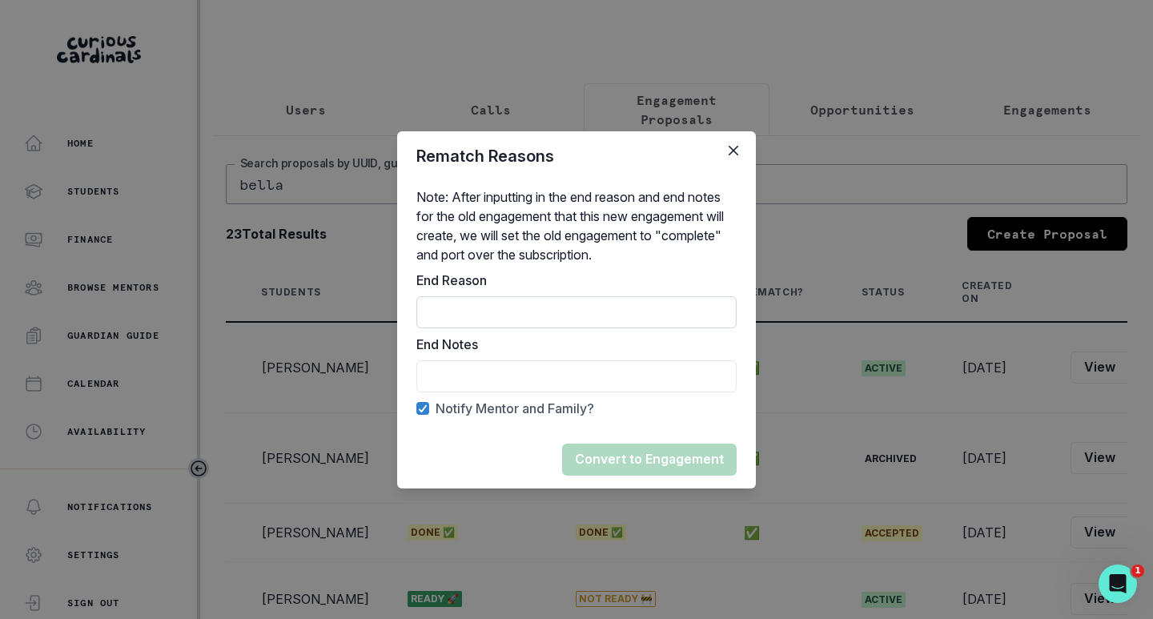
click at [492, 308] on input "End Reason" at bounding box center [577, 312] width 320 height 32
type input "rematch"
click at [474, 370] on input "End Reason" at bounding box center [577, 376] width 320 height 32
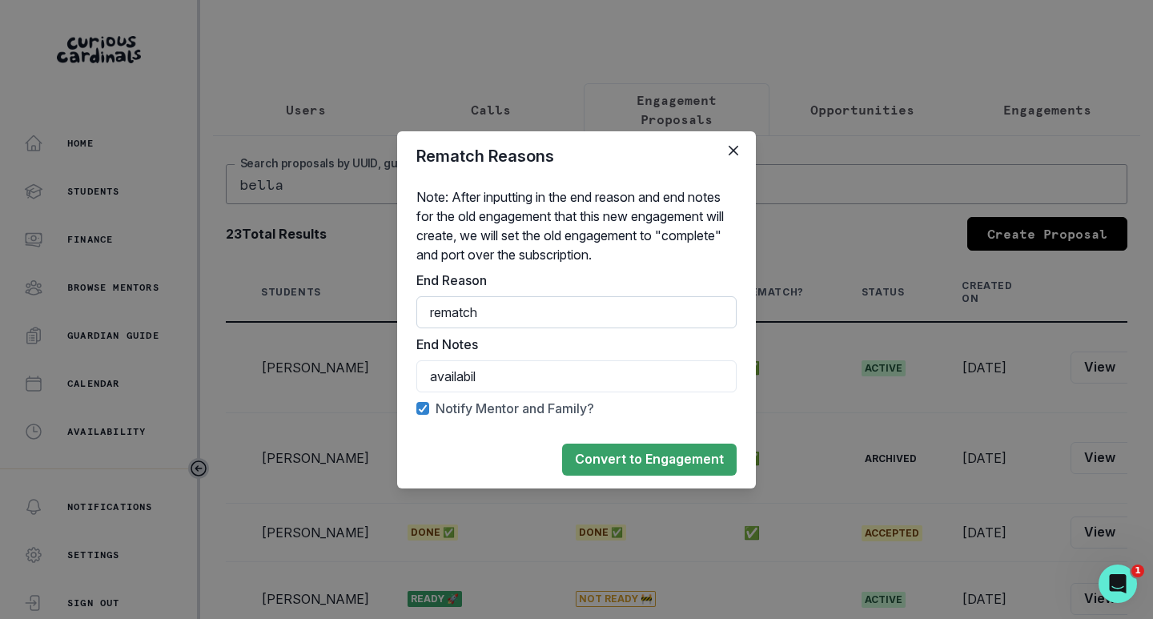
type input "availabili"
type input "availability"
click at [684, 460] on button "Convert to Engagement" at bounding box center [649, 460] width 175 height 32
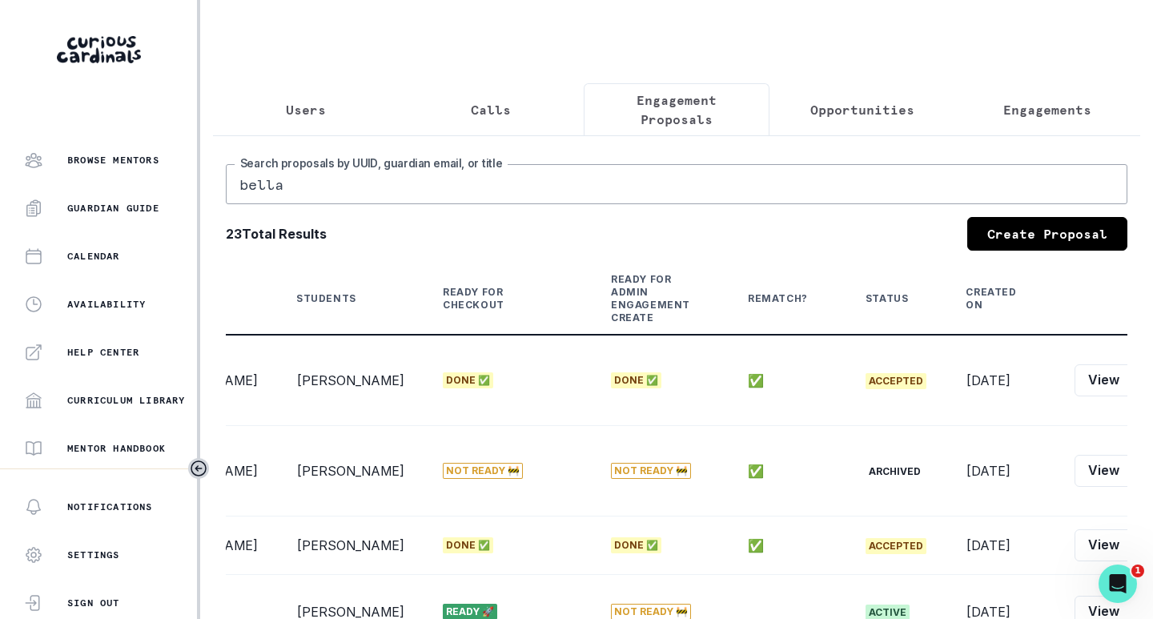
scroll to position [320, 0]
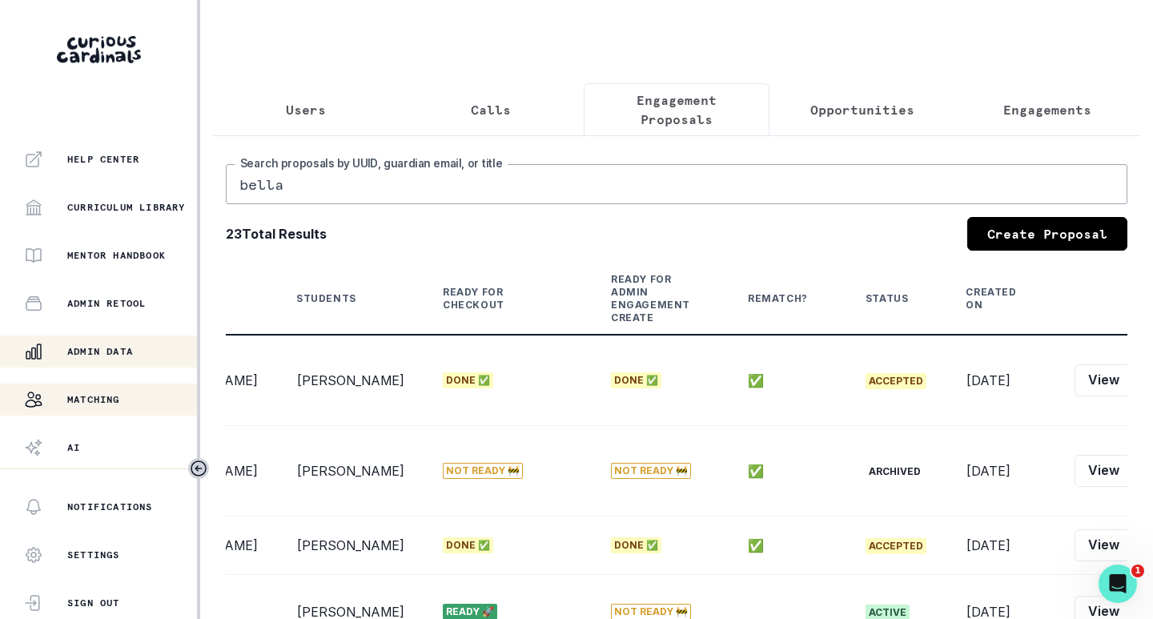
click at [95, 388] on button "Matching" at bounding box center [98, 400] width 197 height 32
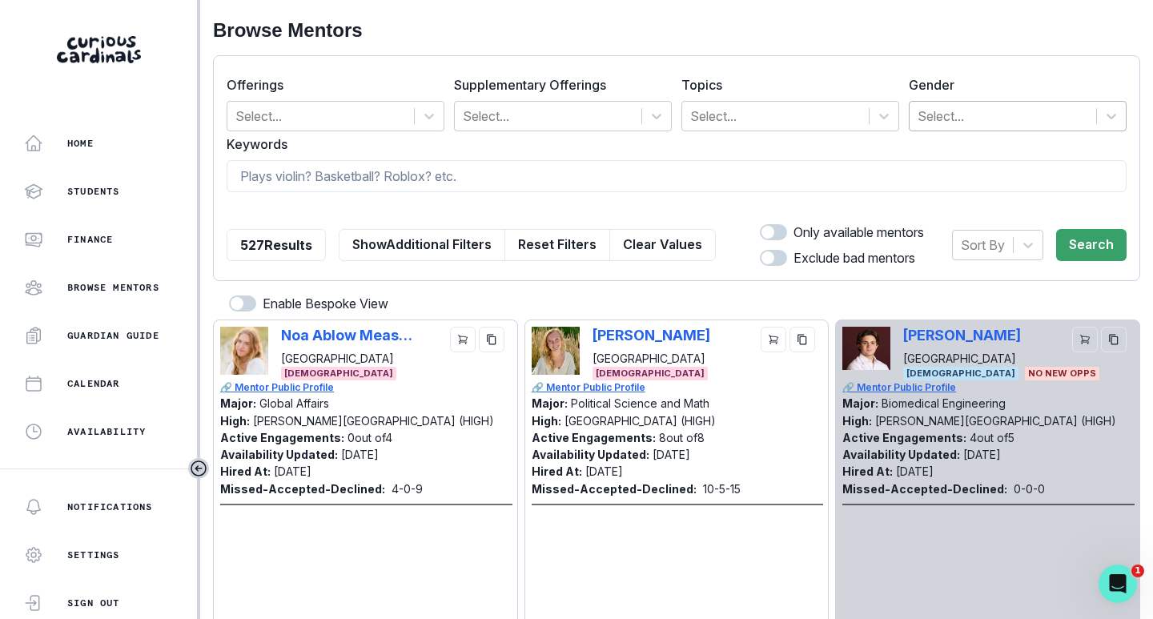
click at [1007, 118] on div at bounding box center [1003, 116] width 171 height 22
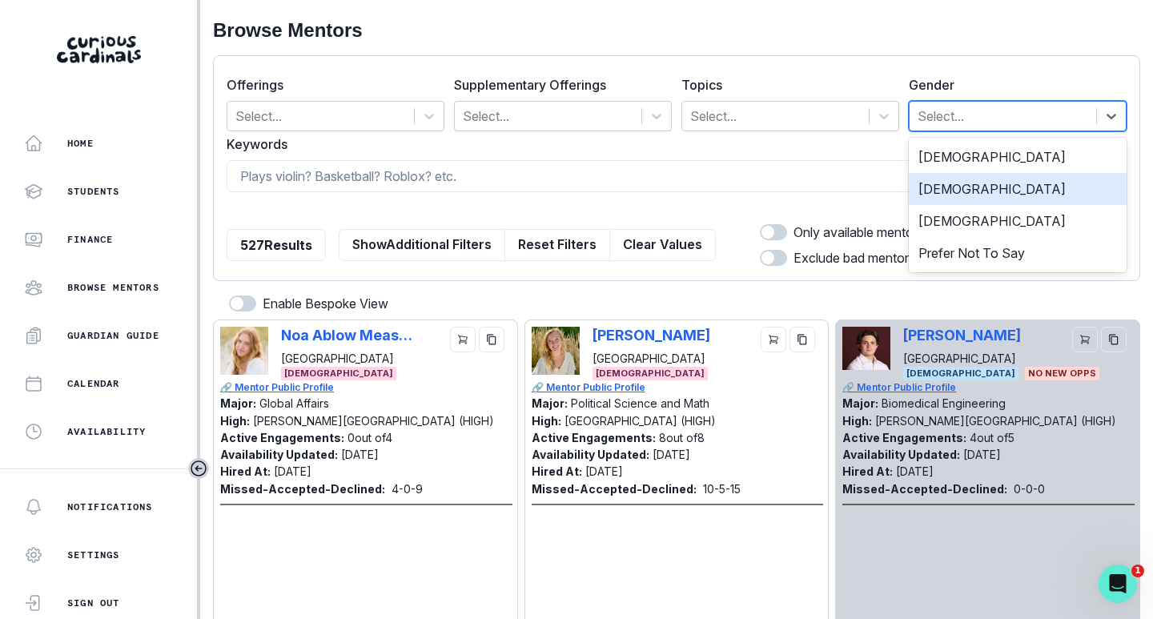
click at [975, 176] on div "[DEMOGRAPHIC_DATA]" at bounding box center [1018, 189] width 218 height 32
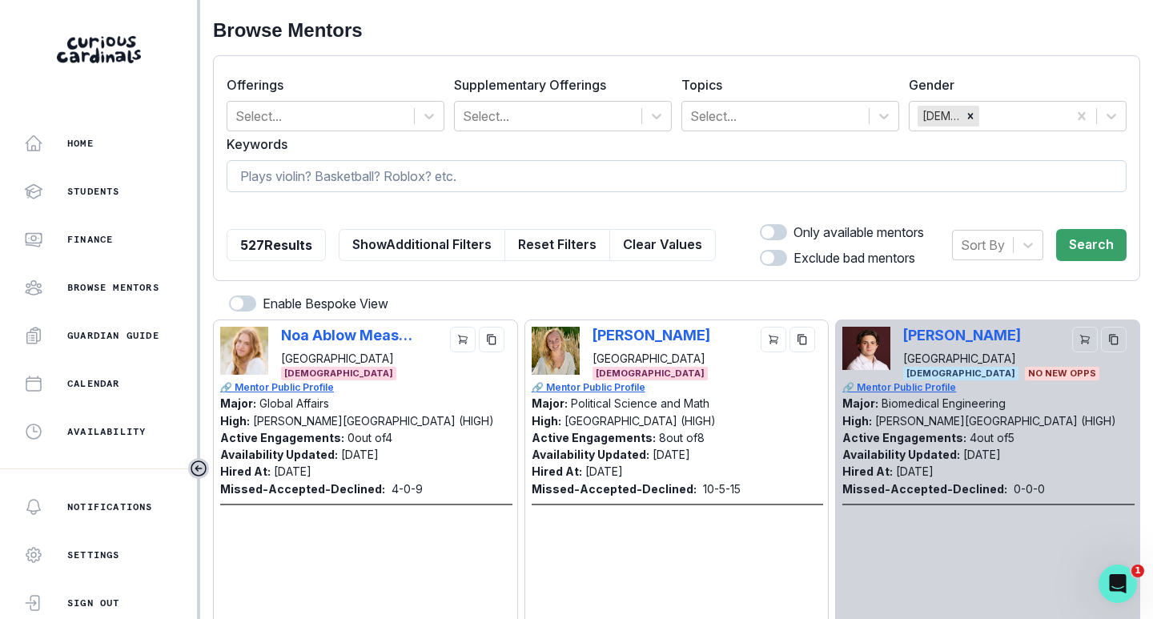
click at [532, 176] on input at bounding box center [677, 176] width 900 height 32
type input "hashimoto"
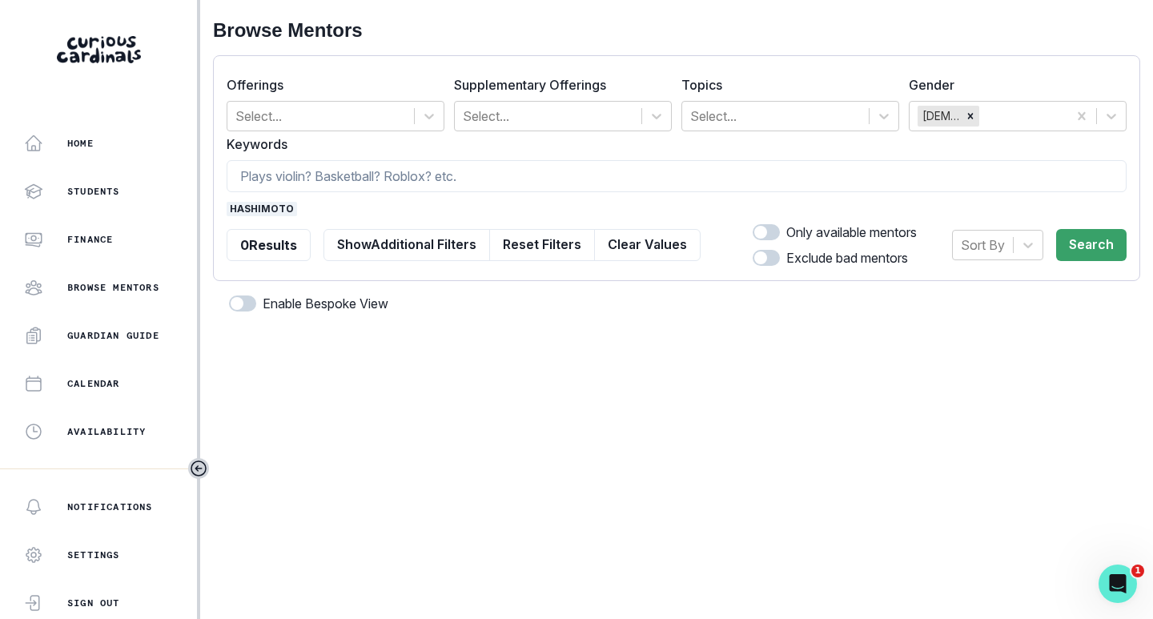
click at [284, 206] on span "hashimoto" at bounding box center [262, 209] width 70 height 14
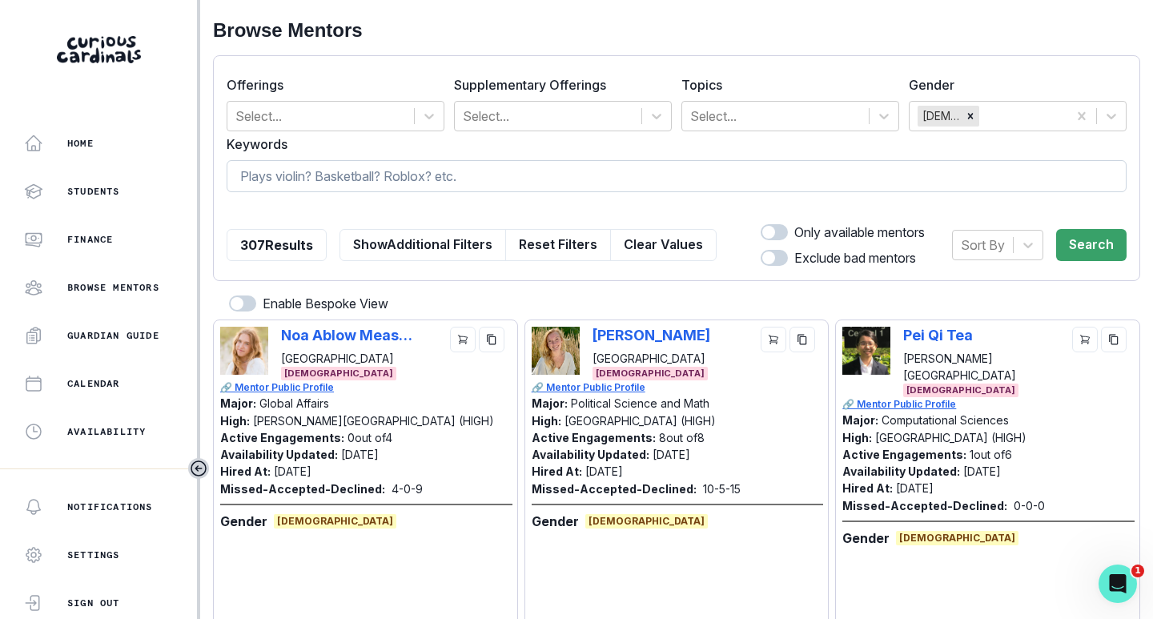
click at [290, 176] on input at bounding box center [677, 176] width 900 height 32
type input "website"
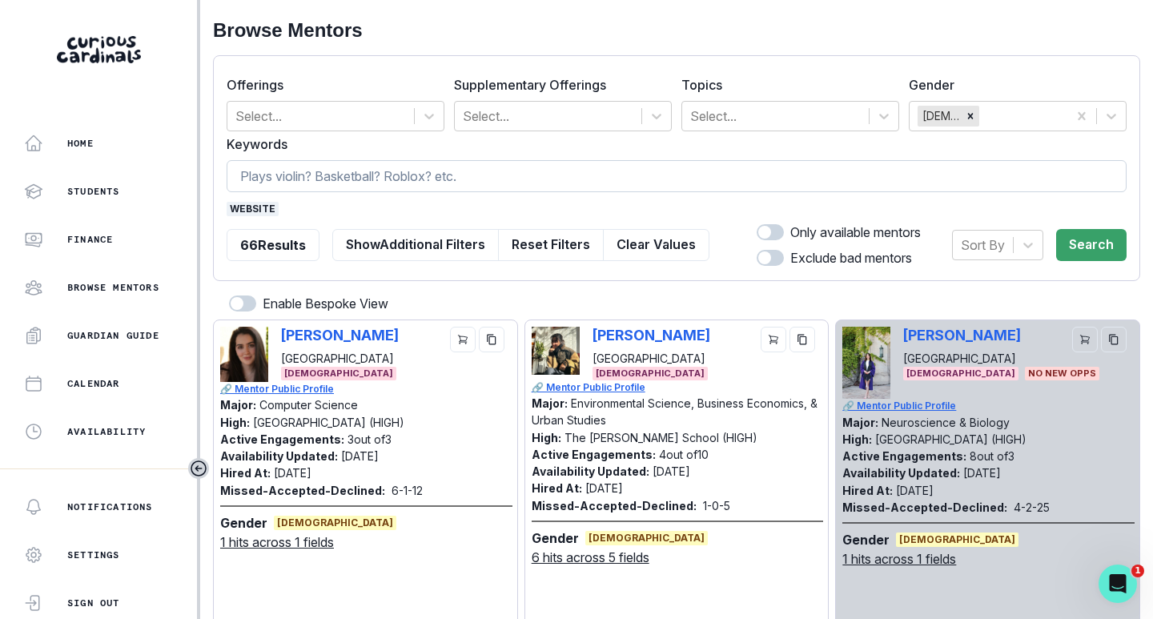
click at [290, 176] on input at bounding box center [677, 176] width 900 height 32
type input "medicine"
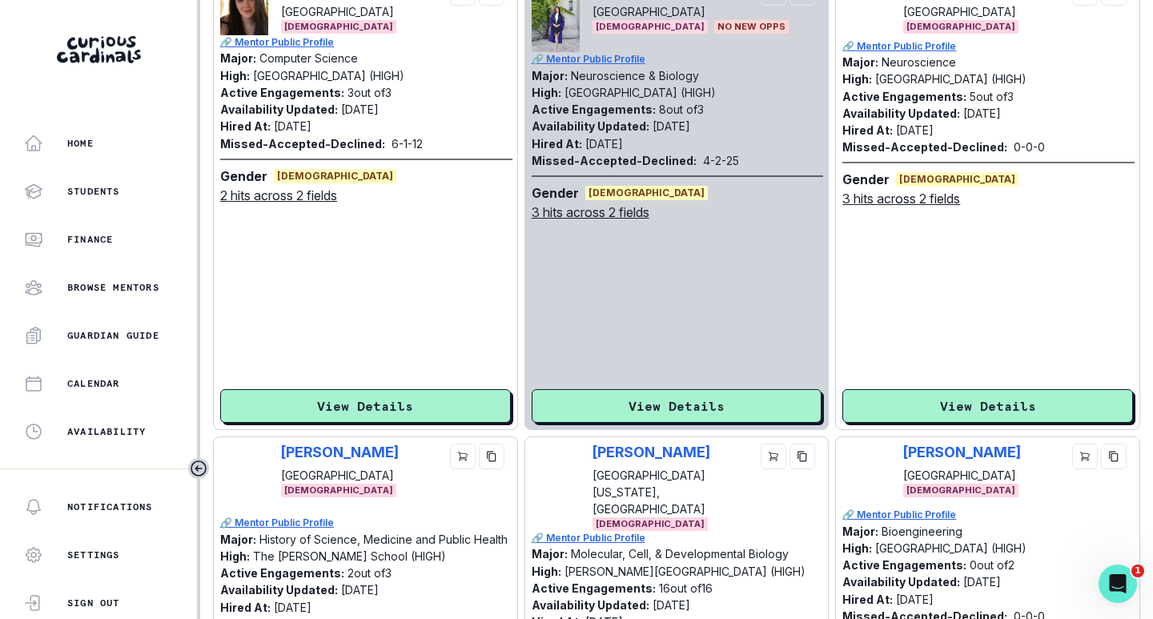
scroll to position [481, 0]
